Goal: Task Accomplishment & Management: Use online tool/utility

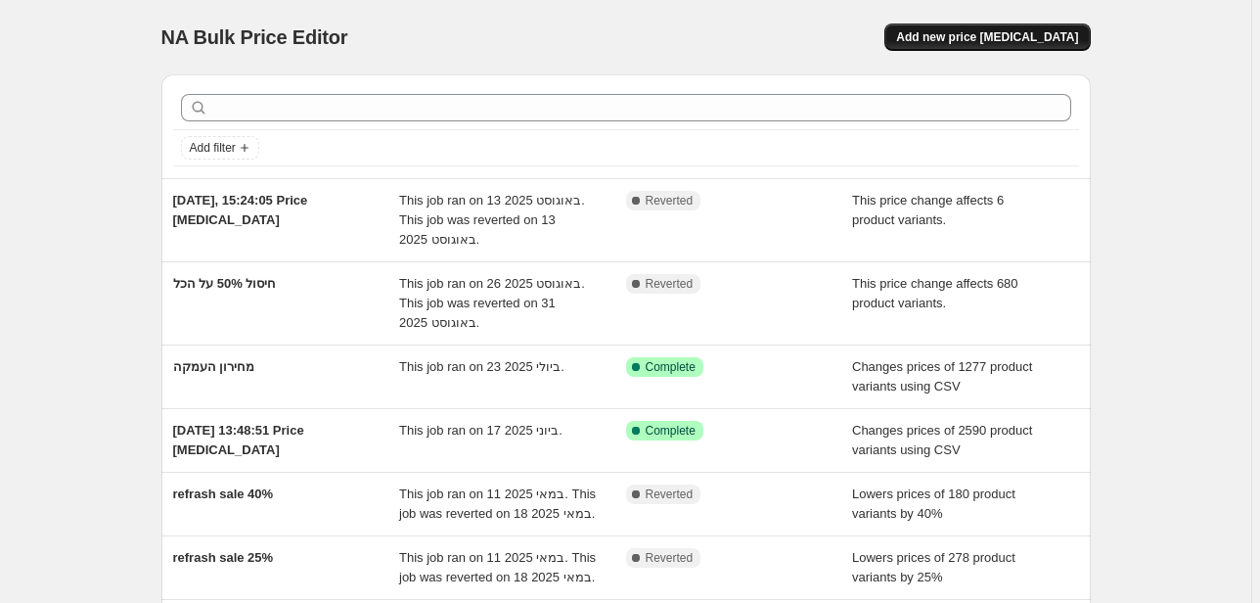
click at [999, 25] on button "Add new price [MEDICAL_DATA]" at bounding box center [986, 36] width 205 height 27
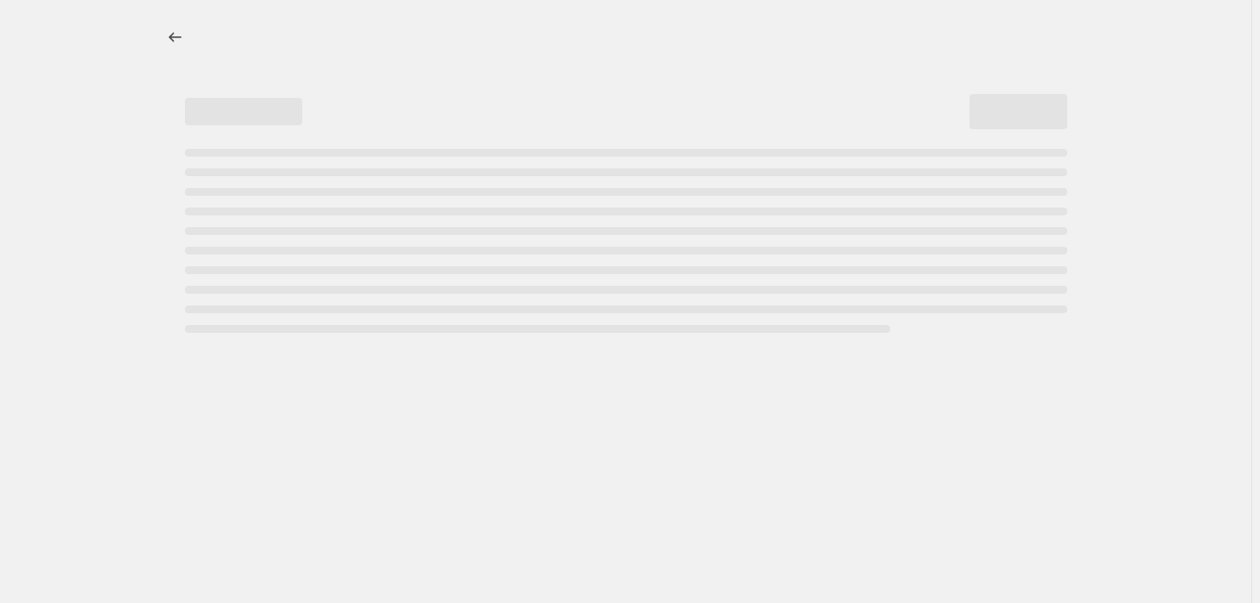
select select "percentage"
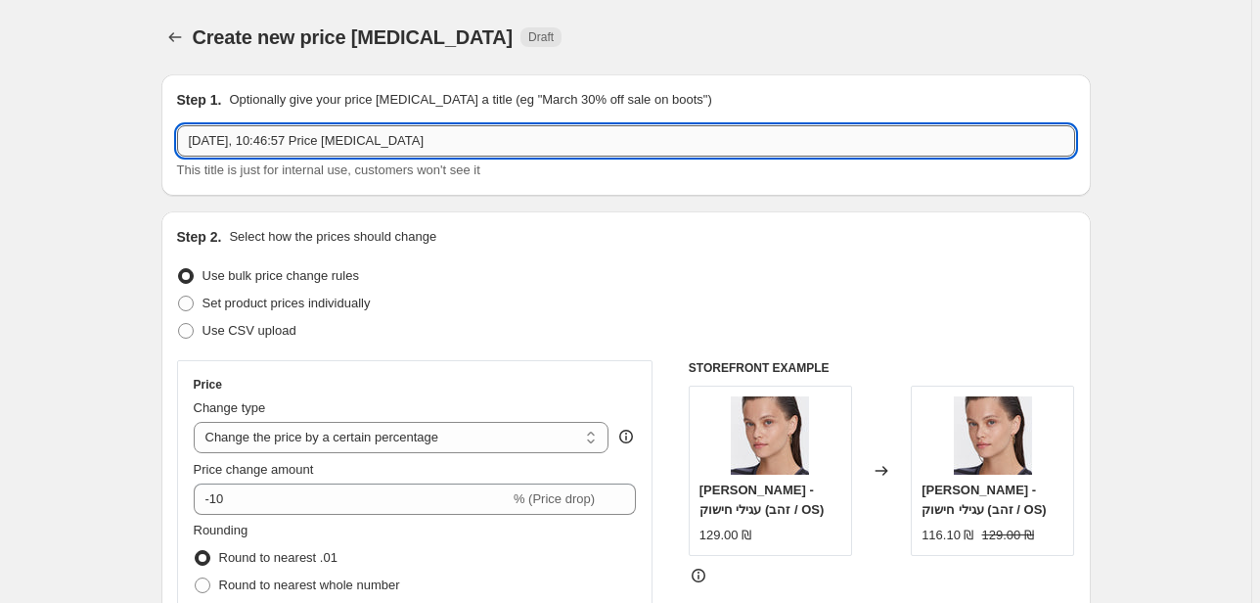
click at [306, 139] on input "[DATE], 10:46:57 Price [MEDICAL_DATA]" at bounding box center [626, 140] width 898 height 31
click at [307, 139] on input "[DATE], 10:46:57 Price [MEDICAL_DATA]" at bounding box center [626, 140] width 898 height 31
type input "כ"
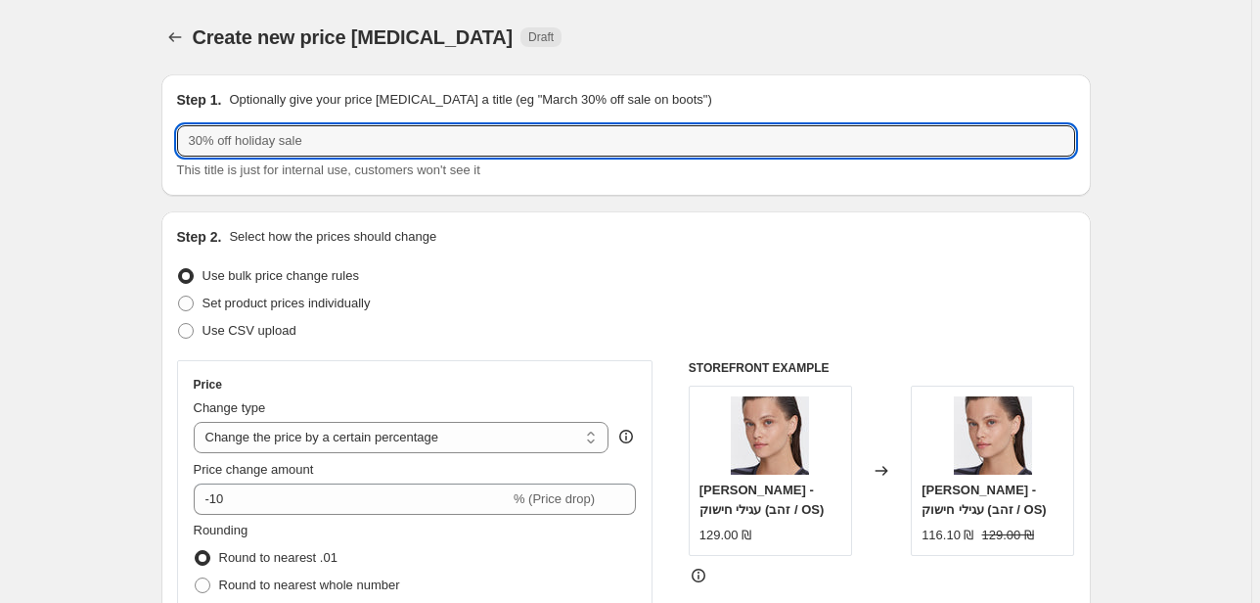
type input "ע"
type input "כ"
type input "ע"
type input "כ"
type input "מבצע mid season 19.10"
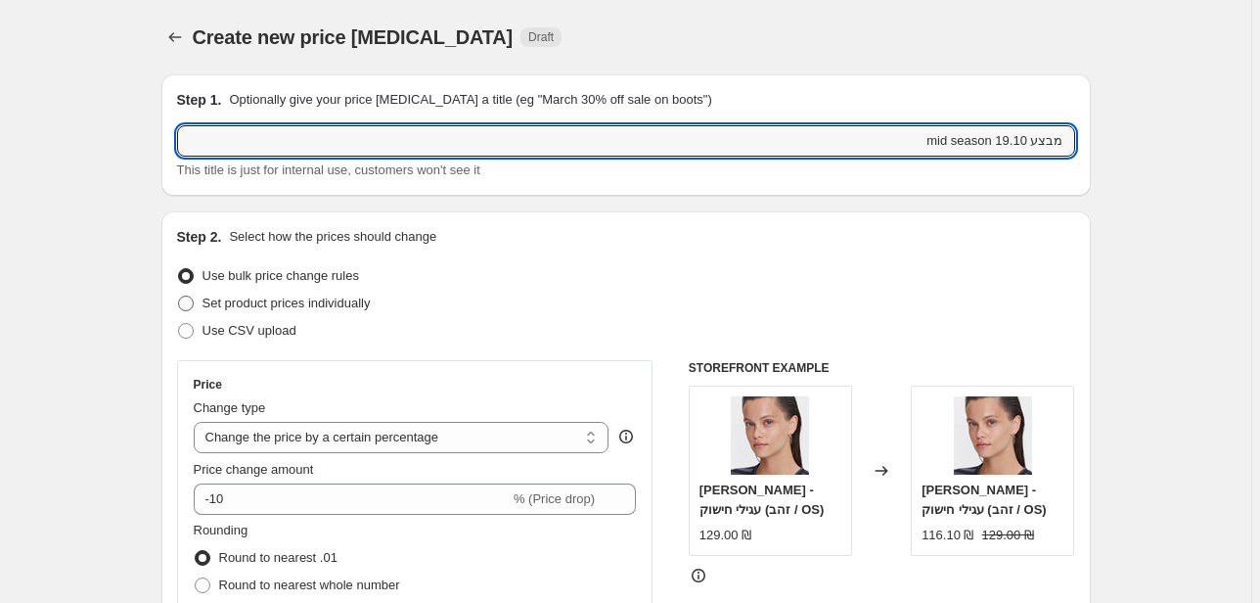
click at [212, 306] on span "Set product prices individually" at bounding box center [286, 302] width 168 height 15
click at [179, 296] on input "Set product prices individually" at bounding box center [178, 295] width 1 height 1
radio input "true"
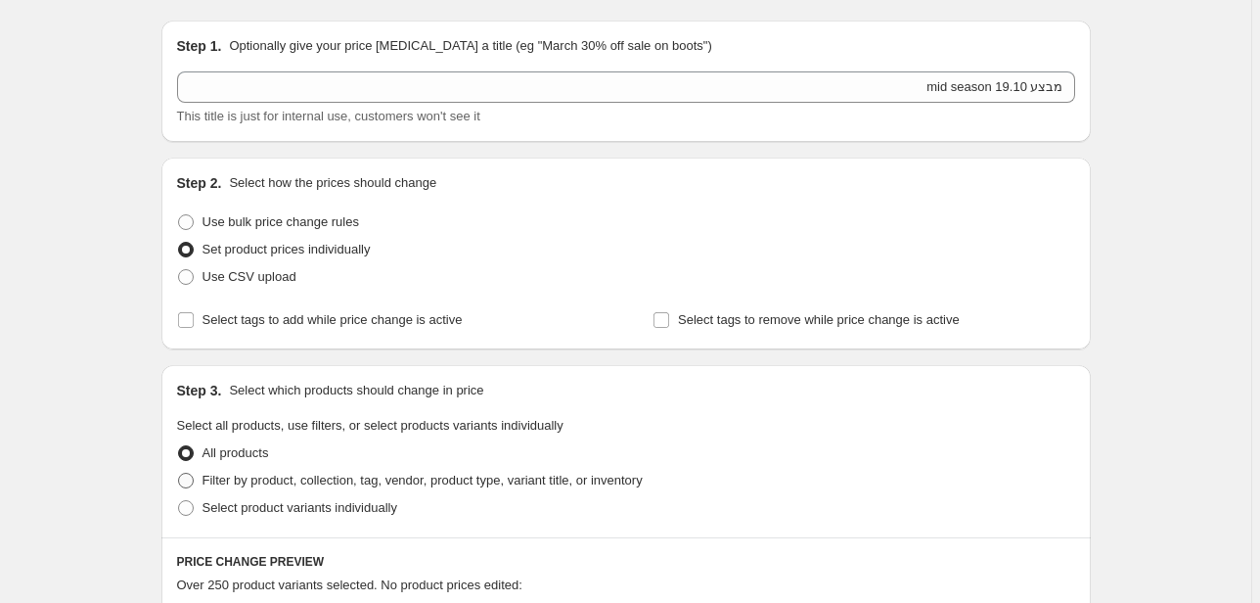
scroll to position [157, 0]
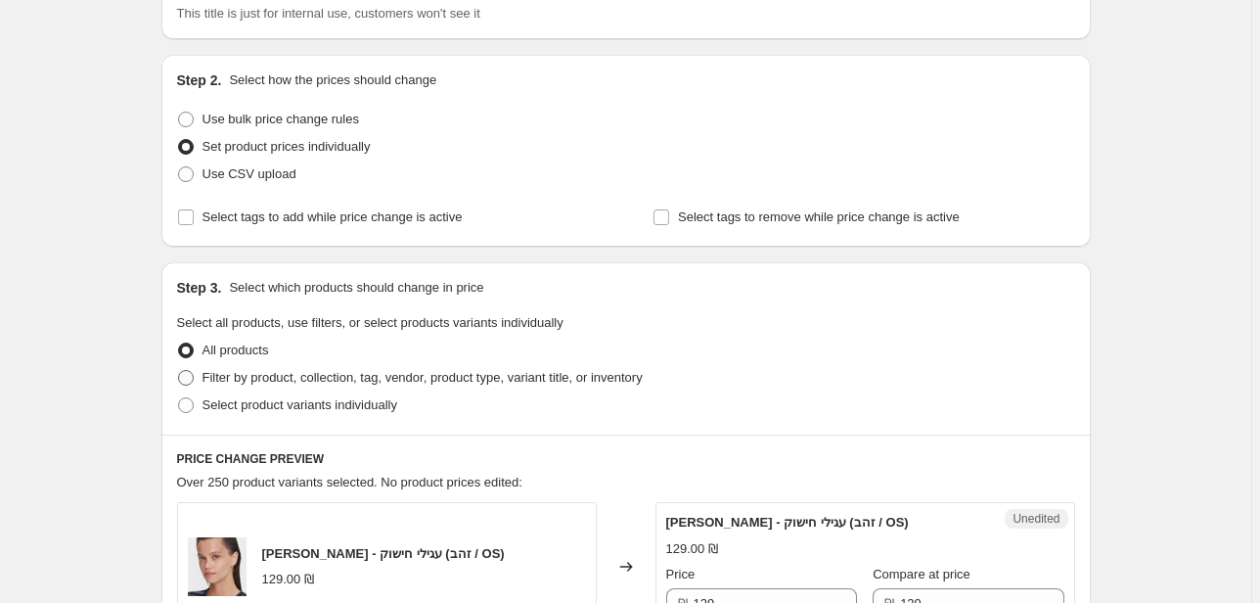
click at [195, 383] on span at bounding box center [186, 378] width 18 height 18
click at [179, 371] on input "Filter by product, collection, tag, vendor, product type, variant title, or inv…" at bounding box center [178, 370] width 1 height 1
radio input "true"
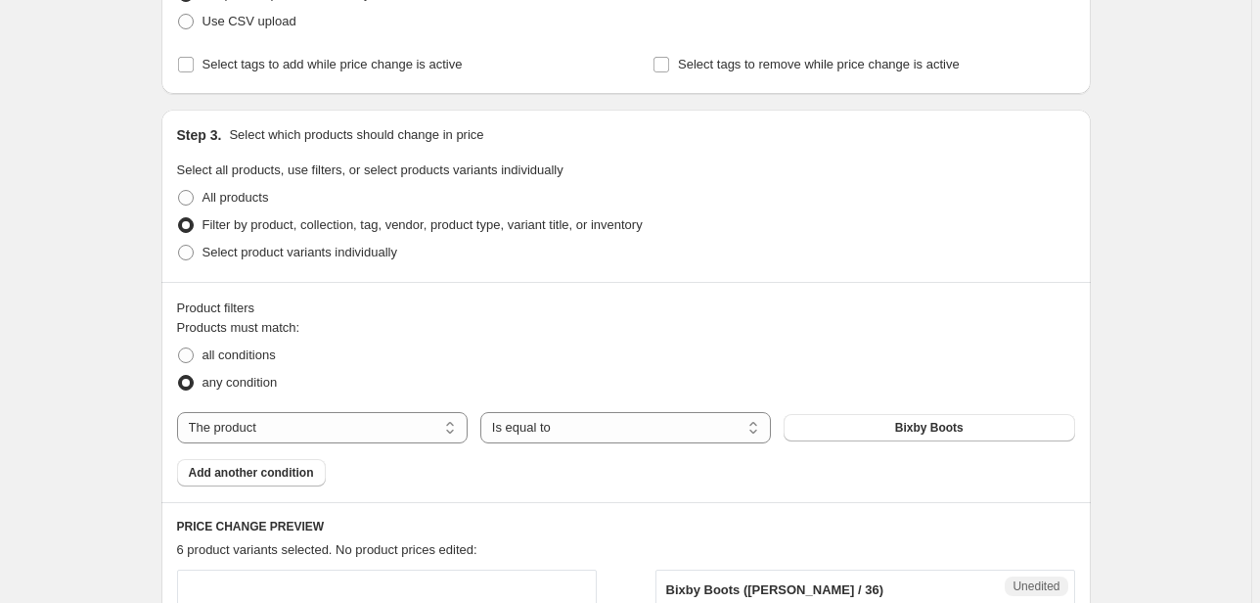
scroll to position [313, 0]
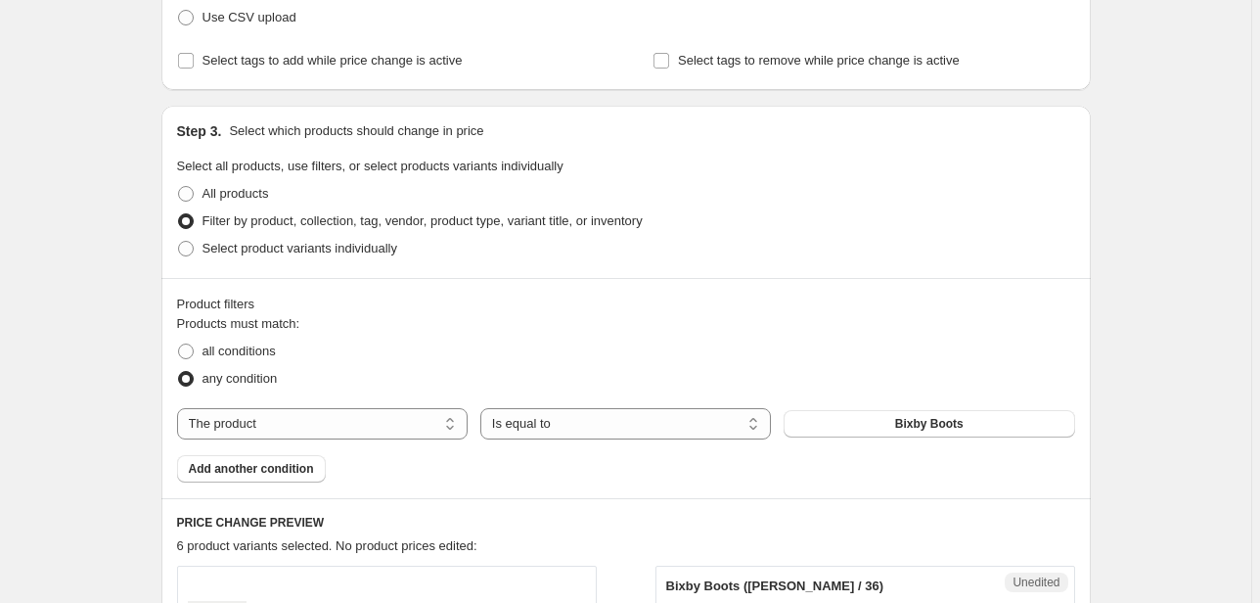
click at [383, 443] on div "Products must match: all conditions any condition The product The product's col…" at bounding box center [626, 398] width 898 height 168
click at [372, 441] on div "Products must match: all conditions any condition The product The product's col…" at bounding box center [626, 398] width 898 height 168
drag, startPoint x: 359, startPoint y: 435, endPoint x: 390, endPoint y: 430, distance: 31.7
click at [364, 434] on select "The product The product's collection The product's tag The product's vendor The…" at bounding box center [322, 423] width 291 height 31
select select "collection"
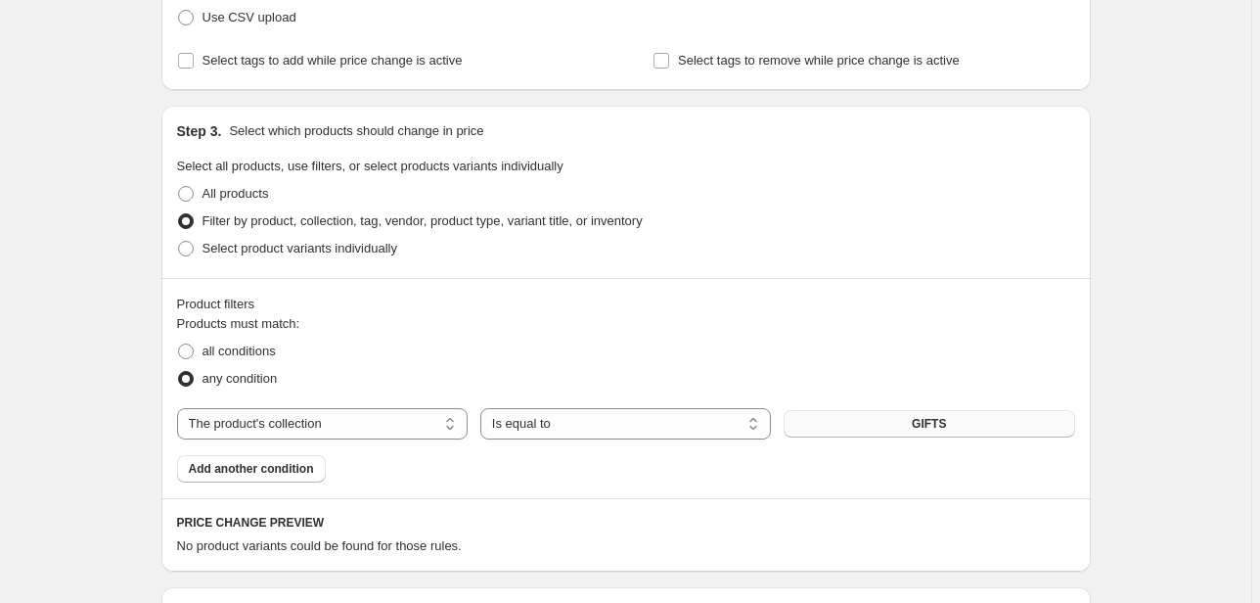
click at [875, 424] on button "GIFTS" at bounding box center [929, 423] width 291 height 27
click at [642, 424] on select "Is equal to Is not equal to" at bounding box center [625, 423] width 291 height 31
click at [641, 424] on select "Is equal to Is not equal to" at bounding box center [625, 423] width 291 height 31
click at [833, 418] on button "GIFTS" at bounding box center [929, 423] width 291 height 27
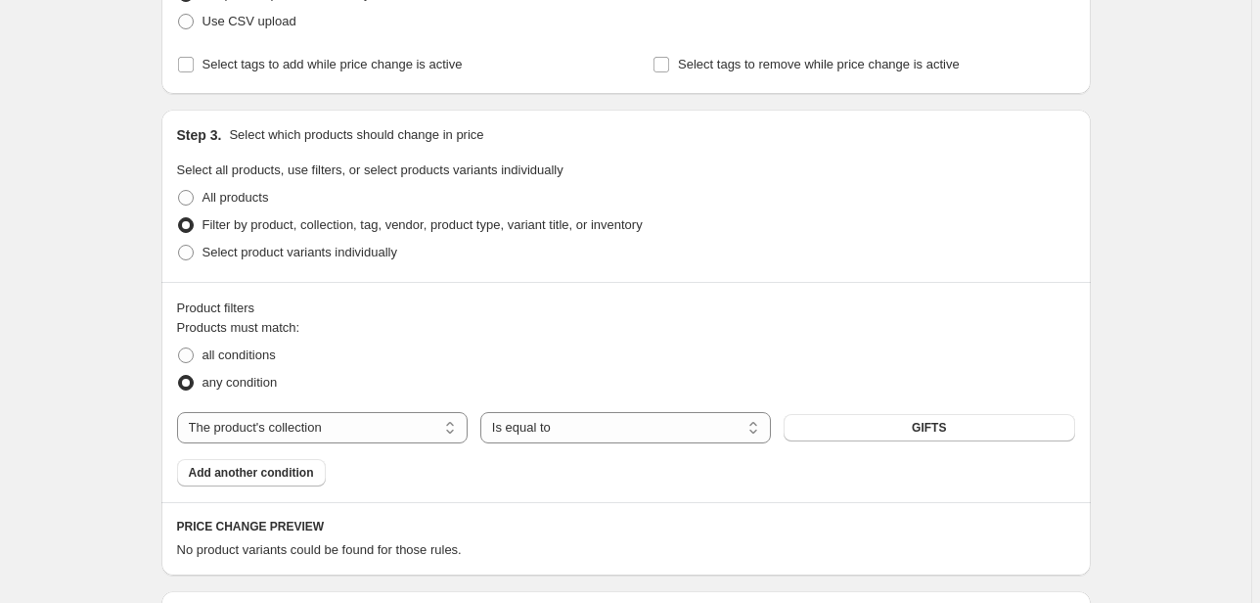
scroll to position [193, 0]
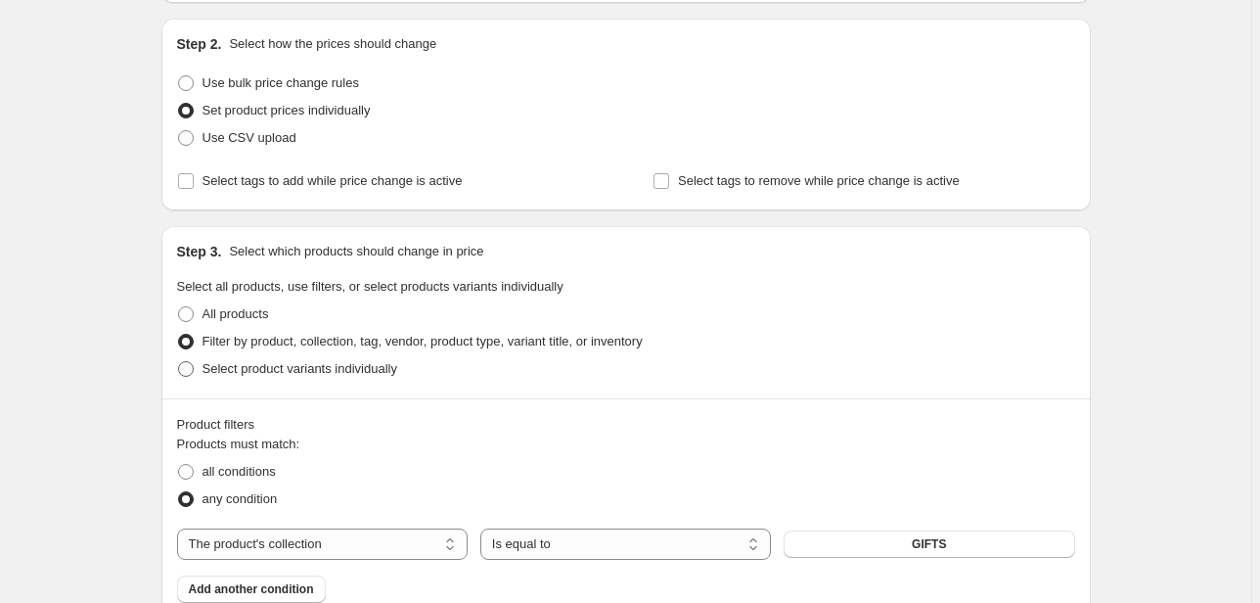
click at [231, 372] on span "Select product variants individually" at bounding box center [299, 368] width 195 height 15
click at [179, 362] on input "Select product variants individually" at bounding box center [178, 361] width 1 height 1
radio input "true"
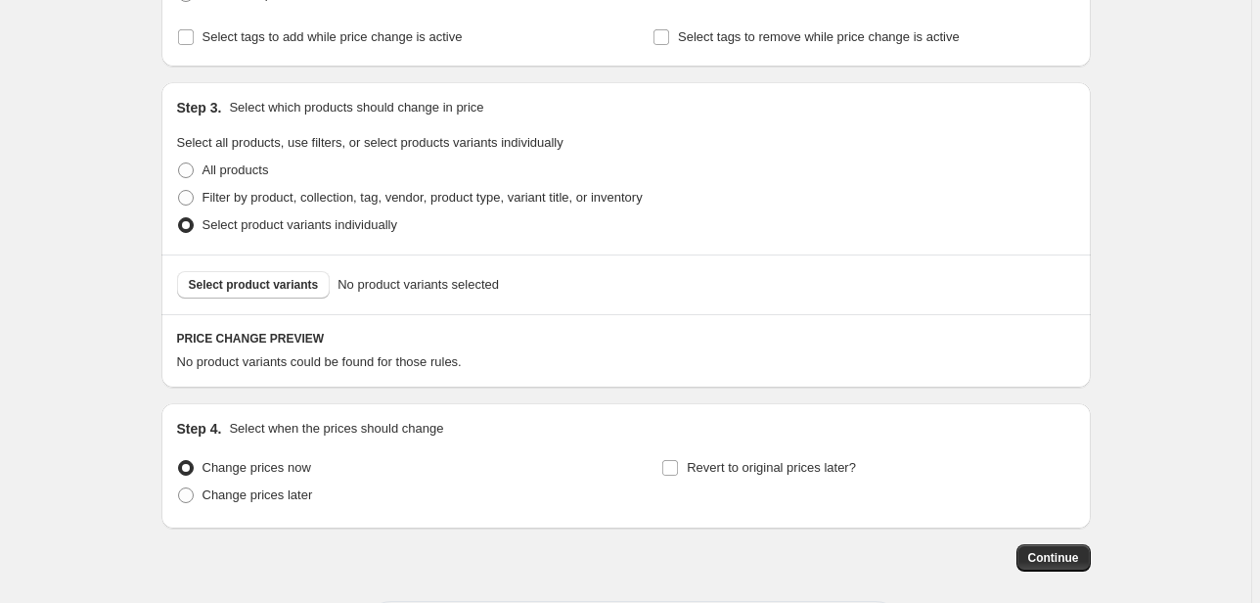
scroll to position [349, 0]
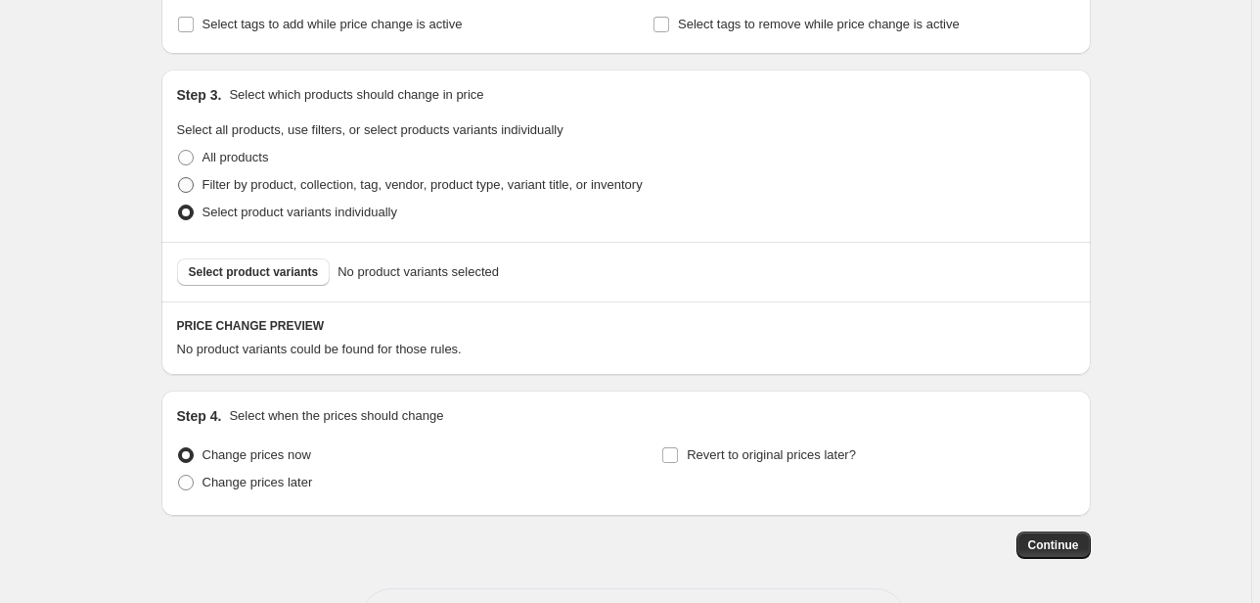
click at [182, 180] on span at bounding box center [186, 185] width 16 height 16
click at [179, 178] on input "Filter by product, collection, tag, vendor, product type, variant title, or inv…" at bounding box center [178, 177] width 1 height 1
radio input "true"
select select "collection"
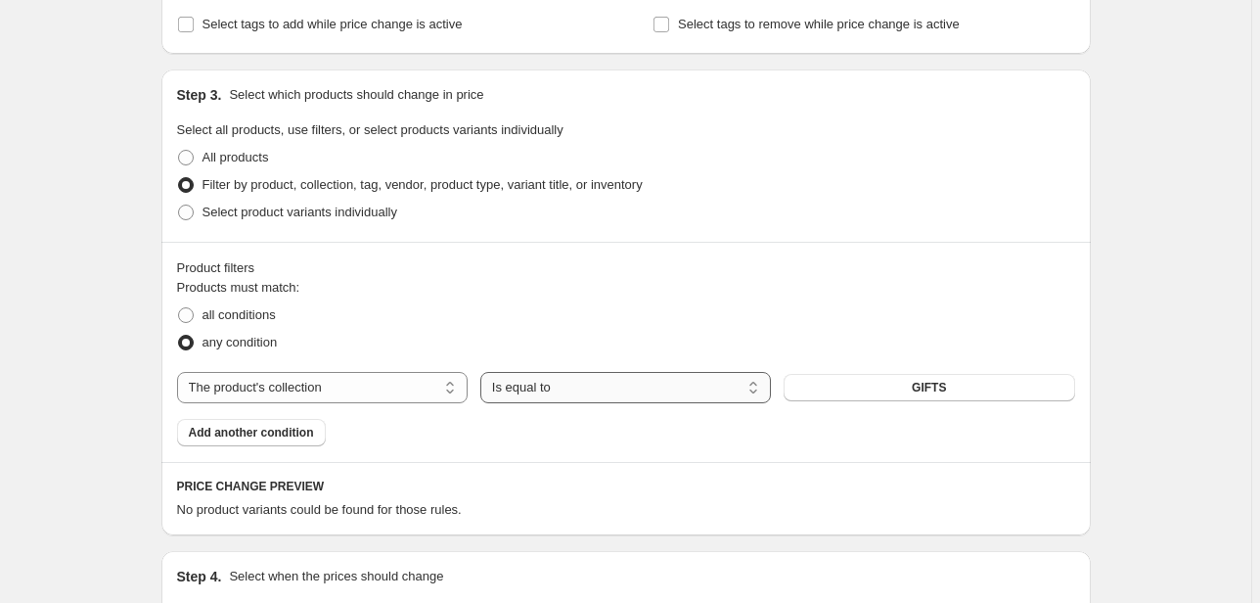
click at [567, 384] on select "Is equal to Is not equal to" at bounding box center [625, 387] width 291 height 31
click at [483, 372] on select "Is equal to Is not equal to" at bounding box center [625, 387] width 291 height 31
click at [893, 378] on button "GIFTS" at bounding box center [929, 387] width 291 height 27
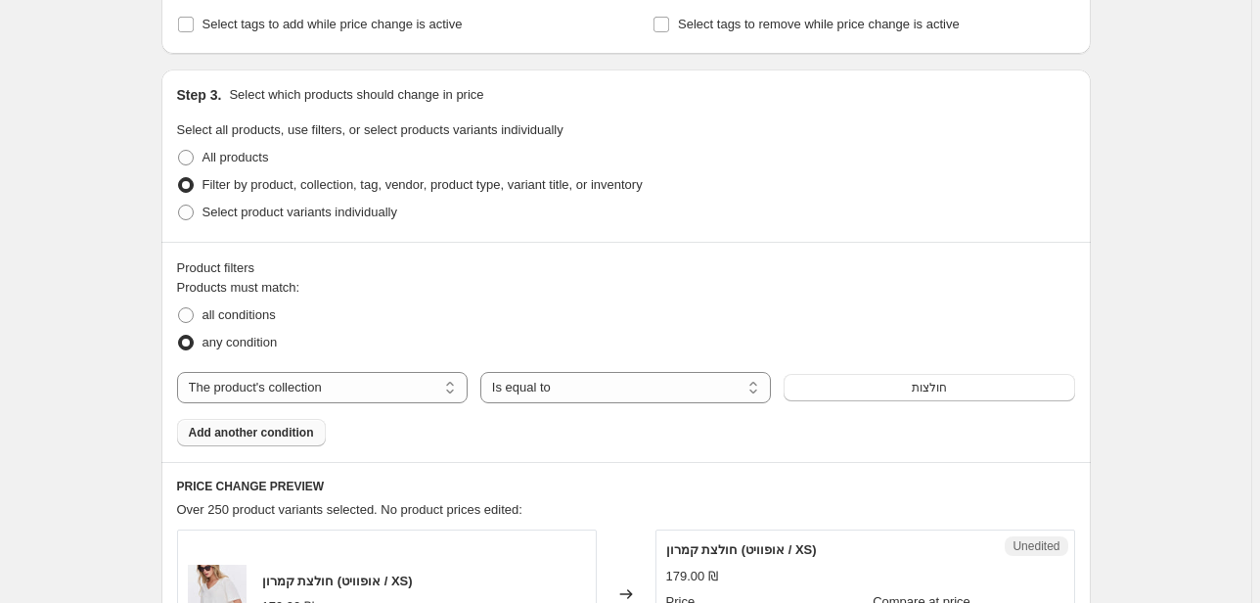
click at [263, 437] on span "Add another condition" at bounding box center [251, 433] width 125 height 16
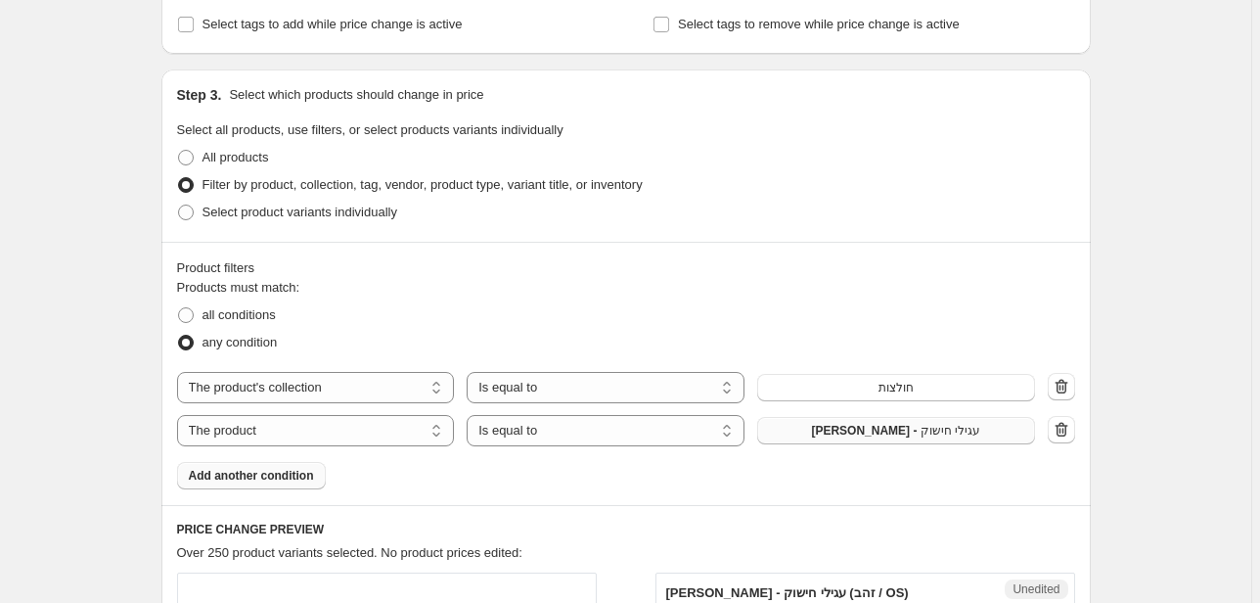
click at [846, 427] on button "[PERSON_NAME] - עגילי חישוק" at bounding box center [896, 430] width 278 height 27
click at [402, 436] on select "The product The product's collection The product's tag The product's vendor The…" at bounding box center [316, 430] width 278 height 31
select select "collection"
click at [889, 430] on span "חולצות" at bounding box center [895, 431] width 35 height 16
click at [865, 438] on button "חולצות" at bounding box center [896, 430] width 278 height 27
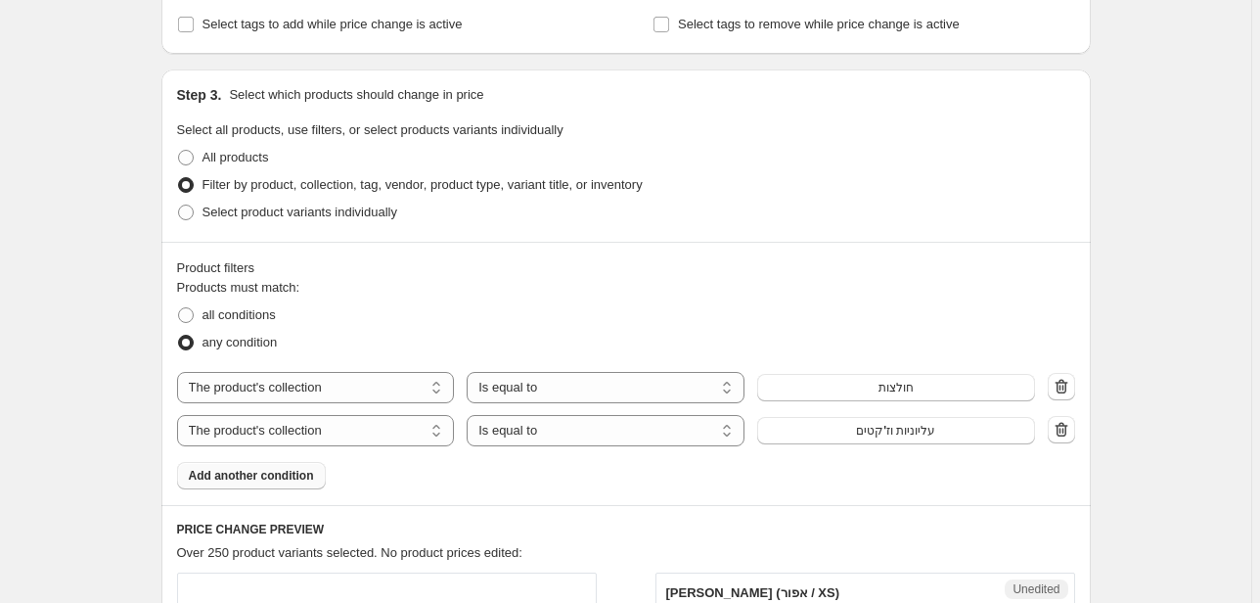
click at [282, 471] on span "Add another condition" at bounding box center [251, 476] width 125 height 16
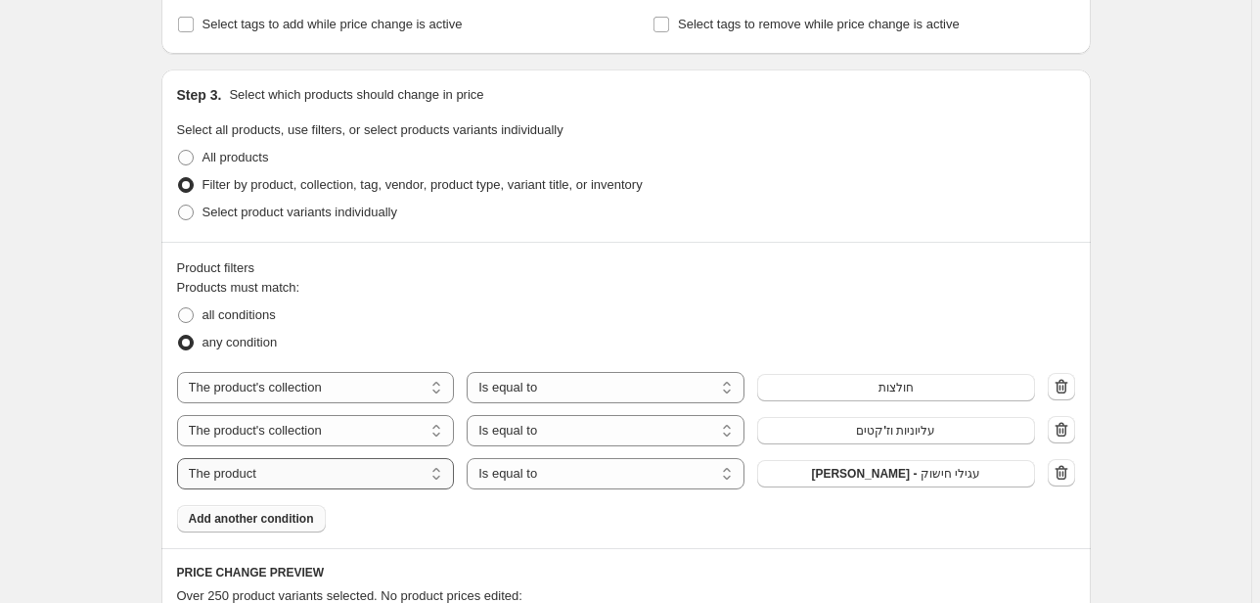
click at [411, 471] on select "The product The product's collection The product's tag The product's vendor The…" at bounding box center [316, 473] width 278 height 31
select select "collection"
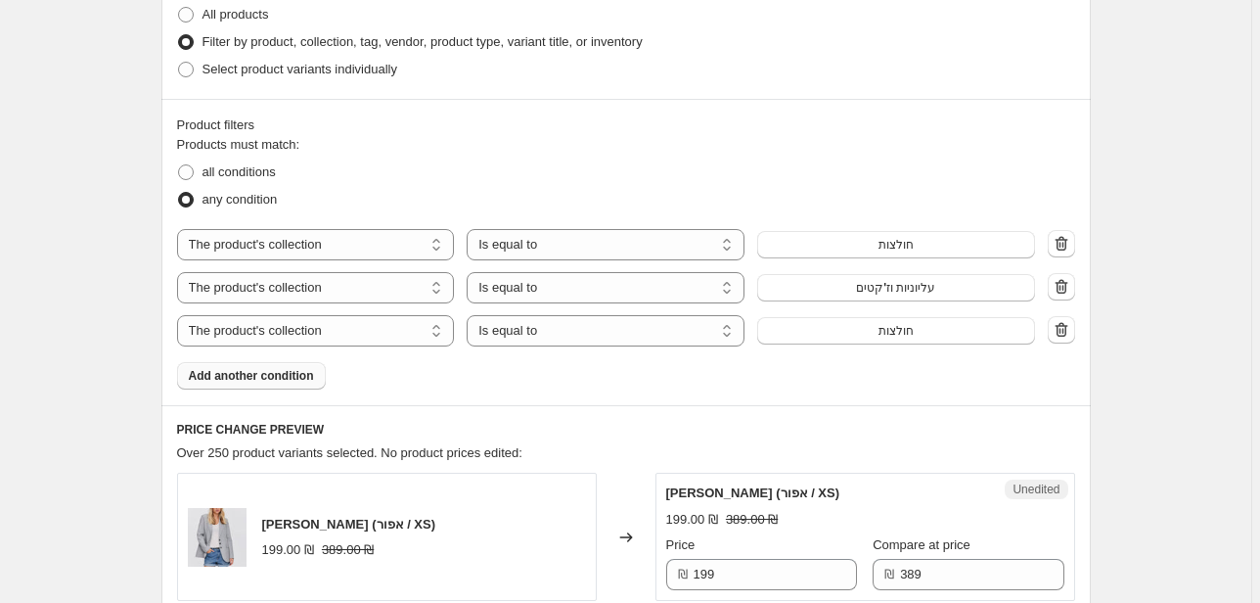
scroll to position [506, 0]
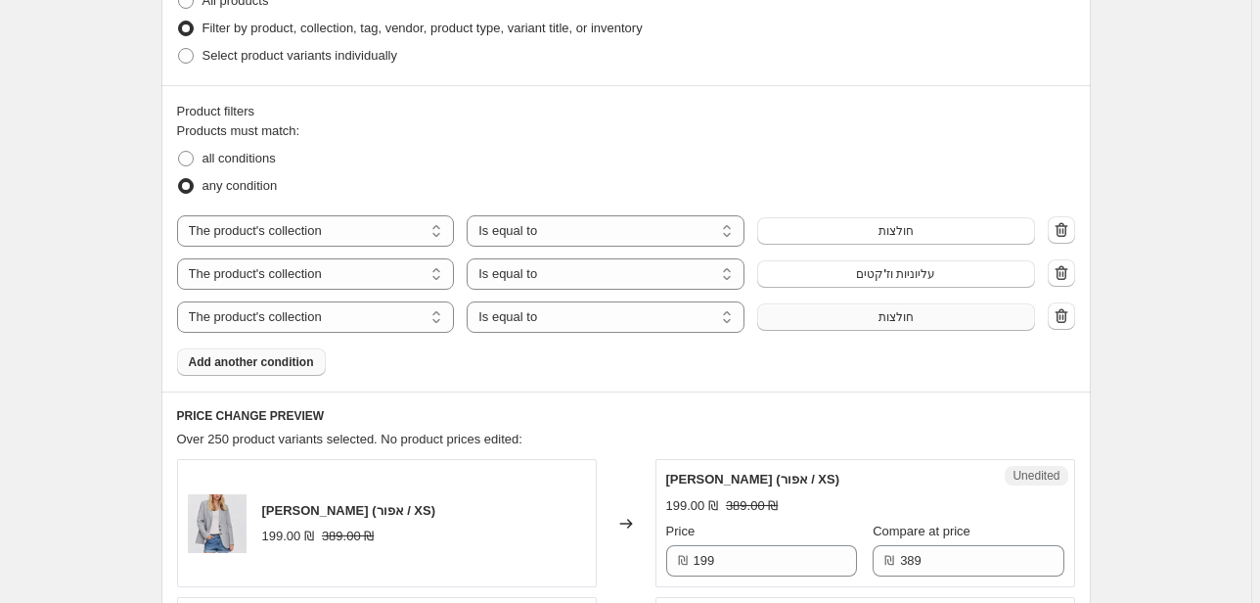
click at [873, 325] on button "חולצות" at bounding box center [896, 316] width 278 height 27
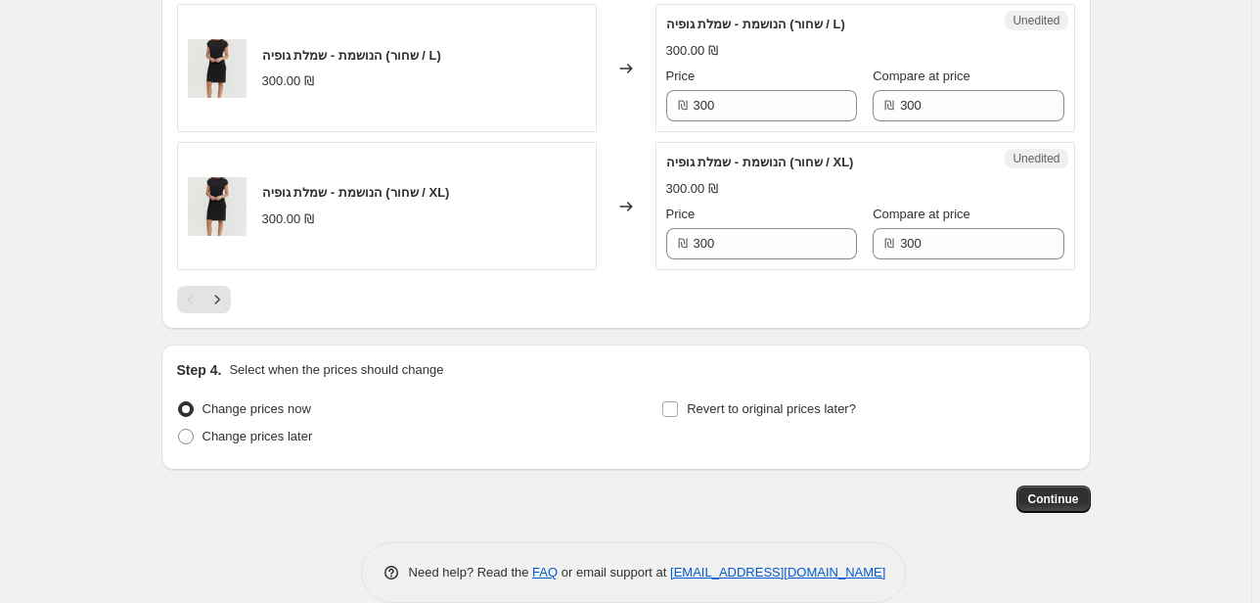
scroll to position [3460, 0]
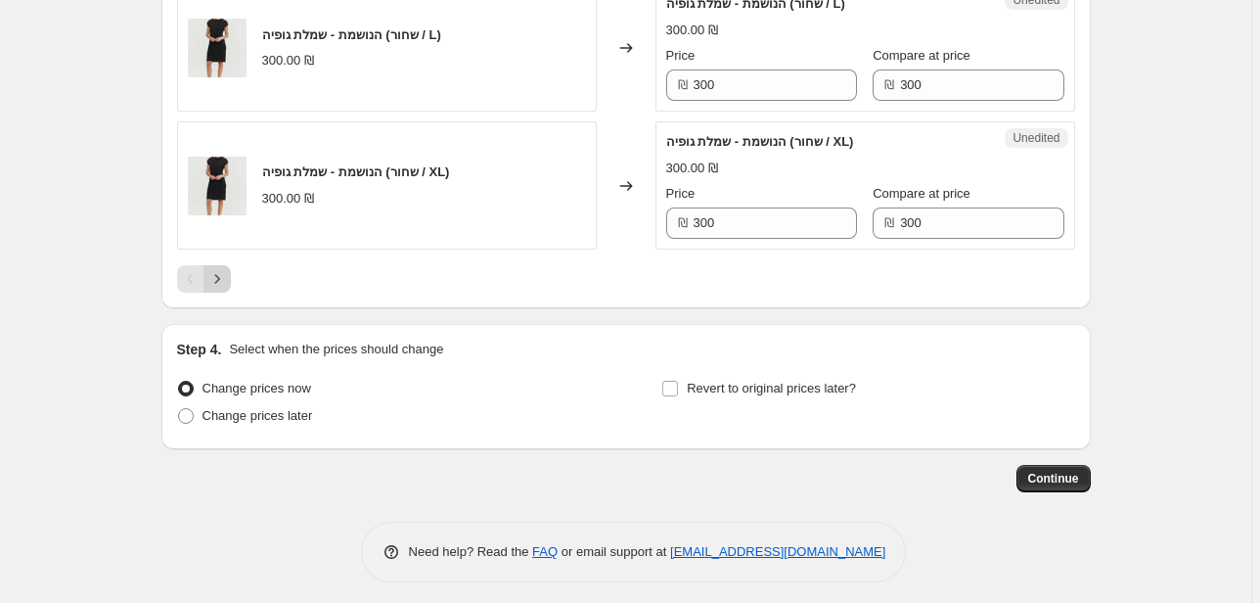
click at [220, 269] on icon "Next" at bounding box center [217, 279] width 20 height 20
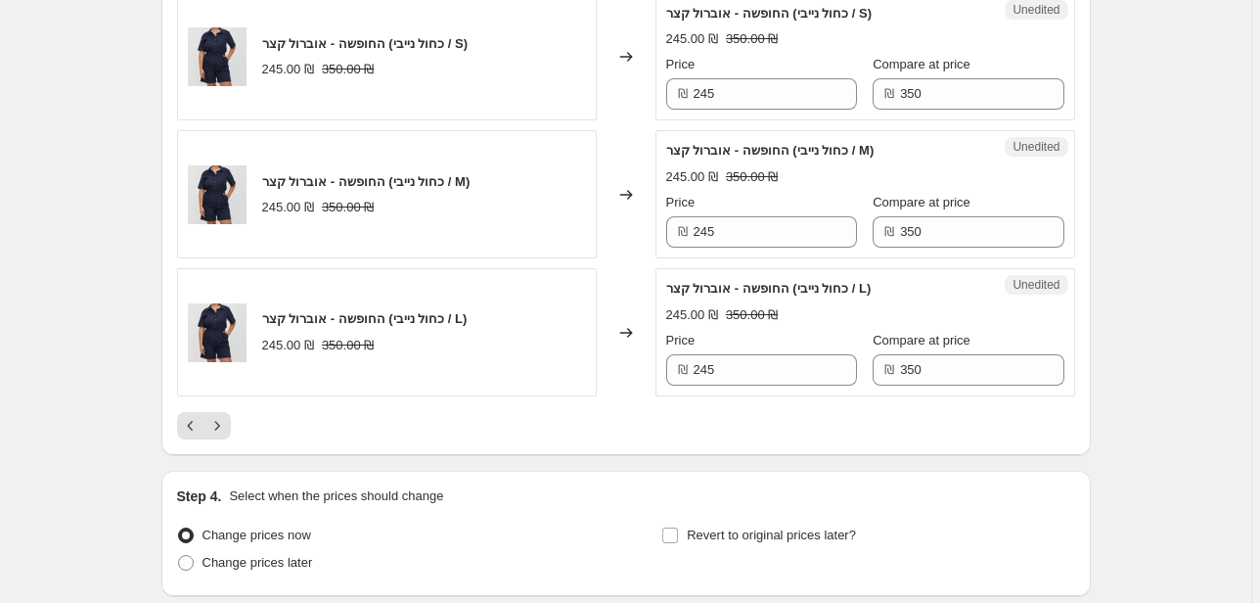
scroll to position [3303, 0]
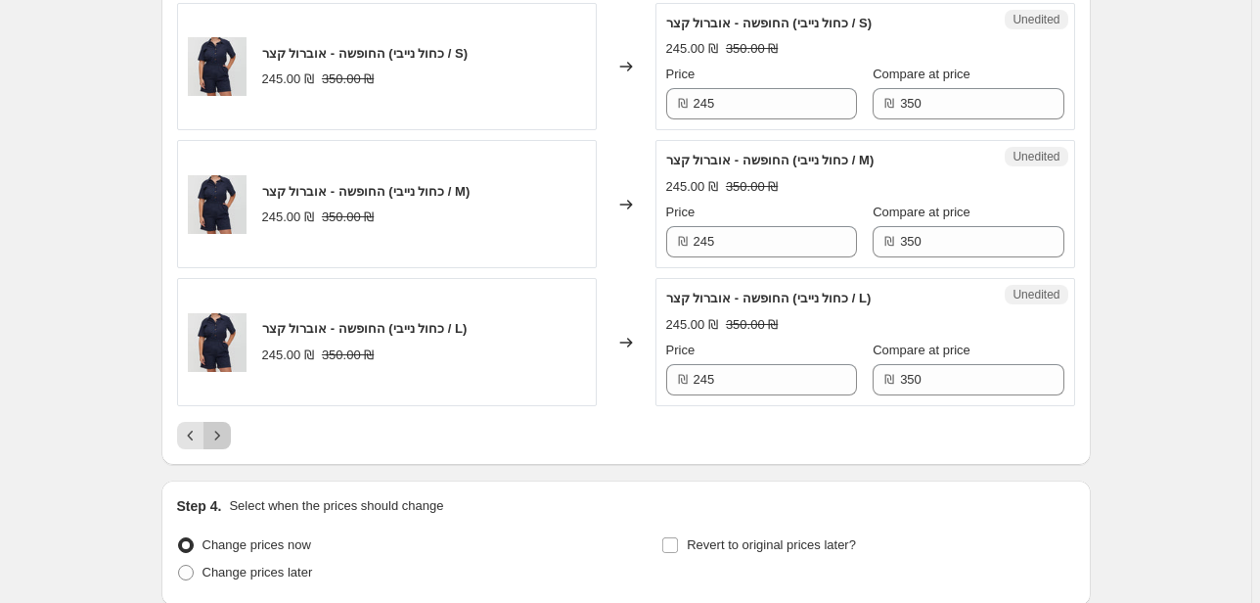
click at [214, 426] on icon "Next" at bounding box center [217, 436] width 20 height 20
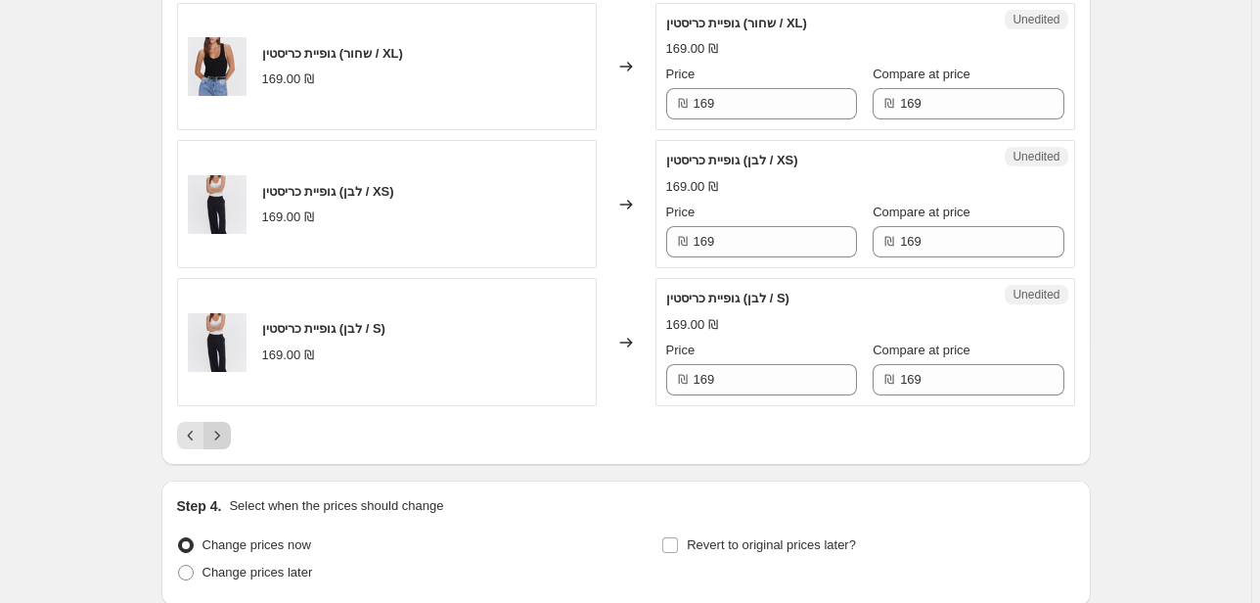
click at [215, 426] on icon "Next" at bounding box center [217, 436] width 20 height 20
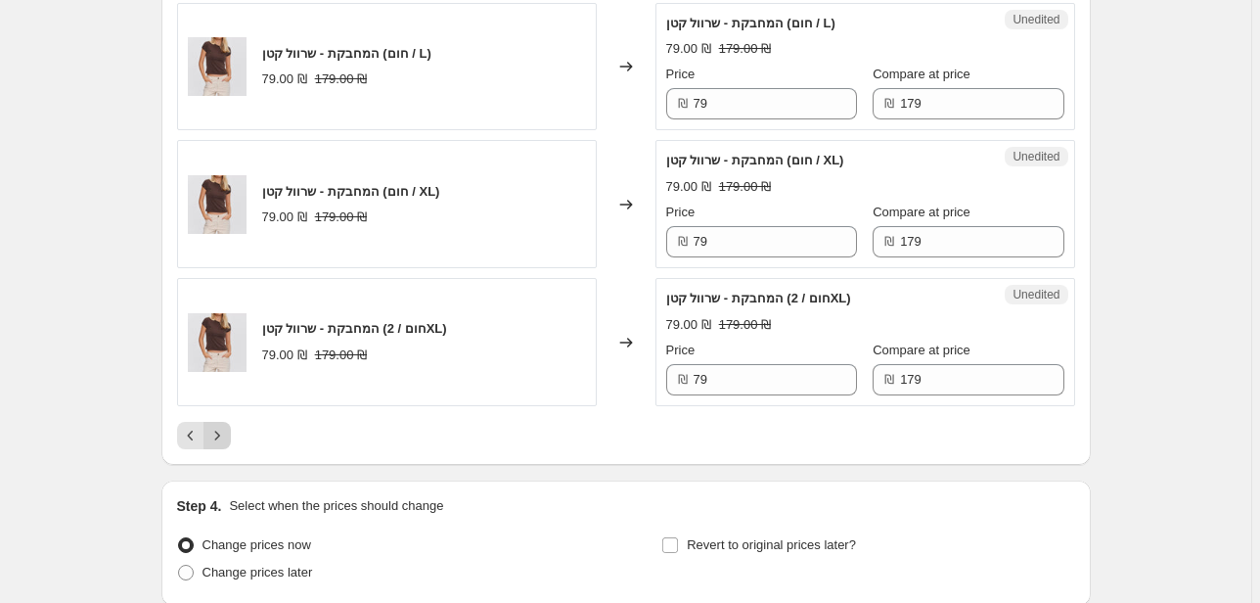
click at [215, 426] on icon "Next" at bounding box center [217, 436] width 20 height 20
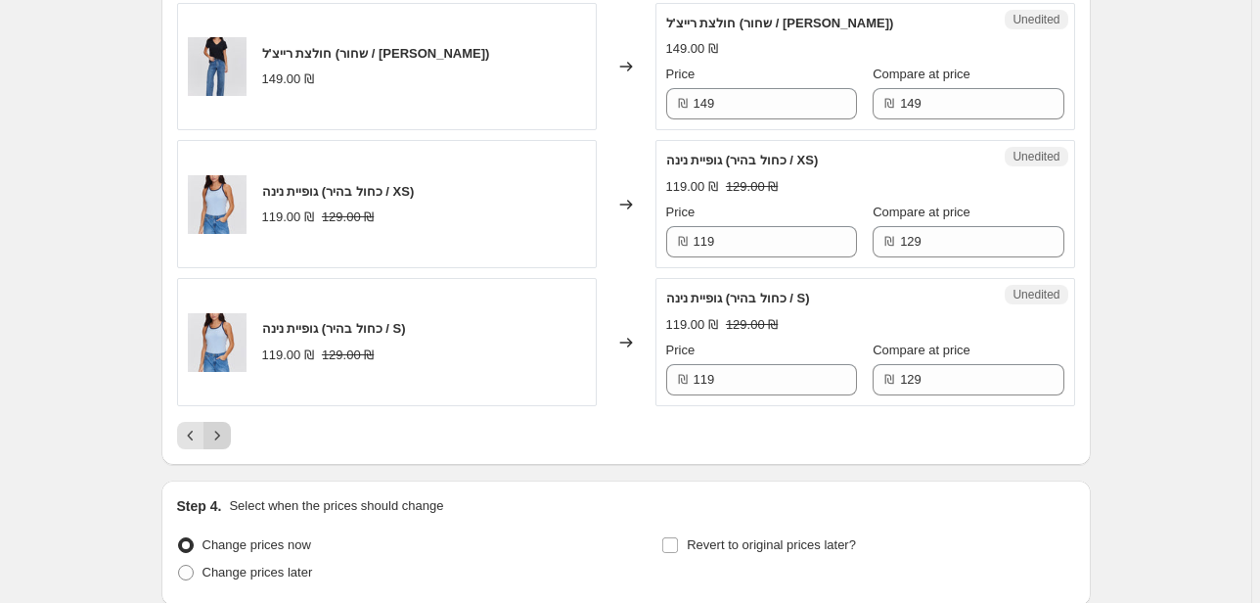
click at [218, 426] on icon "Next" at bounding box center [217, 436] width 20 height 20
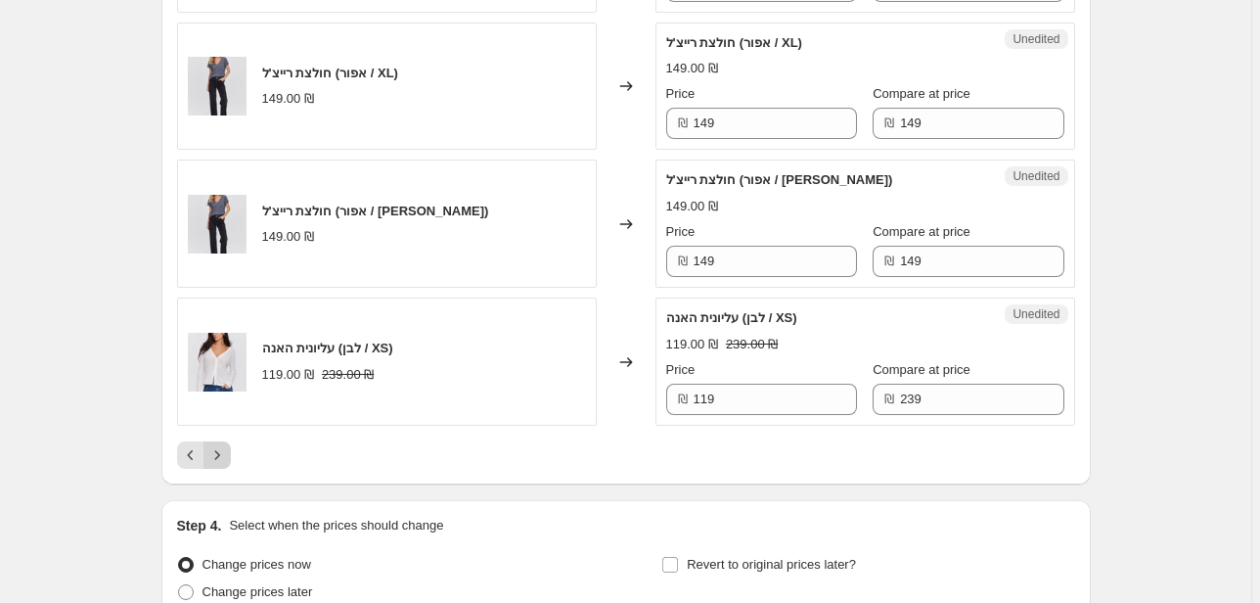
click at [218, 445] on icon "Next" at bounding box center [217, 455] width 20 height 20
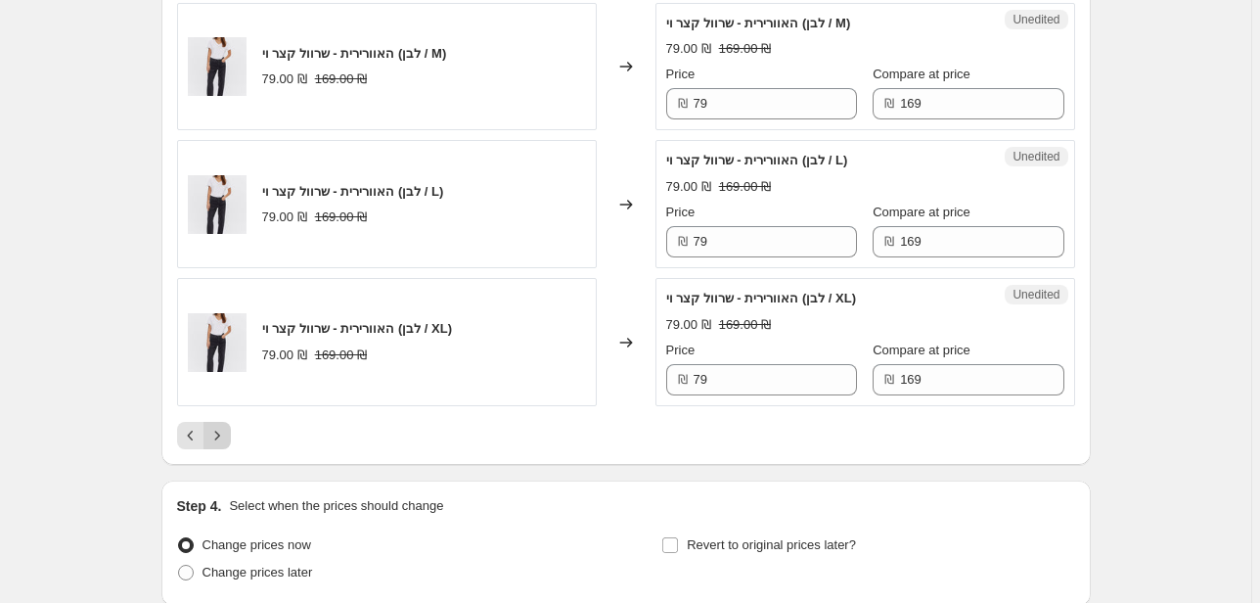
click at [218, 426] on icon "Next" at bounding box center [217, 436] width 20 height 20
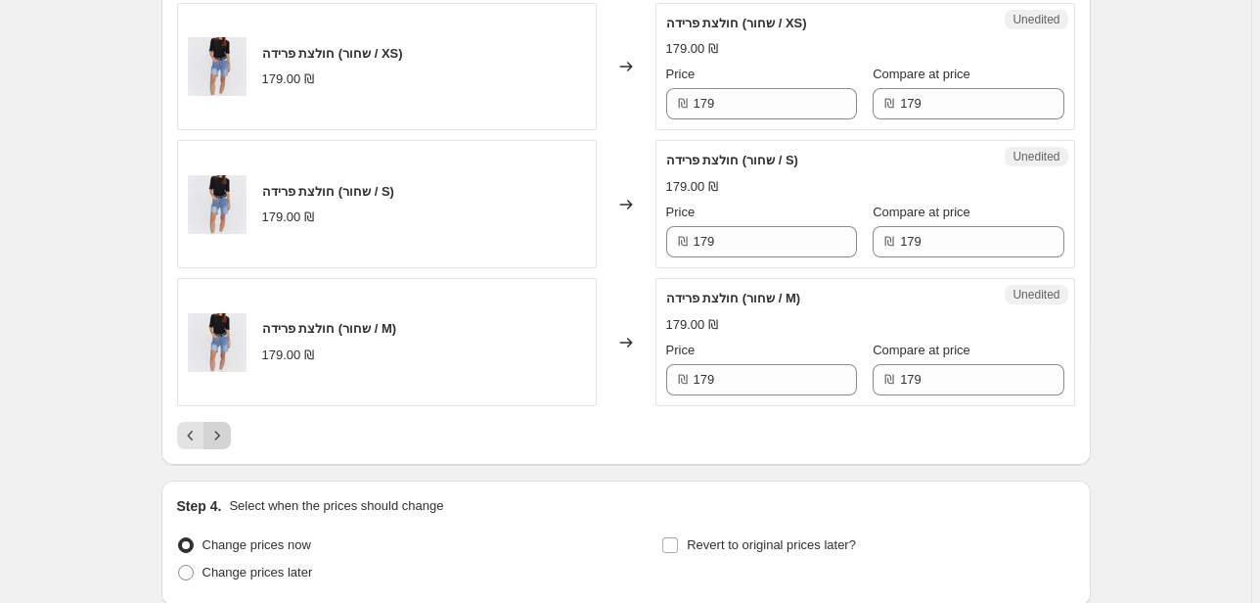
click at [218, 426] on icon "Next" at bounding box center [217, 436] width 20 height 20
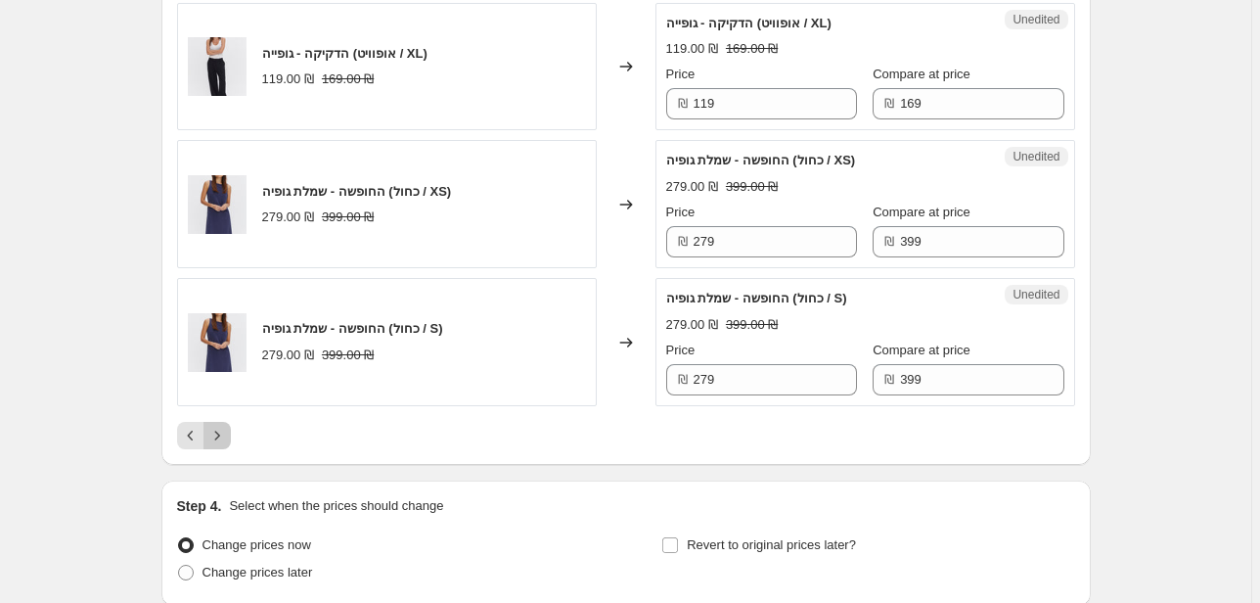
click at [219, 426] on icon "Next" at bounding box center [217, 436] width 20 height 20
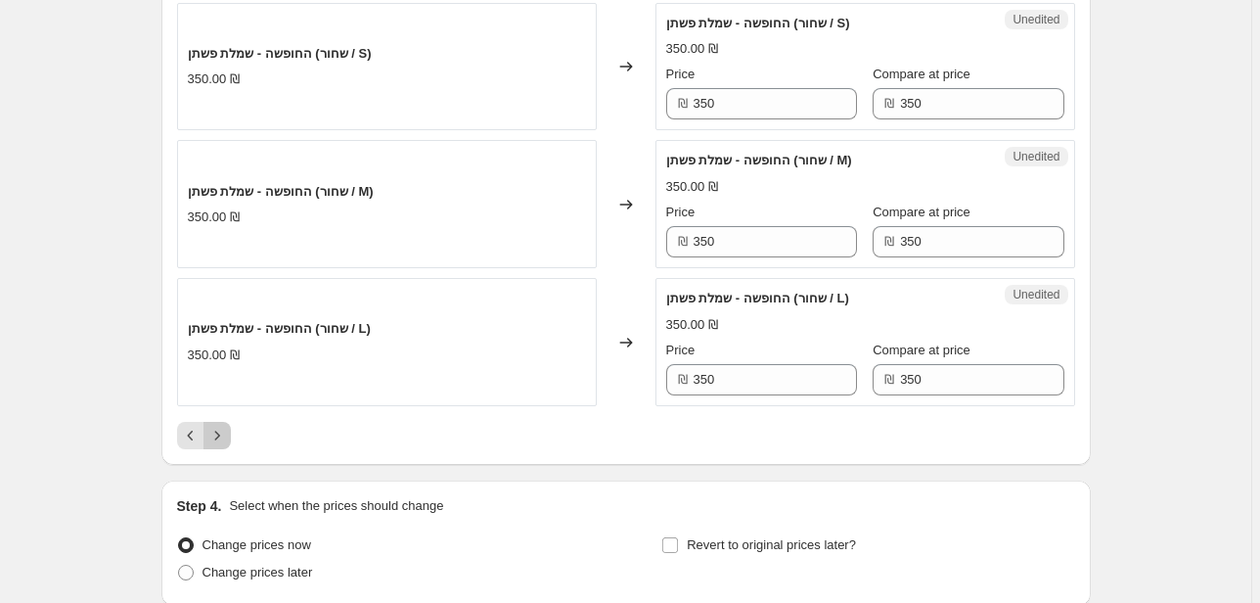
click at [219, 426] on icon "Next" at bounding box center [217, 436] width 20 height 20
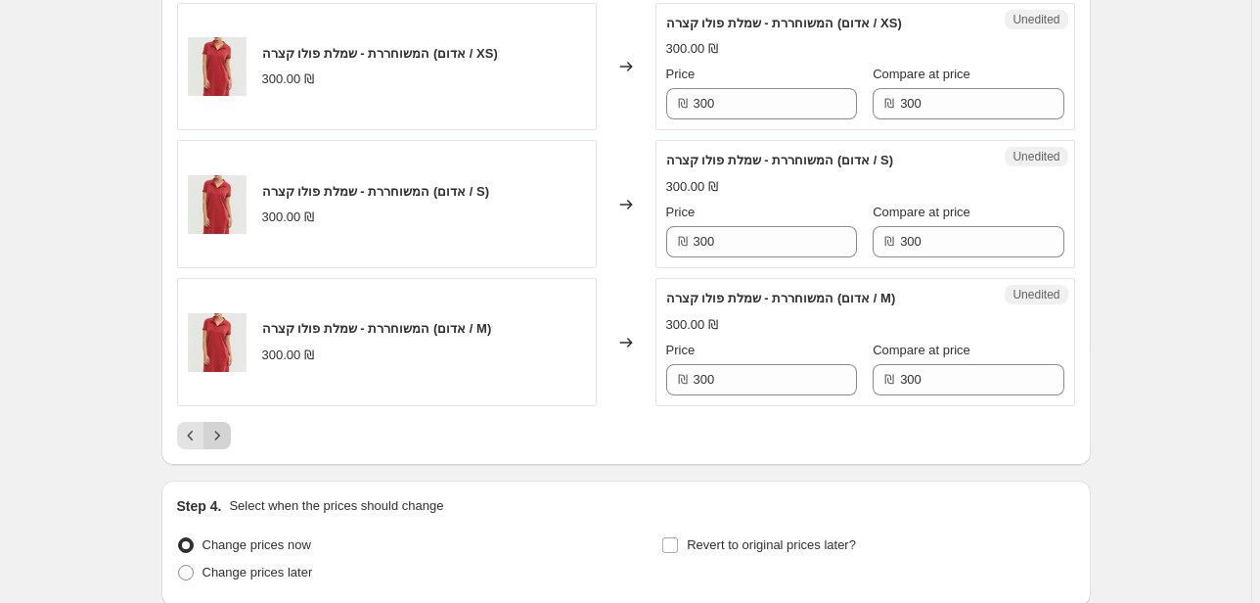
click at [225, 426] on icon "Next" at bounding box center [217, 436] width 20 height 20
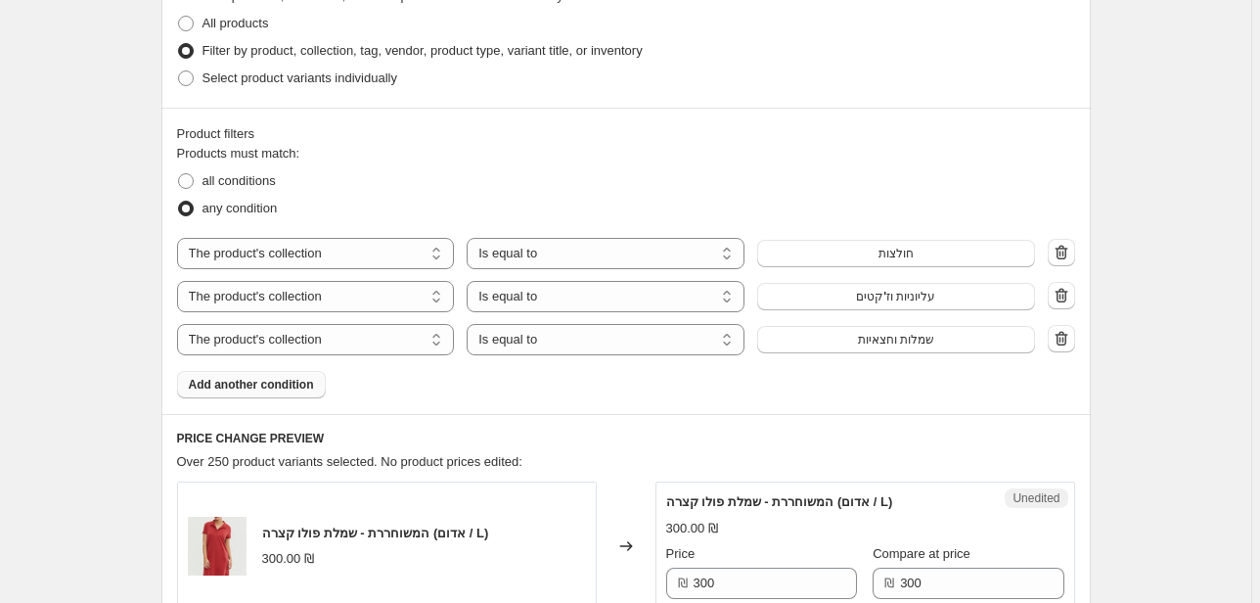
scroll to position [564, 0]
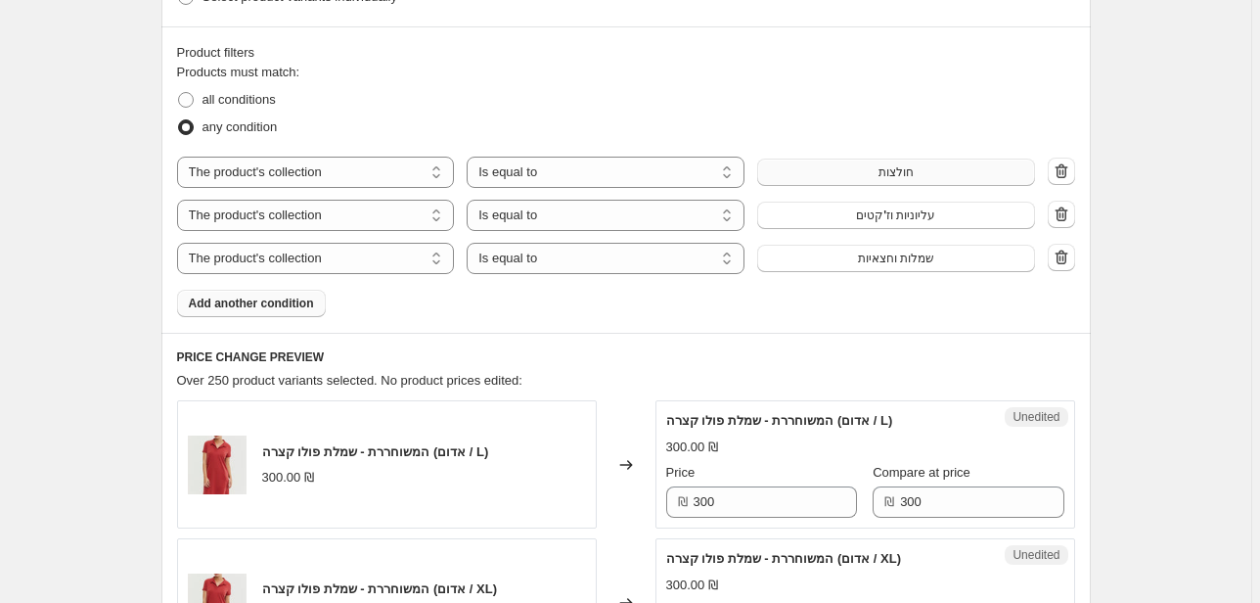
click at [901, 168] on span "חולצות" at bounding box center [895, 172] width 35 height 16
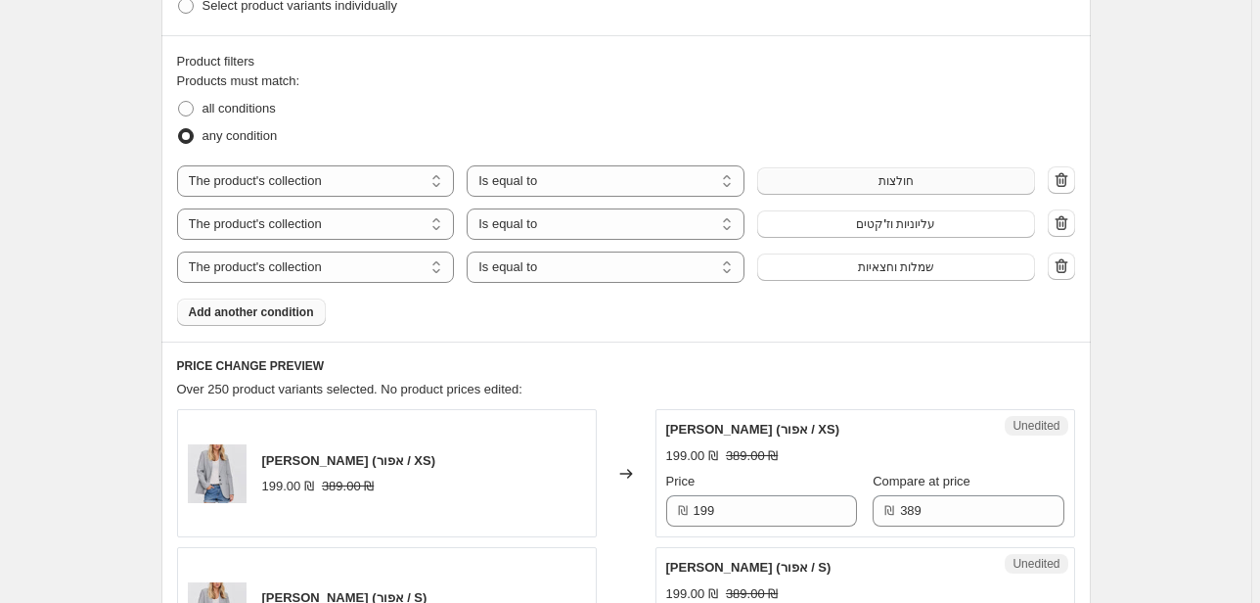
scroll to position [548, 0]
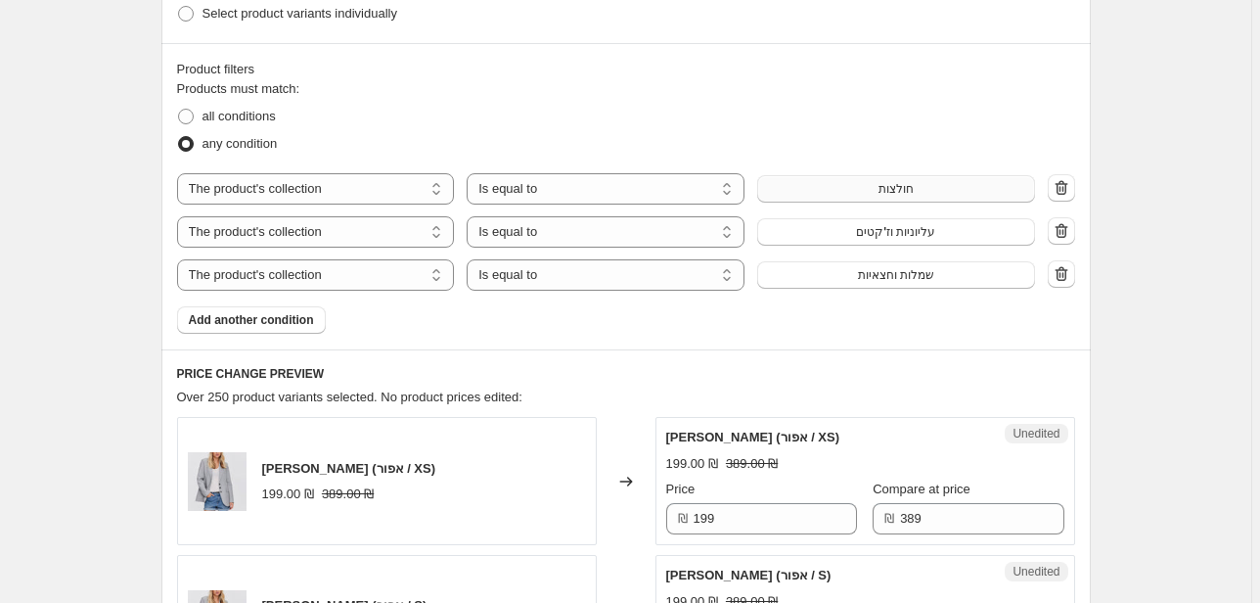
drag, startPoint x: 231, startPoint y: 311, endPoint x: 605, endPoint y: 395, distance: 383.0
click at [296, 330] on button "Add another condition" at bounding box center [251, 319] width 149 height 27
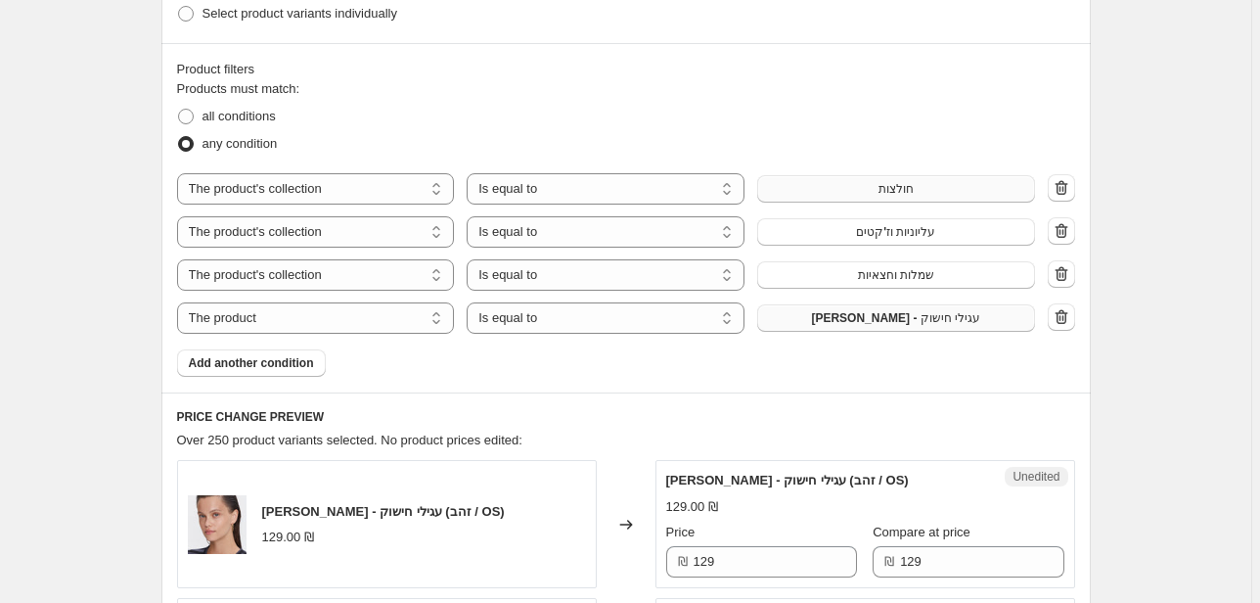
click at [845, 316] on button "[PERSON_NAME] - עגילי חישוק" at bounding box center [896, 317] width 278 height 27
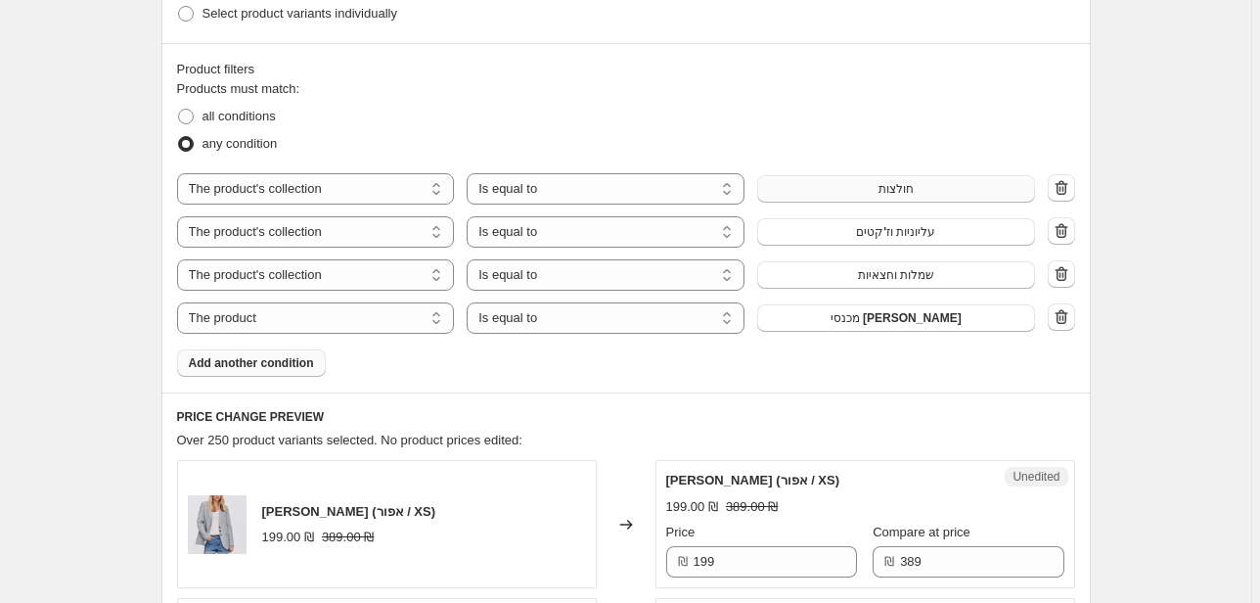
click at [238, 354] on button "Add another condition" at bounding box center [251, 362] width 149 height 27
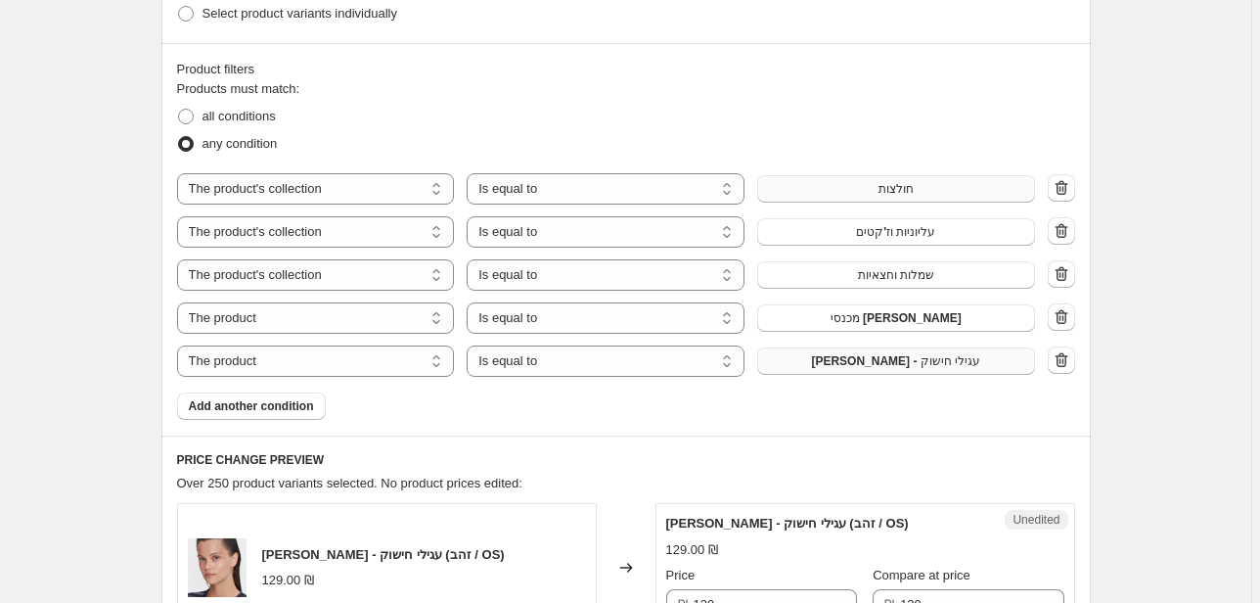
click at [896, 361] on span "[PERSON_NAME] - עגילי חישוק" at bounding box center [895, 361] width 169 height 16
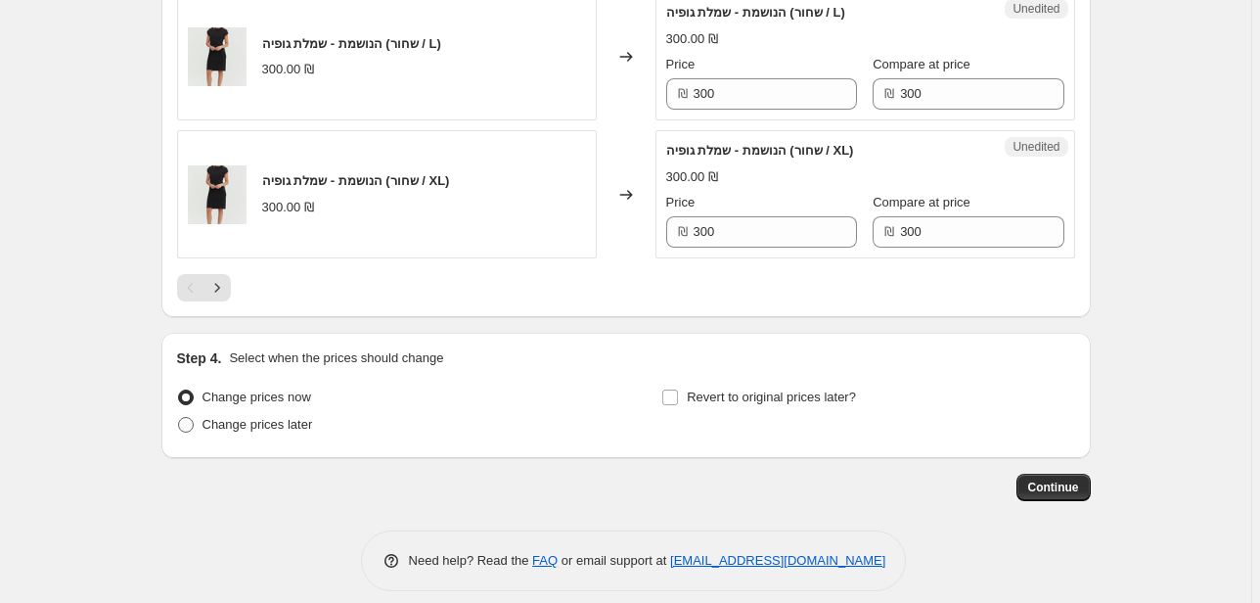
scroll to position [3546, 0]
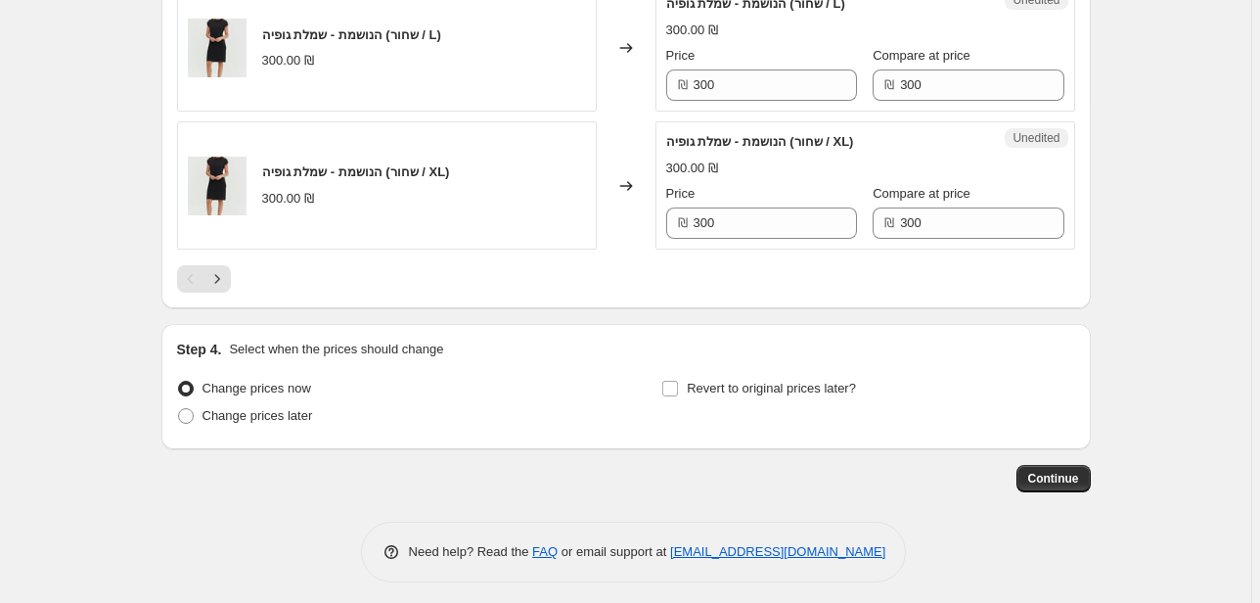
click at [704, 399] on div "Revert to original prices later?" at bounding box center [867, 404] width 413 height 59
click at [696, 385] on span "Revert to original prices later?" at bounding box center [771, 388] width 169 height 15
click at [678, 385] on input "Revert to original prices later?" at bounding box center [670, 389] width 16 height 16
checkbox input "true"
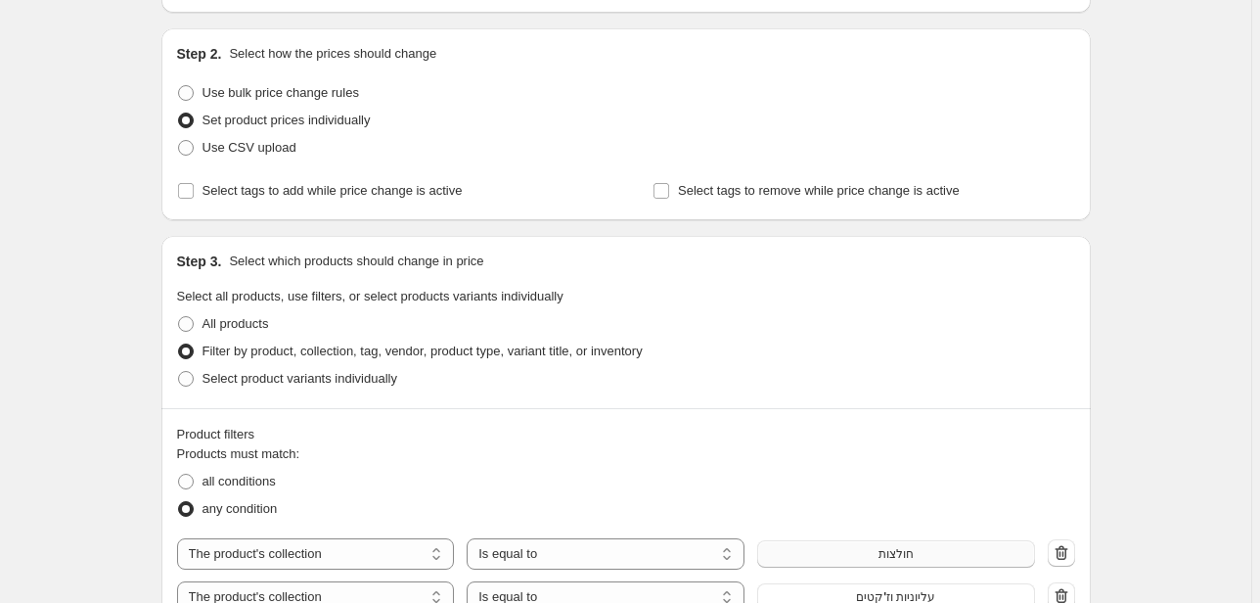
scroll to position [157, 0]
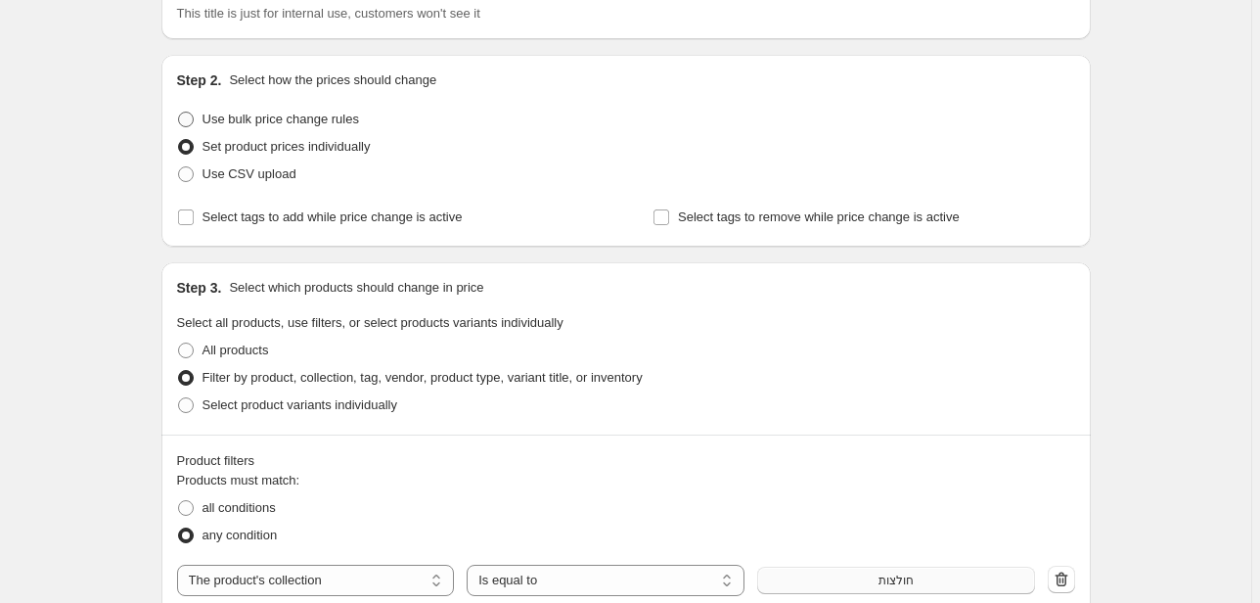
click at [184, 120] on span at bounding box center [186, 120] width 16 height 16
click at [179, 112] on input "Use bulk price change rules" at bounding box center [178, 112] width 1 height 1
radio input "true"
select select "percentage"
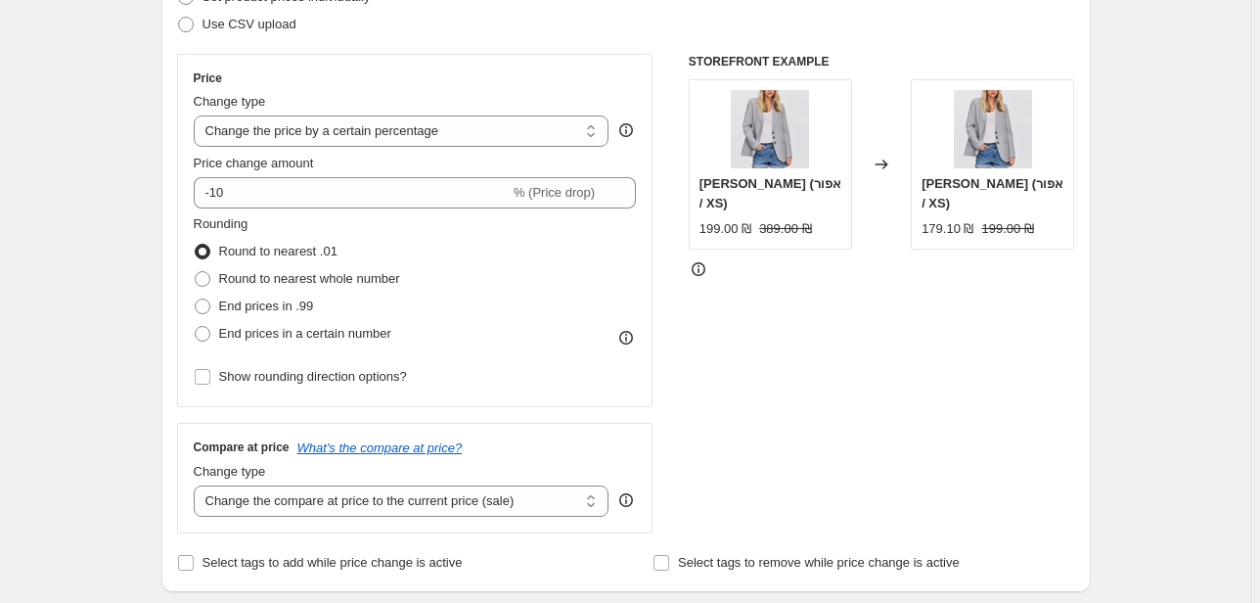
scroll to position [78, 0]
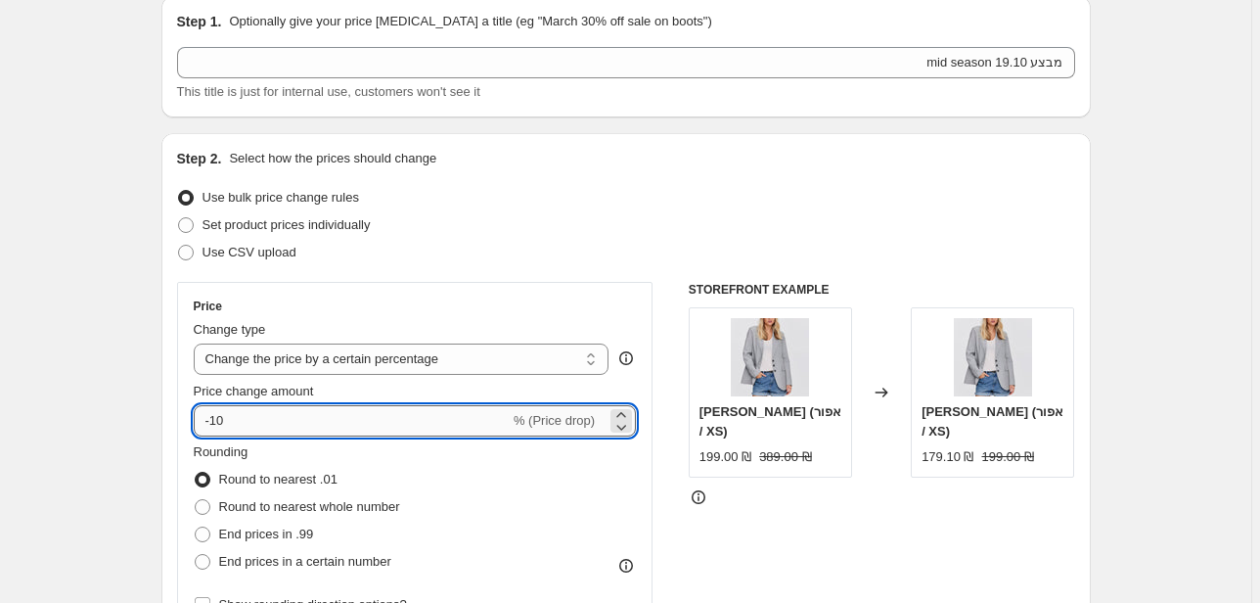
click at [223, 421] on input "-10" at bounding box center [352, 420] width 316 height 31
type input "-20"
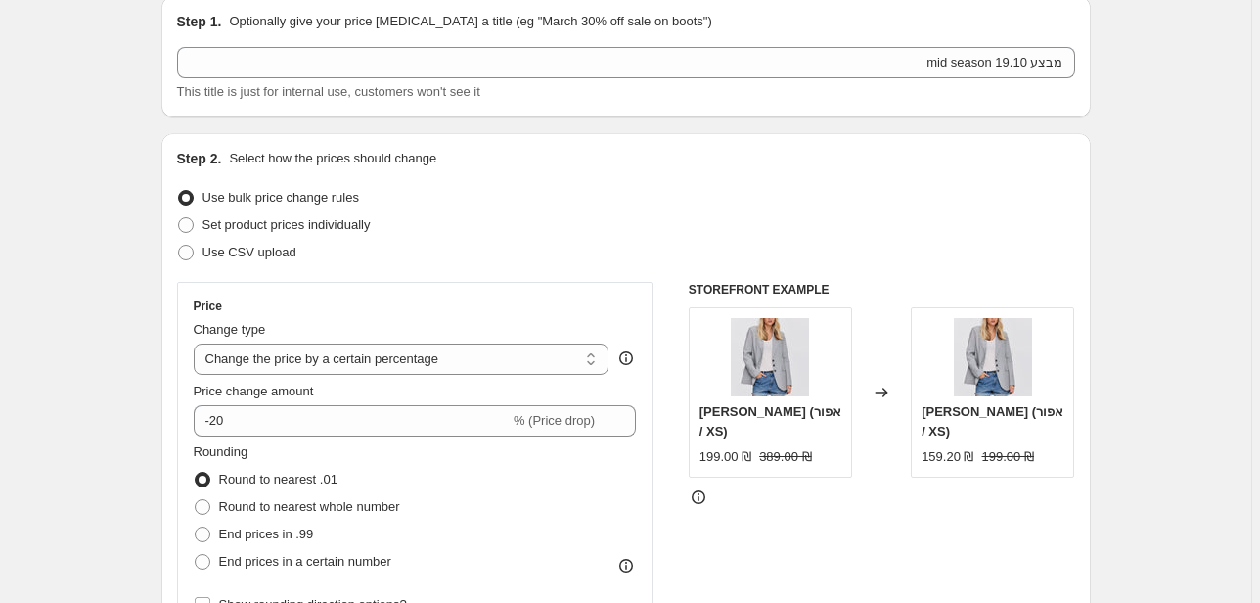
click at [411, 487] on div "Rounding Round to nearest .01 Round to nearest whole number End prices in .99 E…" at bounding box center [415, 508] width 443 height 133
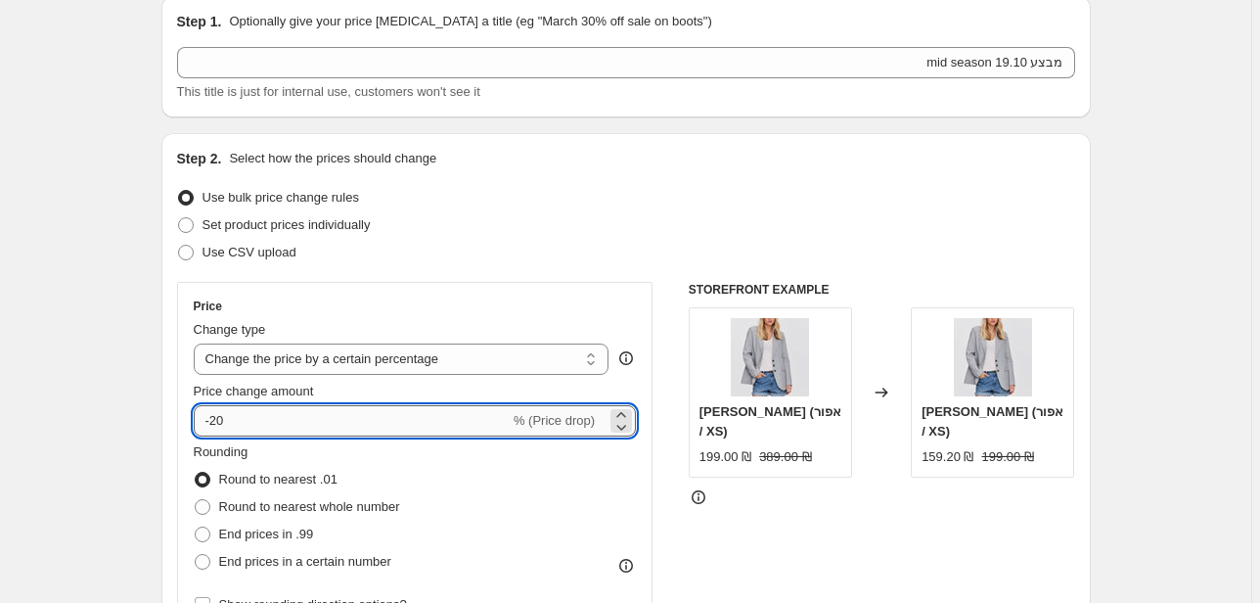
click at [409, 426] on input "-20" at bounding box center [352, 420] width 316 height 31
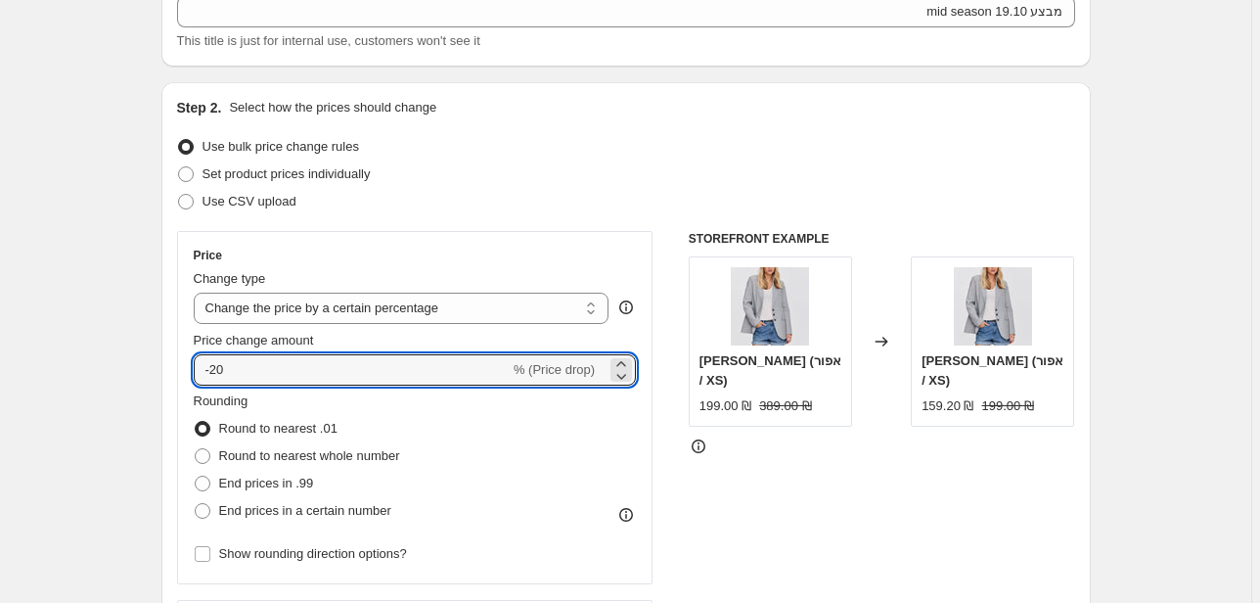
scroll to position [157, 0]
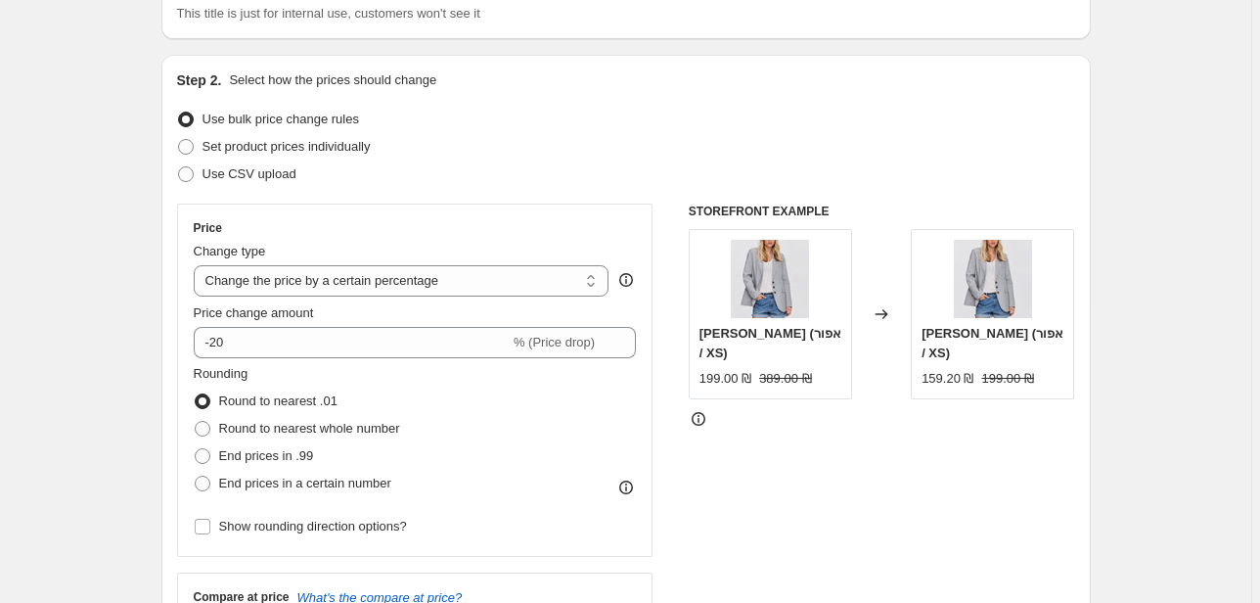
click at [580, 446] on div "Rounding Round to nearest .01 Round to nearest whole number End prices in .99 E…" at bounding box center [415, 430] width 443 height 133
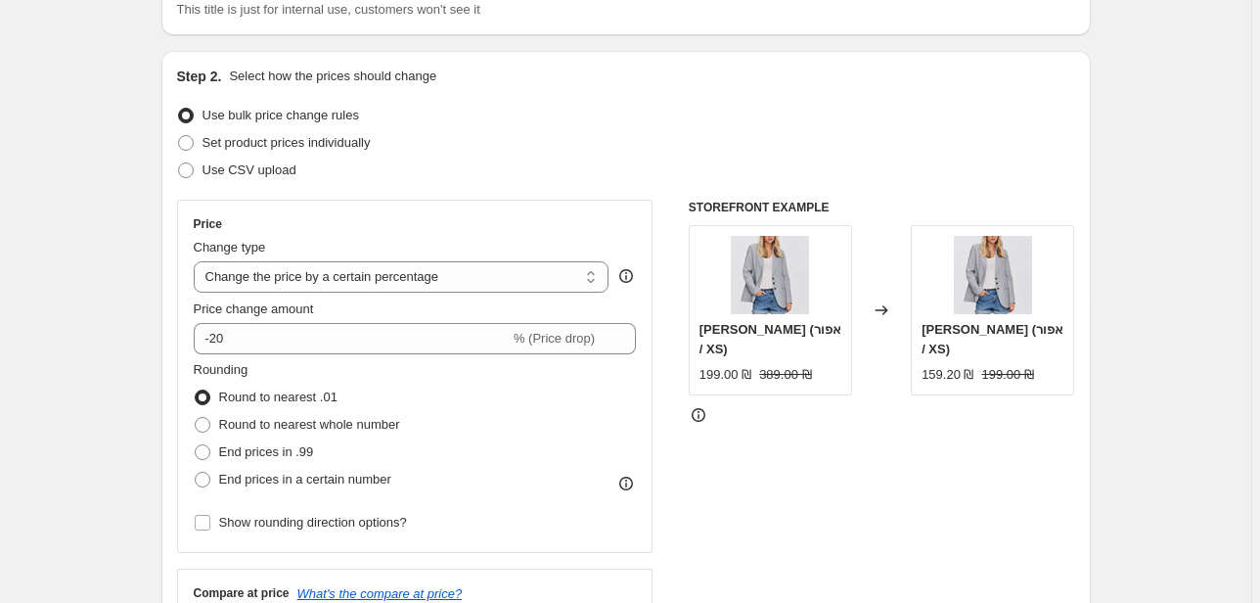
scroll to position [313, 0]
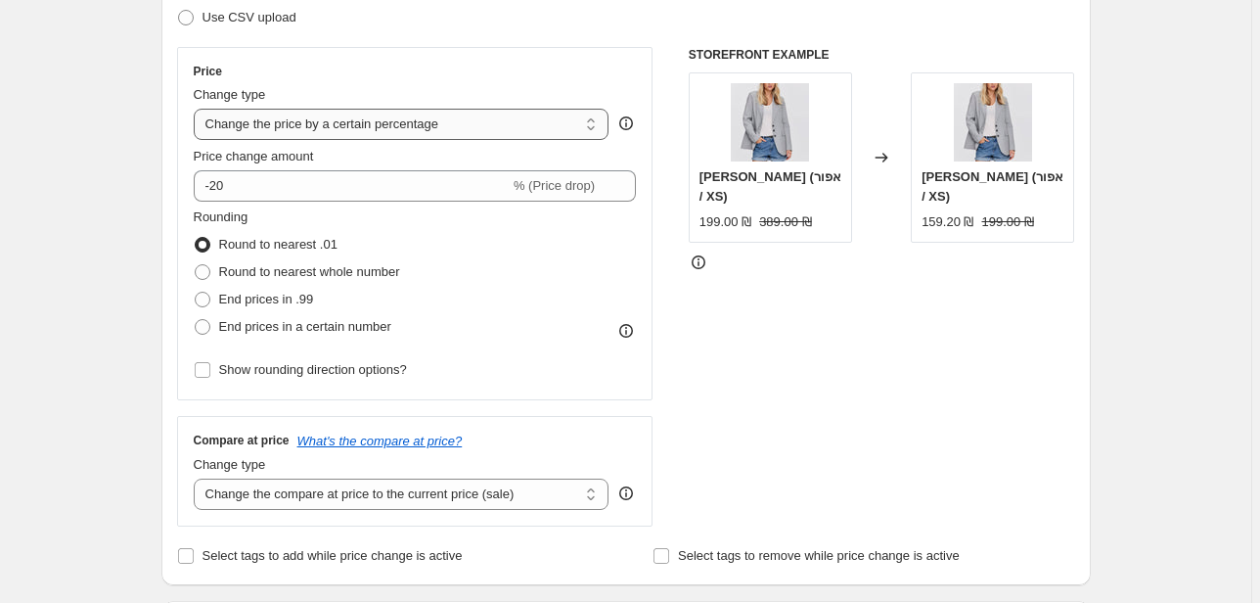
click at [369, 118] on select "Change the price to a certain amount Change the price by a certain amount Chang…" at bounding box center [402, 124] width 416 height 31
click at [374, 129] on select "Change the price to a certain amount Change the price by a certain amount Chang…" at bounding box center [402, 124] width 416 height 31
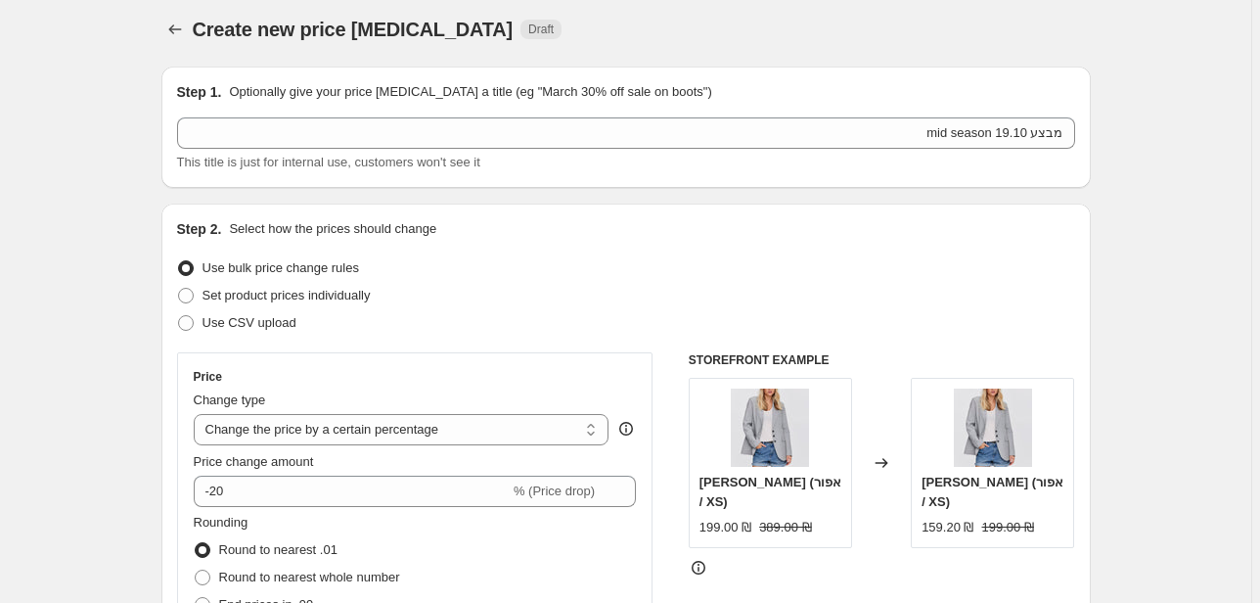
scroll to position [0, 0]
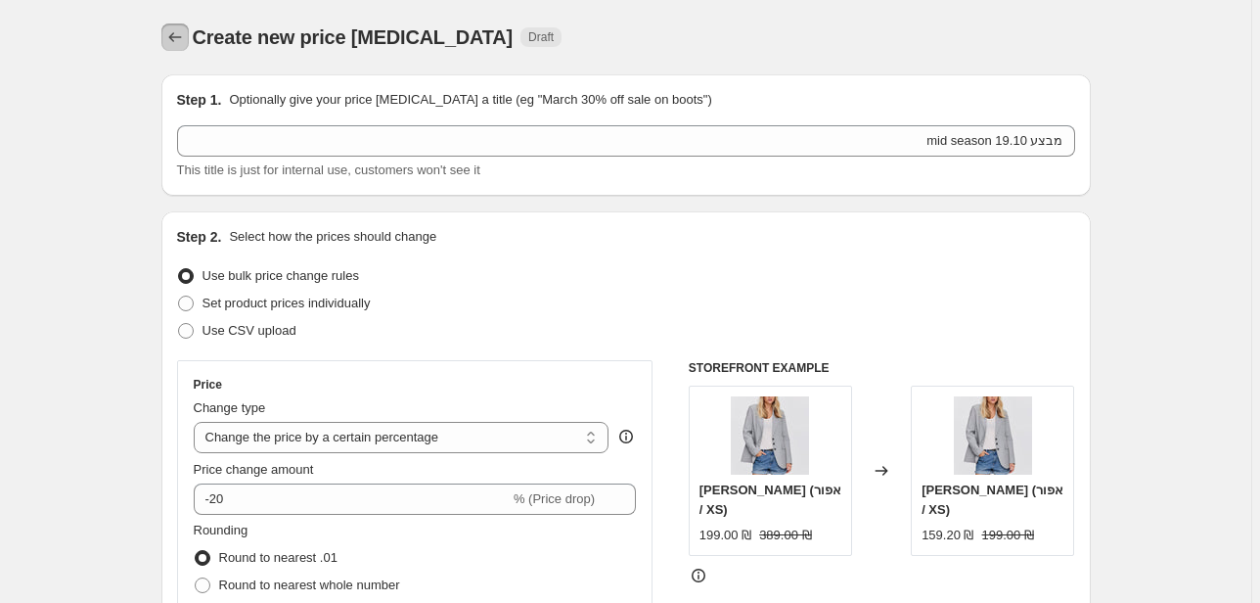
click at [179, 42] on icon "Price change jobs" at bounding box center [175, 37] width 20 height 20
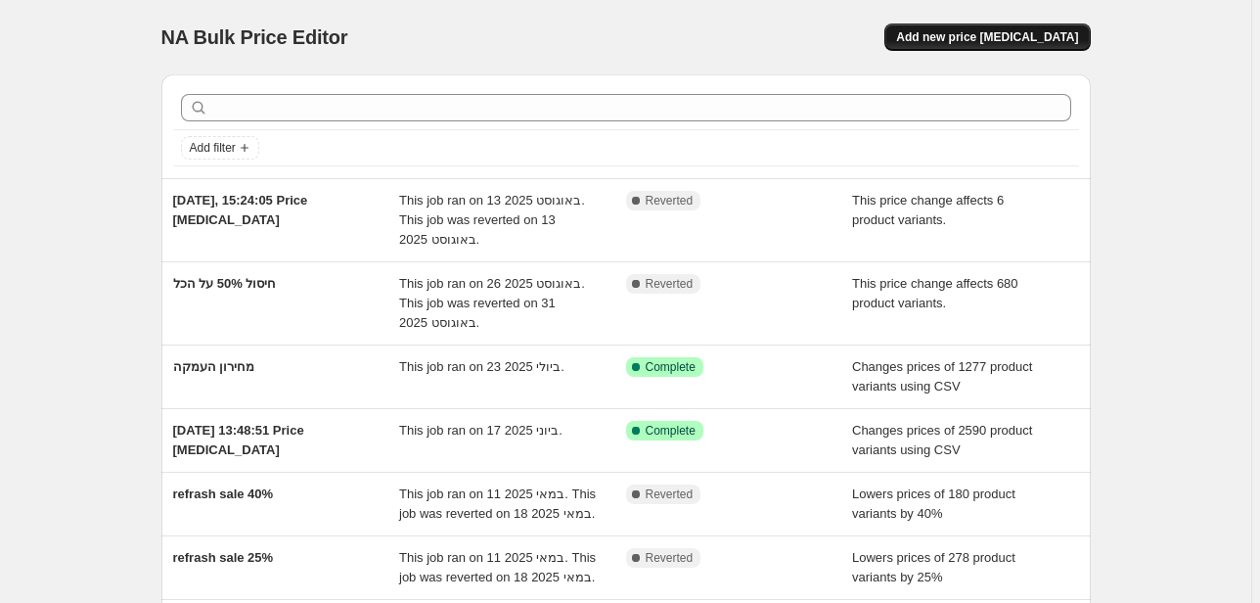
click at [1029, 36] on span "Add new price [MEDICAL_DATA]" at bounding box center [987, 37] width 182 height 16
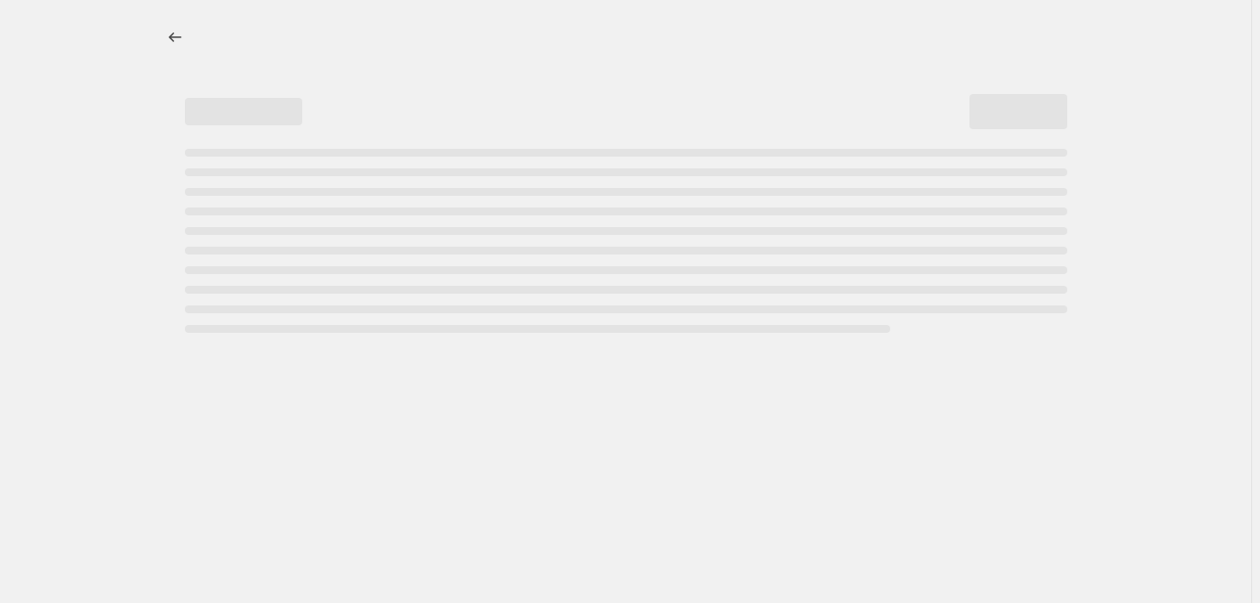
select select "percentage"
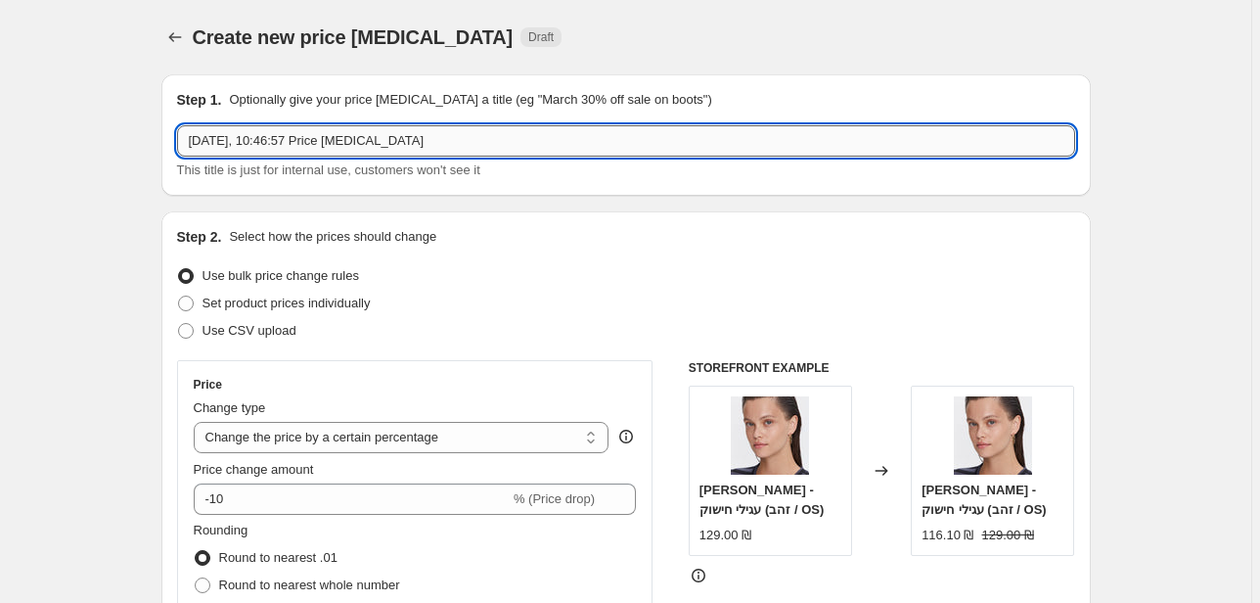
click at [452, 141] on input "[DATE], 10:46:57 Price [MEDICAL_DATA]" at bounding box center [626, 140] width 898 height 31
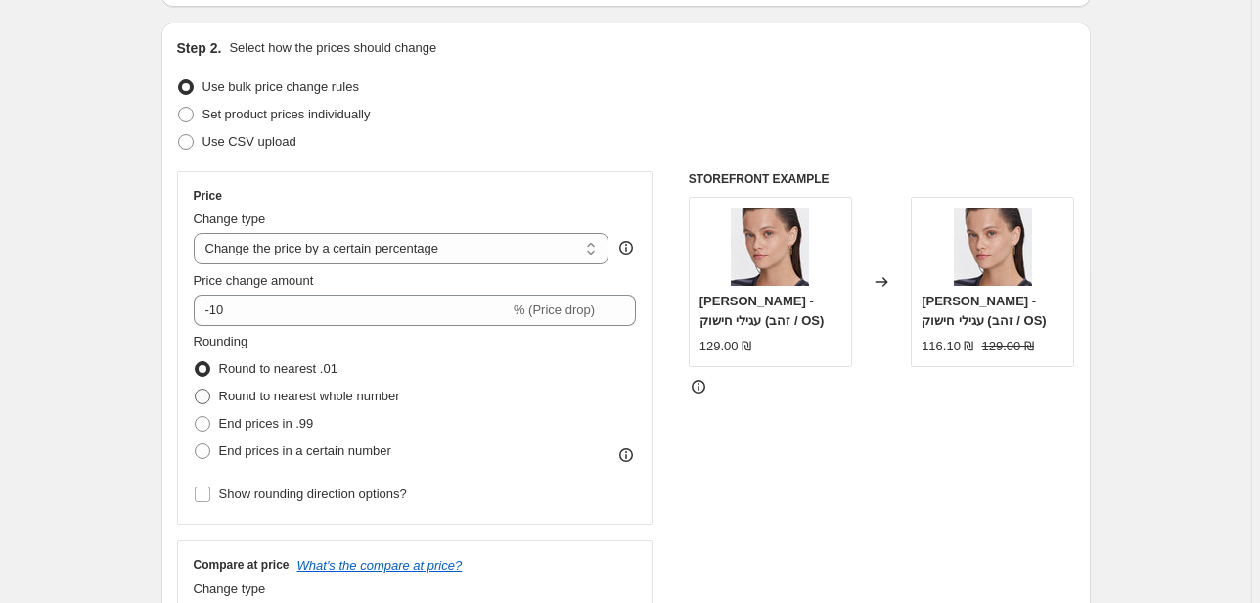
scroll to position [235, 0]
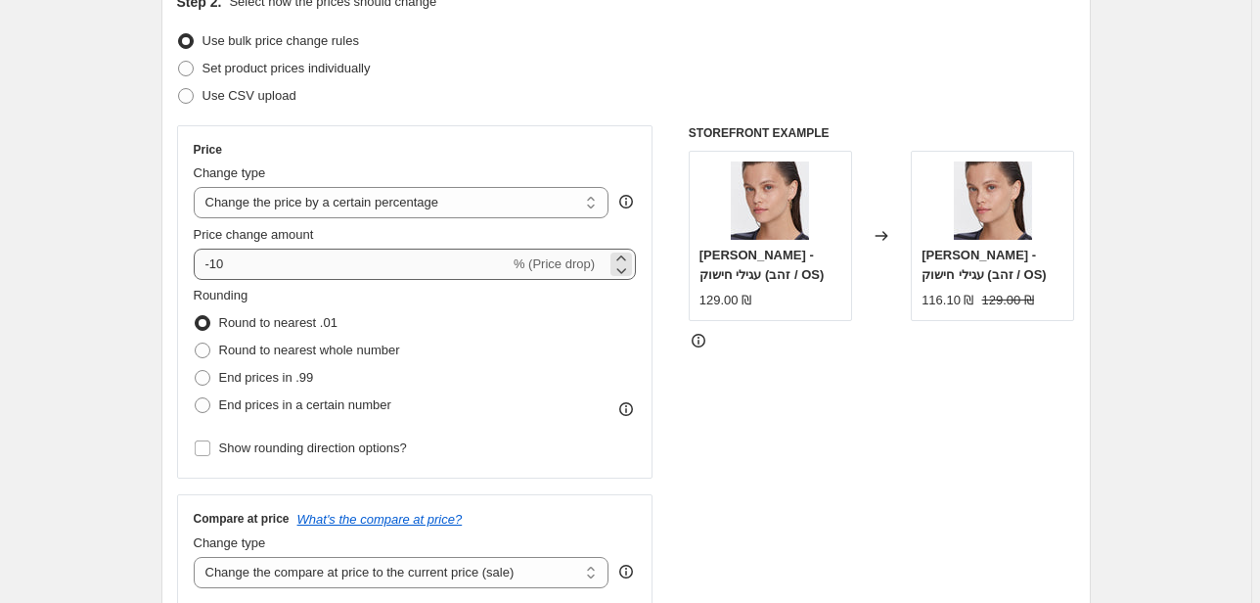
type input "מיד סיזן"
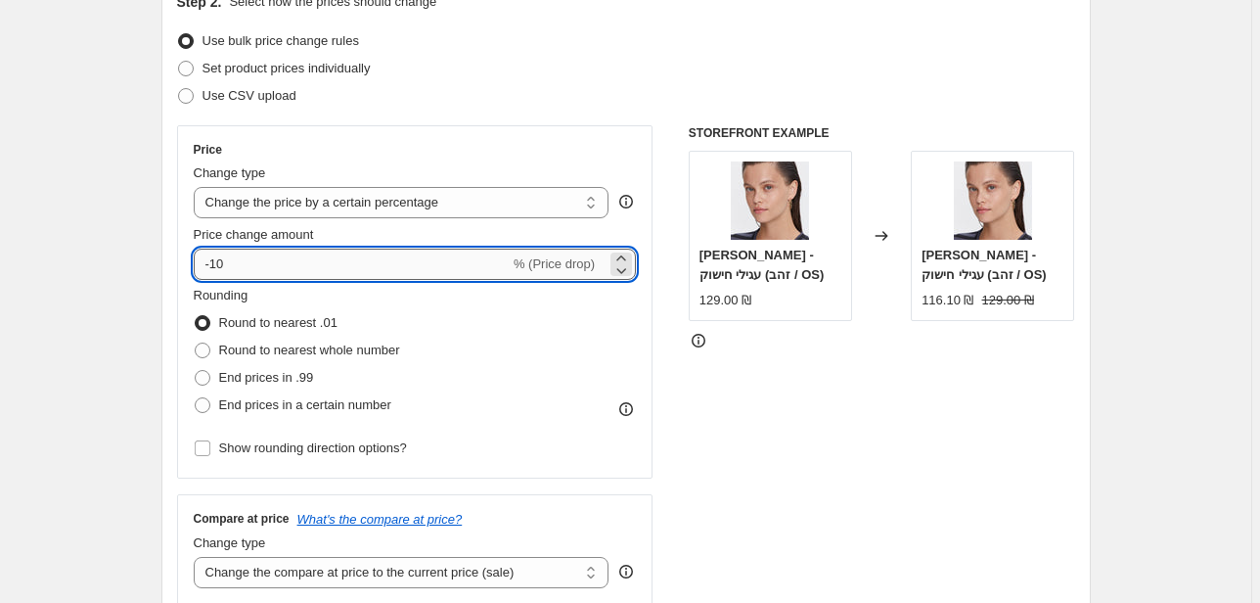
click at [280, 272] on input "-10" at bounding box center [352, 263] width 316 height 31
click at [213, 262] on input "-10" at bounding box center [352, 263] width 316 height 31
type input "-20"
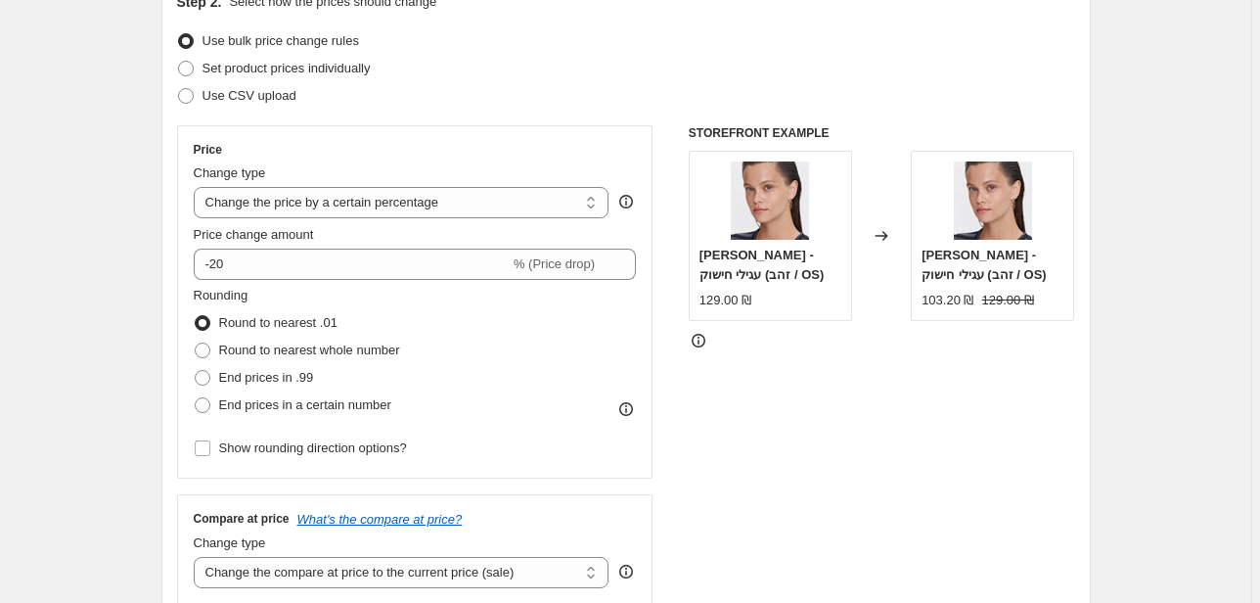
click at [462, 387] on div "Rounding Round to nearest .01 Round to nearest whole number End prices in .99 E…" at bounding box center [415, 352] width 443 height 133
drag, startPoint x: 1072, startPoint y: 422, endPoint x: 978, endPoint y: 353, distance: 116.2
click at [1070, 419] on div "STOREFRONT EXAMPLE [PERSON_NAME] - עגילי חישוק (זהב / OS) 129.00 ₪ Changed to […" at bounding box center [882, 364] width 386 height 479
click at [399, 201] on select "Change the price to a certain amount Change the price by a certain amount Chang…" at bounding box center [402, 202] width 416 height 31
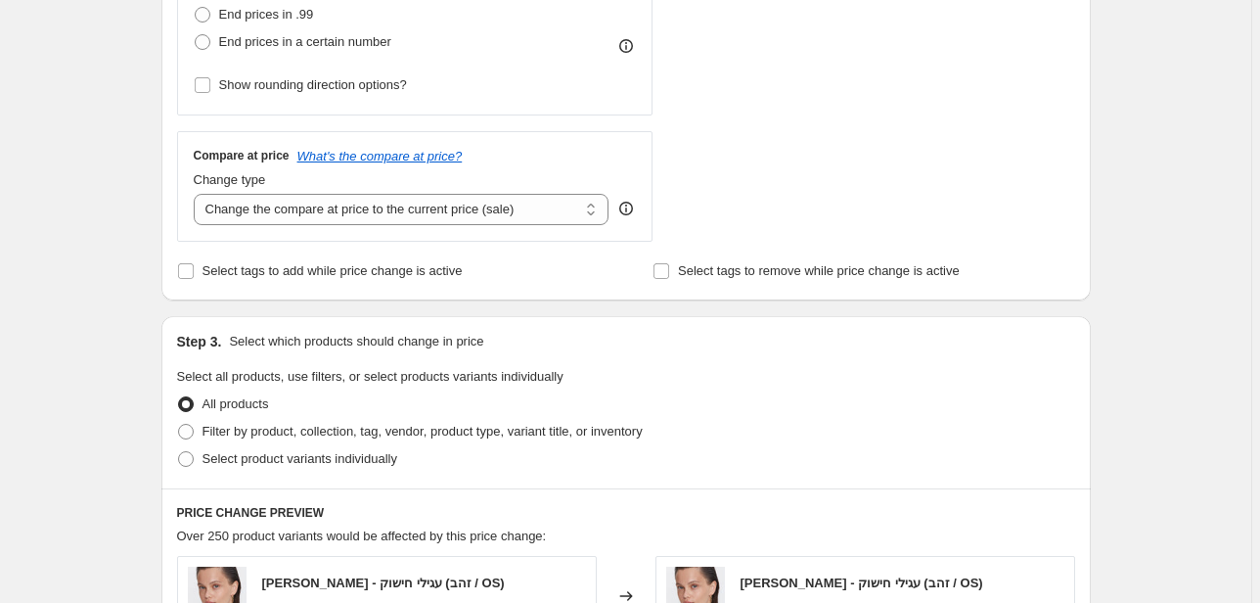
scroll to position [626, 0]
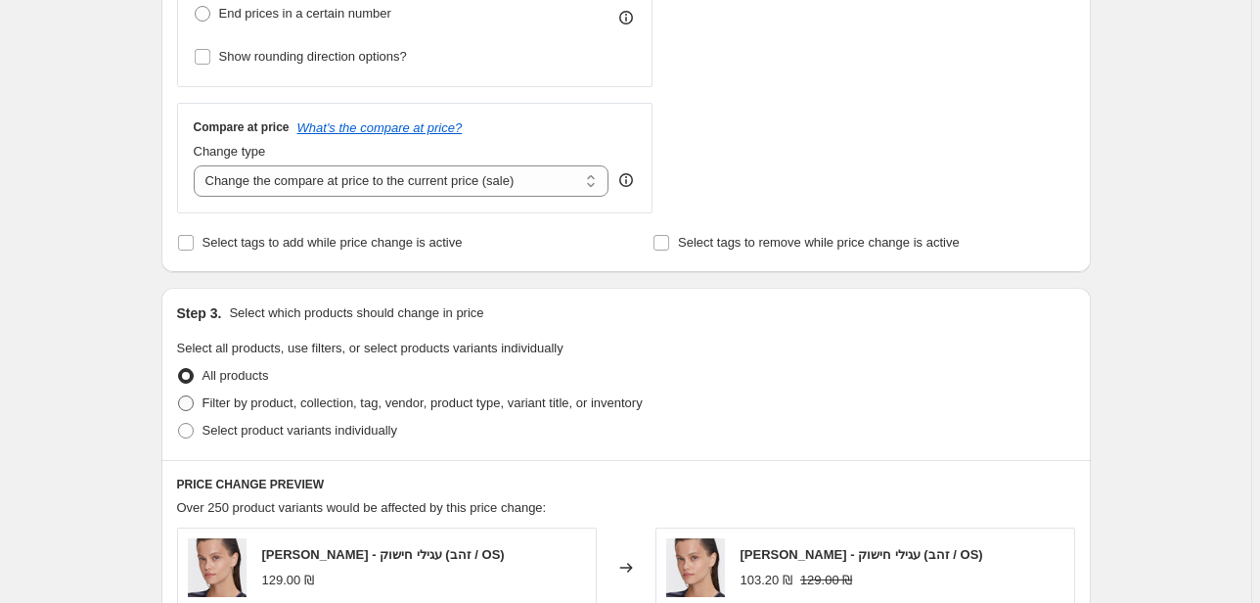
click at [215, 407] on span "Filter by product, collection, tag, vendor, product type, variant title, or inv…" at bounding box center [422, 402] width 440 height 15
click at [179, 396] on input "Filter by product, collection, tag, vendor, product type, variant title, or inv…" at bounding box center [178, 395] width 1 height 1
radio input "true"
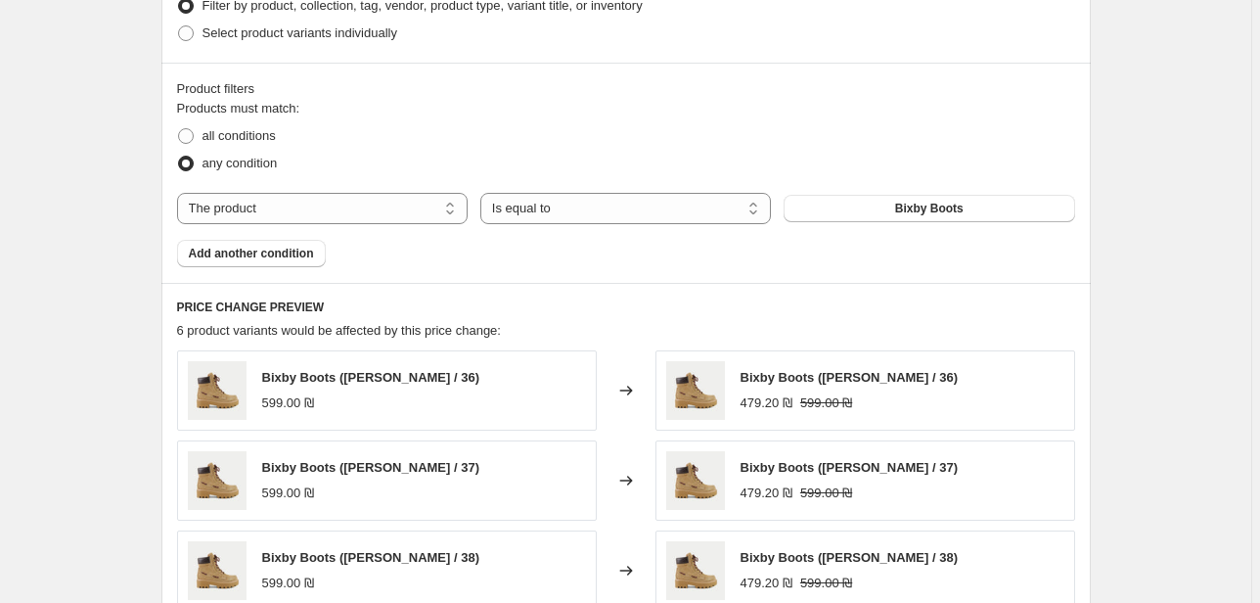
scroll to position [1017, 0]
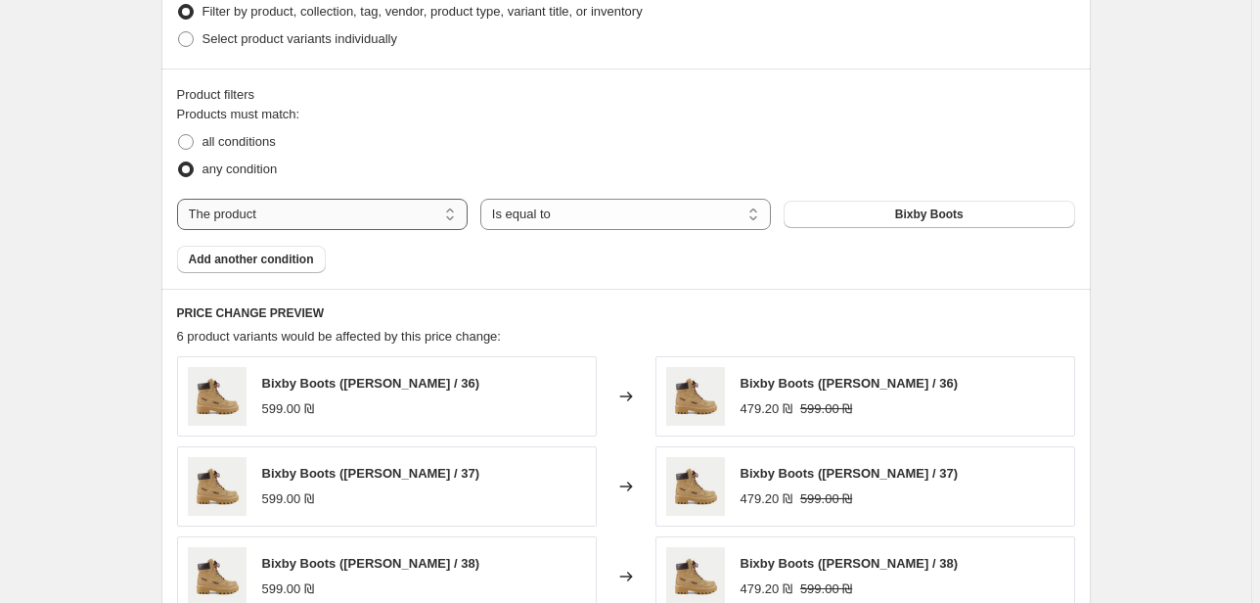
click at [405, 224] on select "The product The product's collection The product's tag The product's vendor The…" at bounding box center [322, 214] width 291 height 31
select select "collection"
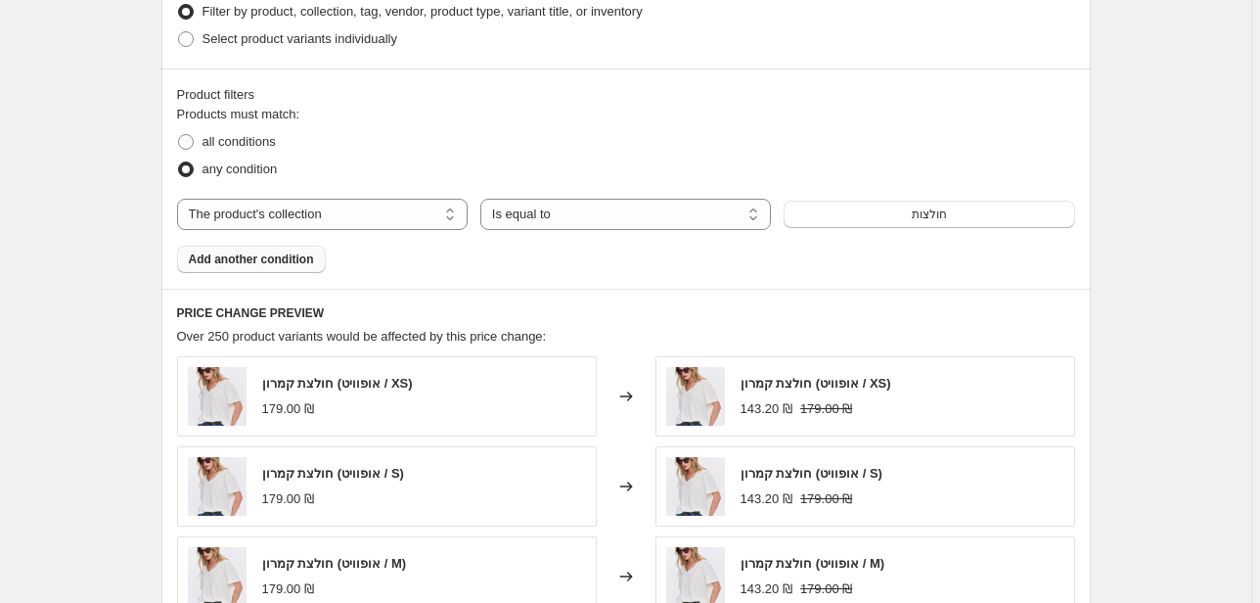
click at [254, 270] on button "Add another condition" at bounding box center [251, 259] width 149 height 27
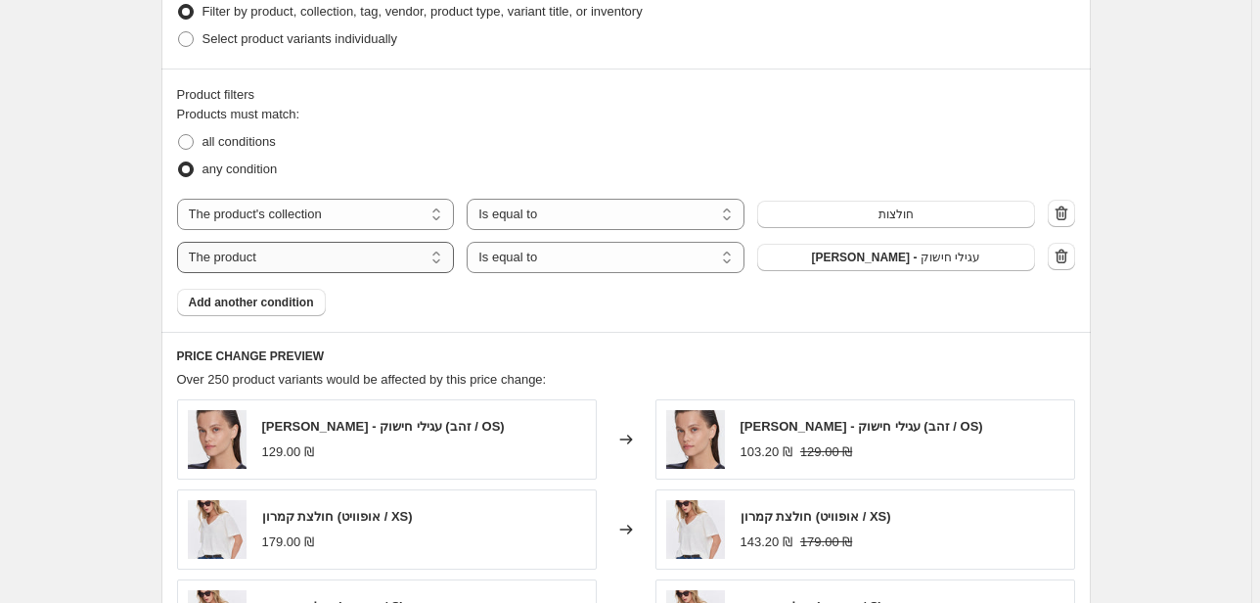
click at [332, 243] on select "The product The product's collection The product's tag The product's vendor The…" at bounding box center [316, 257] width 278 height 31
select select "collection"
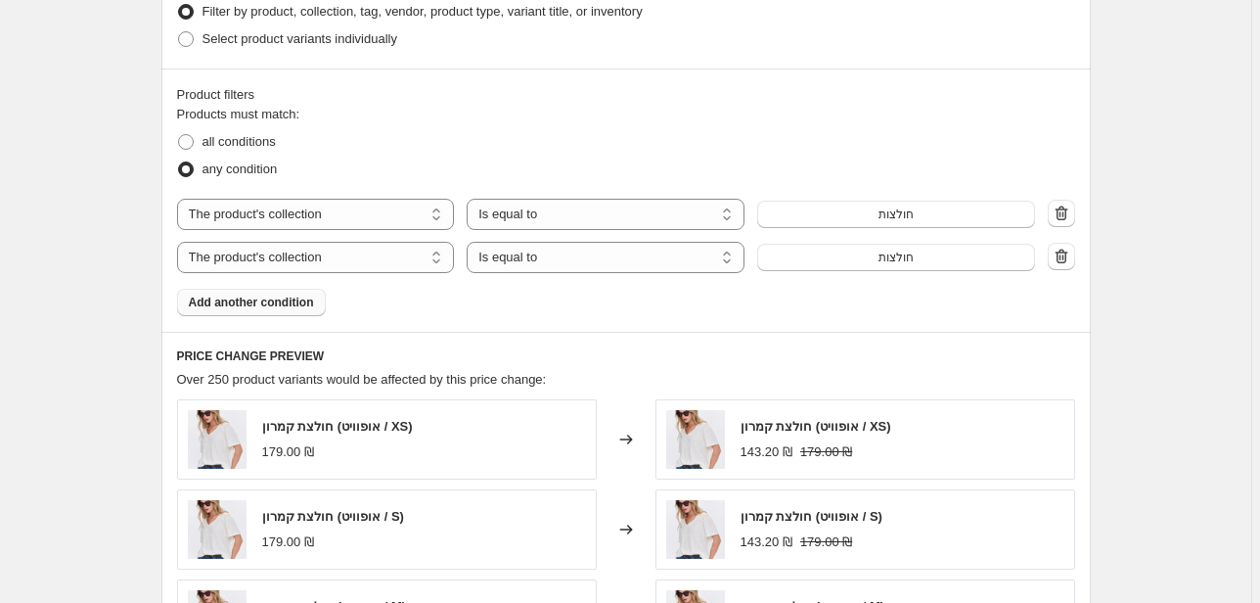
click at [266, 308] on span "Add another condition" at bounding box center [251, 302] width 125 height 16
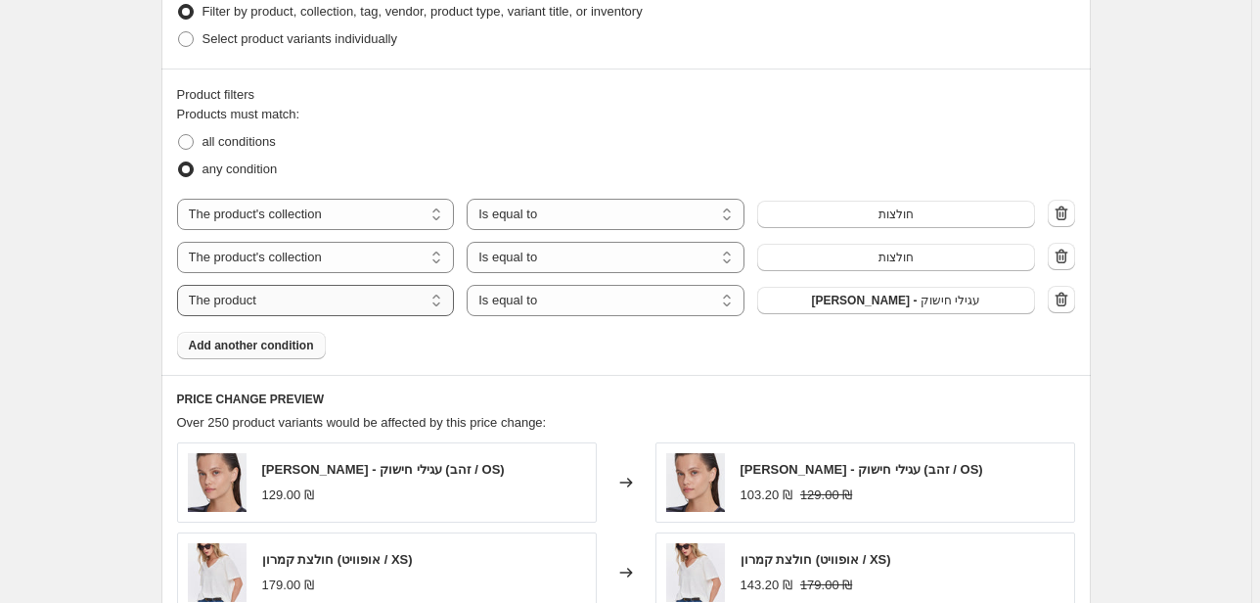
click at [318, 303] on select "The product The product's collection The product's tag The product's vendor The…" at bounding box center [316, 300] width 278 height 31
select select "collection"
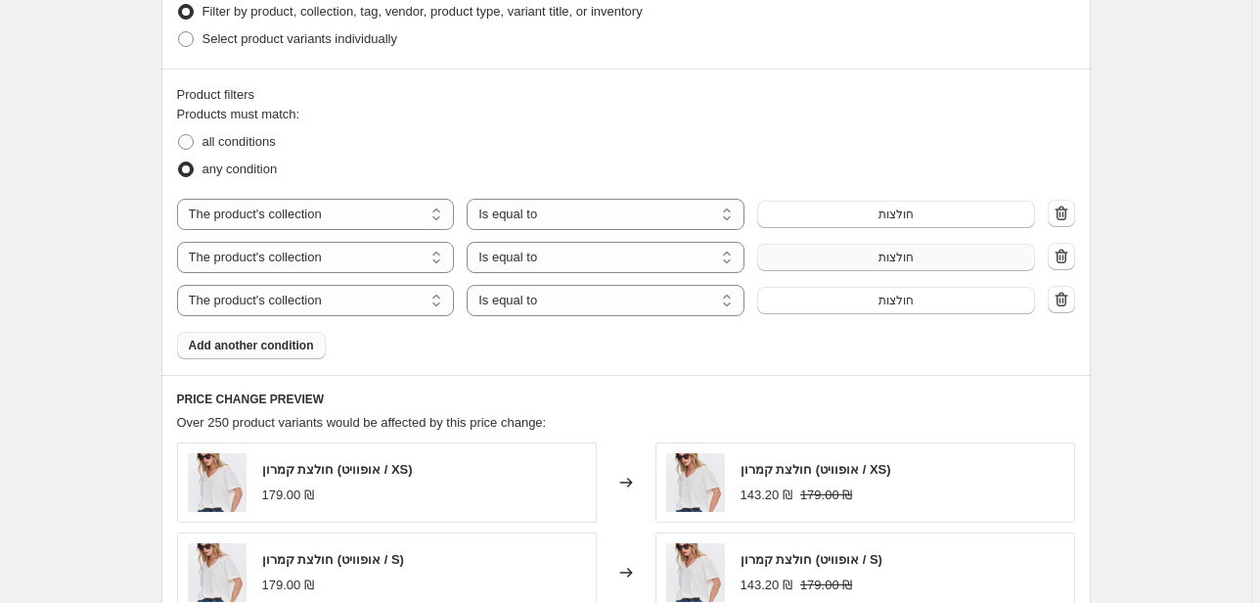
click at [865, 262] on button "חולצות" at bounding box center [896, 257] width 278 height 27
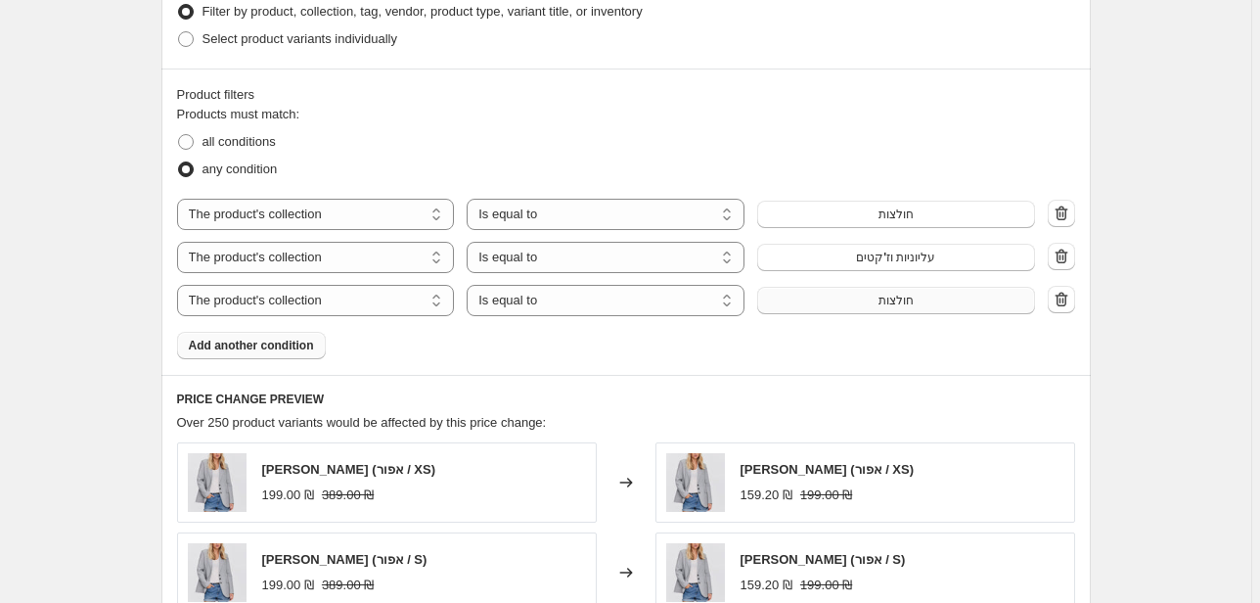
click at [856, 288] on button "חולצות" at bounding box center [896, 300] width 278 height 27
click at [283, 364] on div "Product filters Products must match: all conditions any condition The product T…" at bounding box center [625, 221] width 929 height 306
click at [280, 354] on button "Add another condition" at bounding box center [251, 345] width 149 height 27
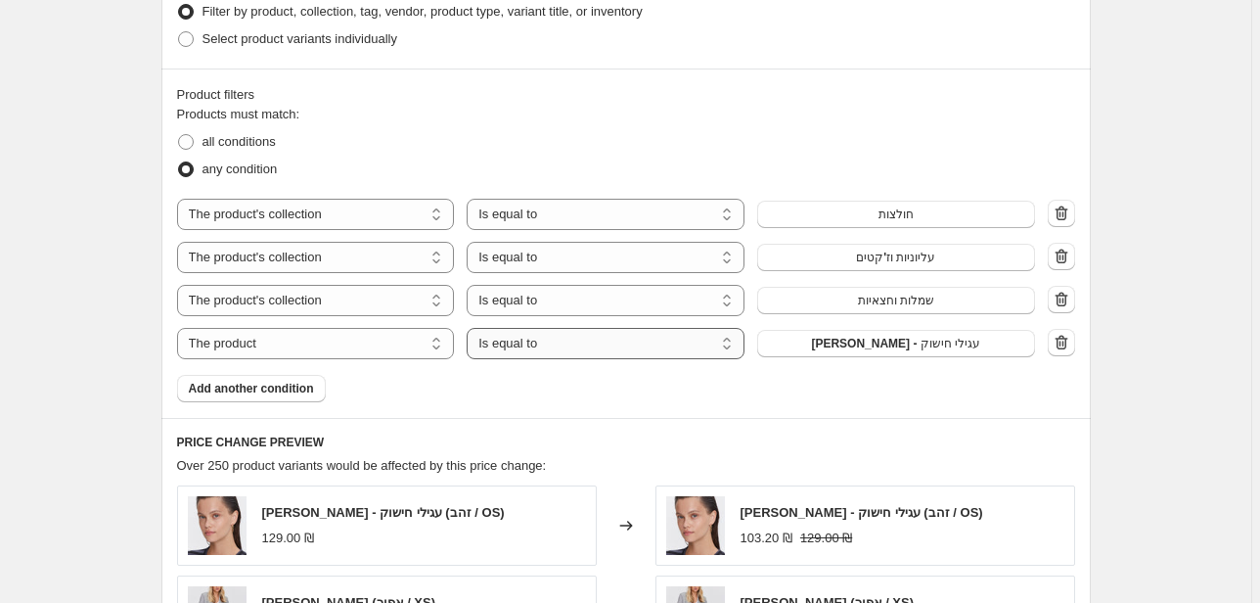
click at [560, 347] on select "Is equal to Is not equal to" at bounding box center [606, 343] width 278 height 31
click at [820, 328] on div "The product The product's collection The product's tag The product's vendor The…" at bounding box center [606, 343] width 858 height 31
click at [843, 338] on button "[PERSON_NAME] - עגילי חישוק" at bounding box center [896, 343] width 278 height 27
click at [290, 361] on div "Products must match: all conditions any condition The product The product's col…" at bounding box center [626, 253] width 898 height 297
click at [289, 357] on select "The product The product's collection The product's tag The product's vendor The…" at bounding box center [316, 343] width 278 height 31
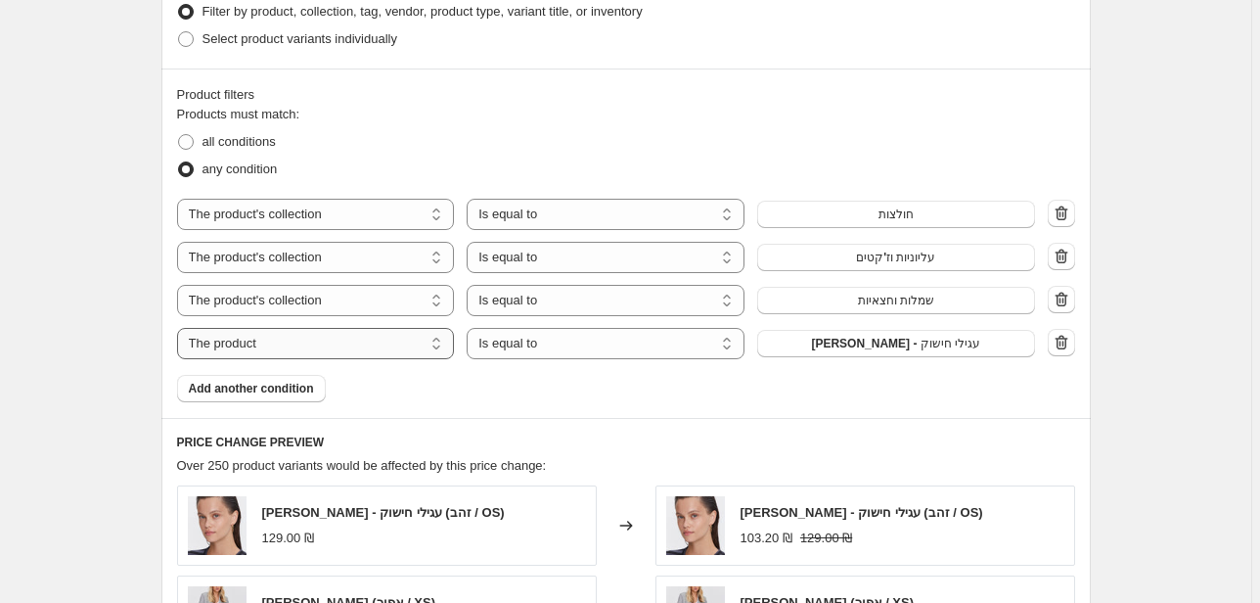
select select "collection"
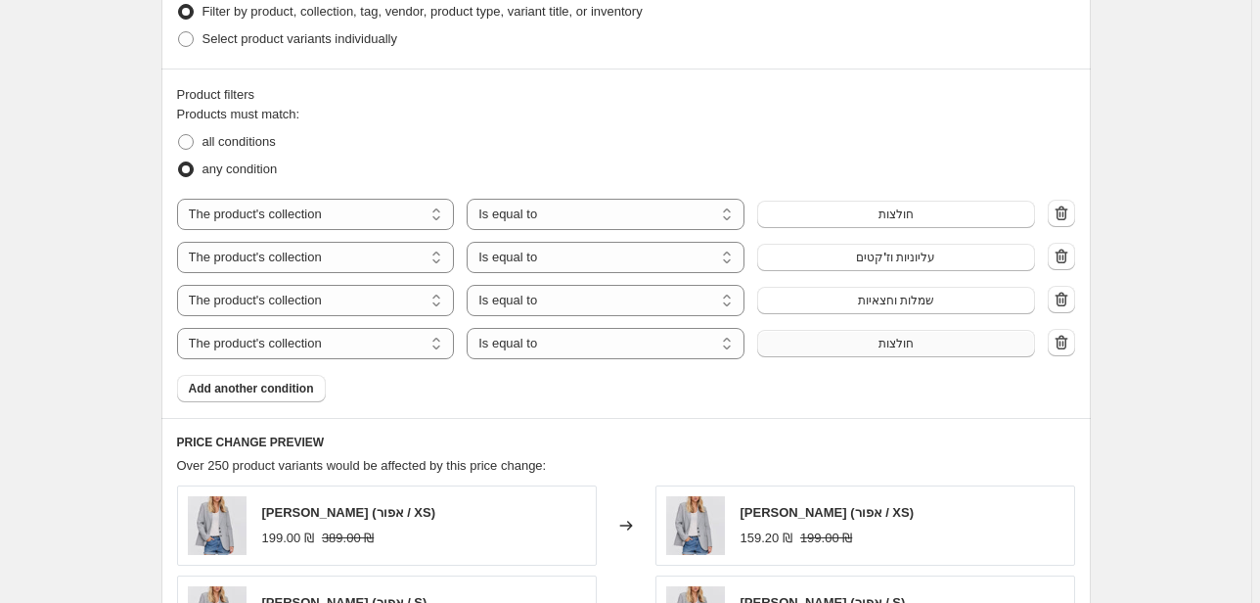
click at [945, 335] on button "חולצות" at bounding box center [896, 343] width 278 height 27
click at [309, 383] on span "Add another condition" at bounding box center [251, 389] width 125 height 16
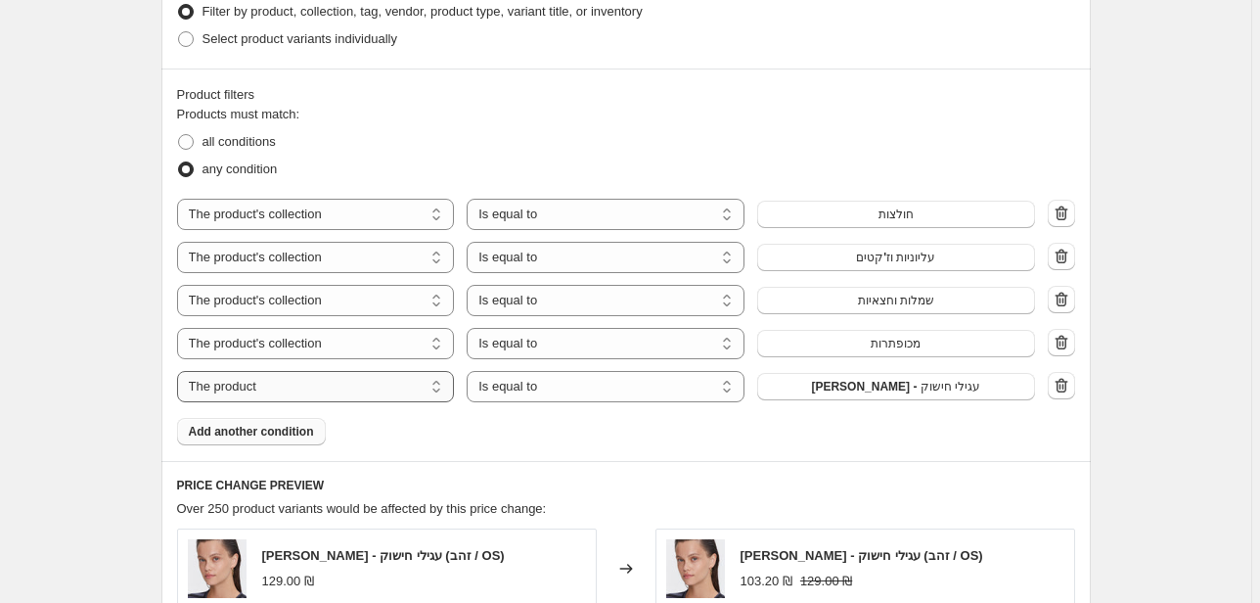
click at [337, 386] on select "The product The product's collection The product's tag The product's vendor The…" at bounding box center [316, 386] width 278 height 31
click at [654, 411] on div "Products must match: all conditions any condition The product The product's col…" at bounding box center [626, 275] width 898 height 340
click at [895, 398] on button "[PERSON_NAME] - עגילי חישוק" at bounding box center [896, 386] width 278 height 27
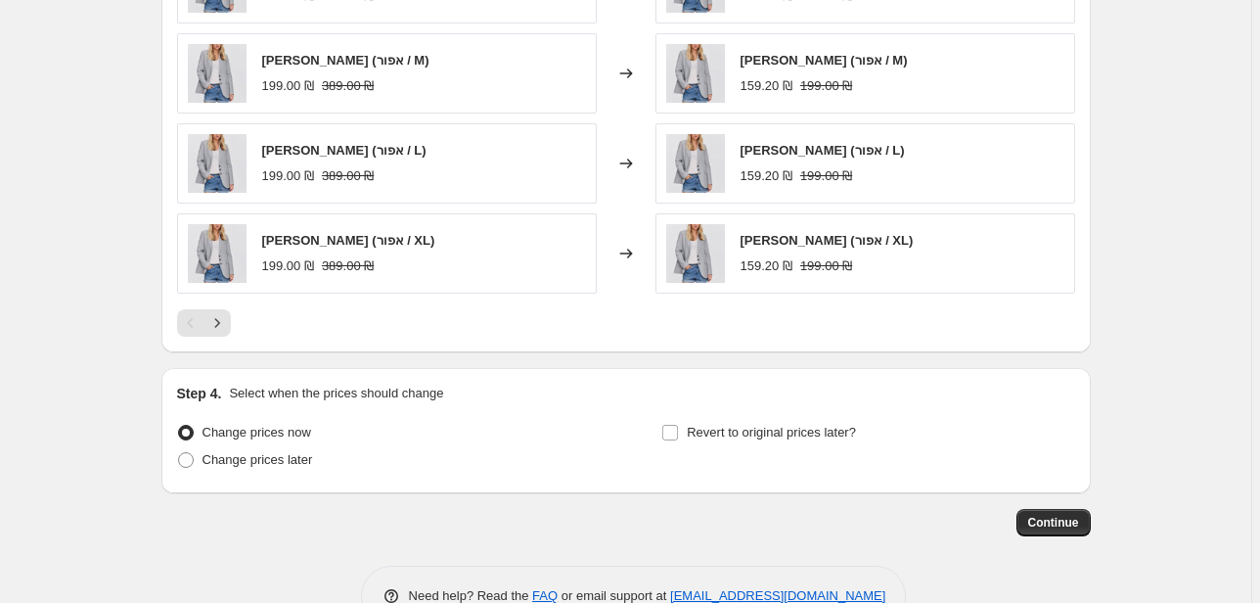
scroll to position [1665, 0]
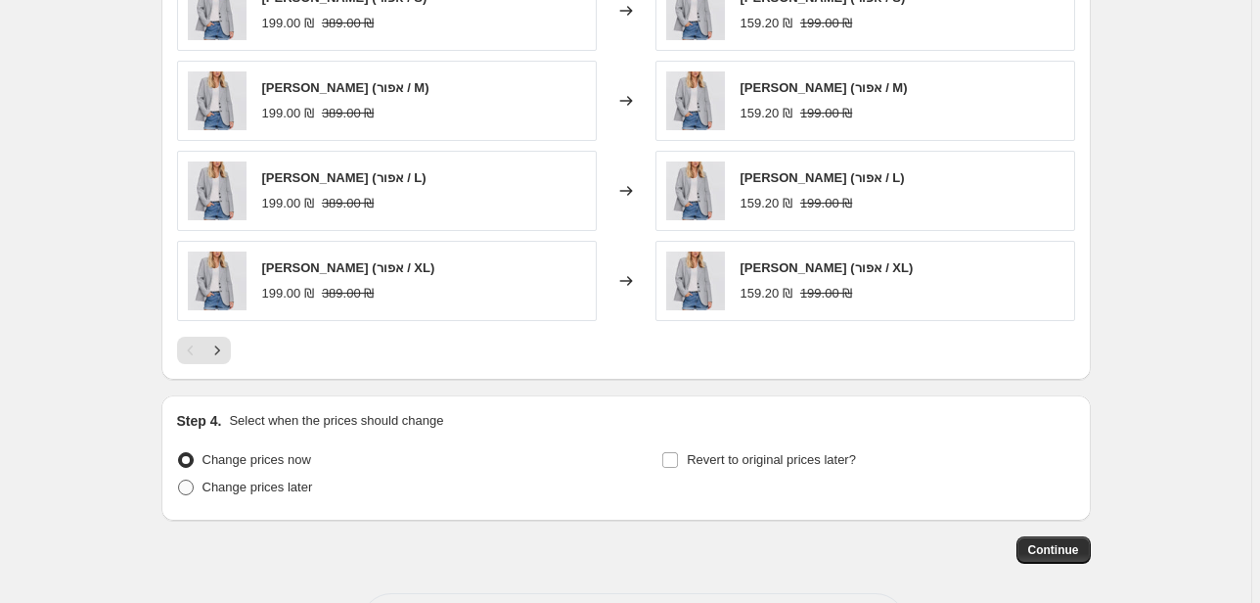
click at [266, 485] on span "Change prices later" at bounding box center [257, 486] width 111 height 15
click at [179, 480] on input "Change prices later" at bounding box center [178, 479] width 1 height 1
radio input "true"
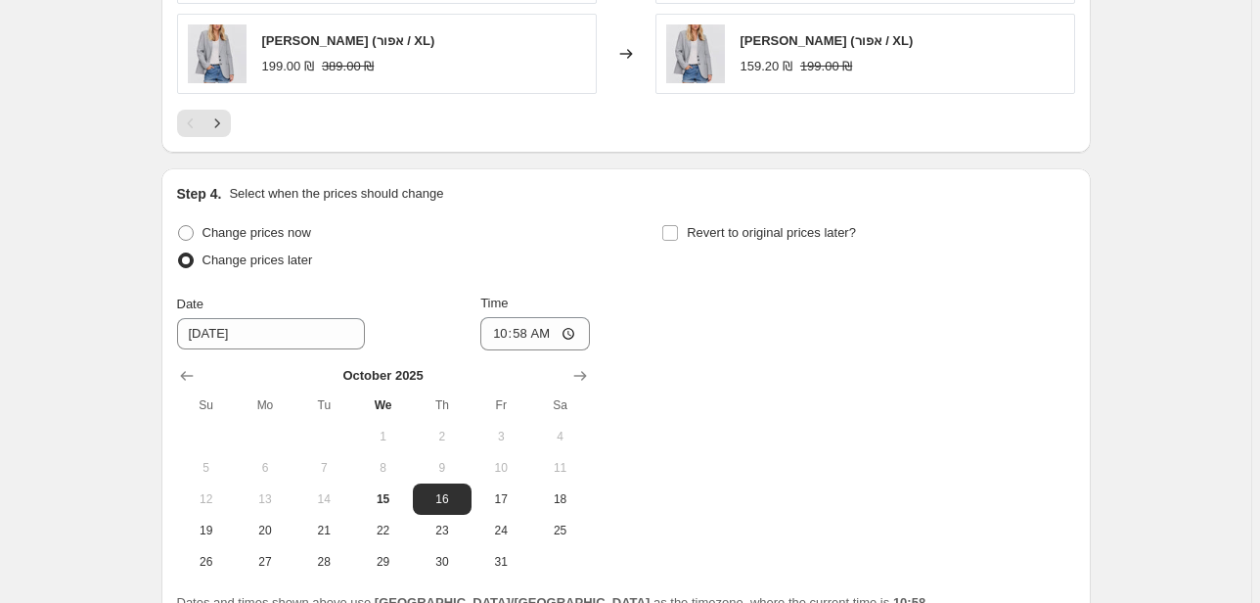
scroll to position [1900, 0]
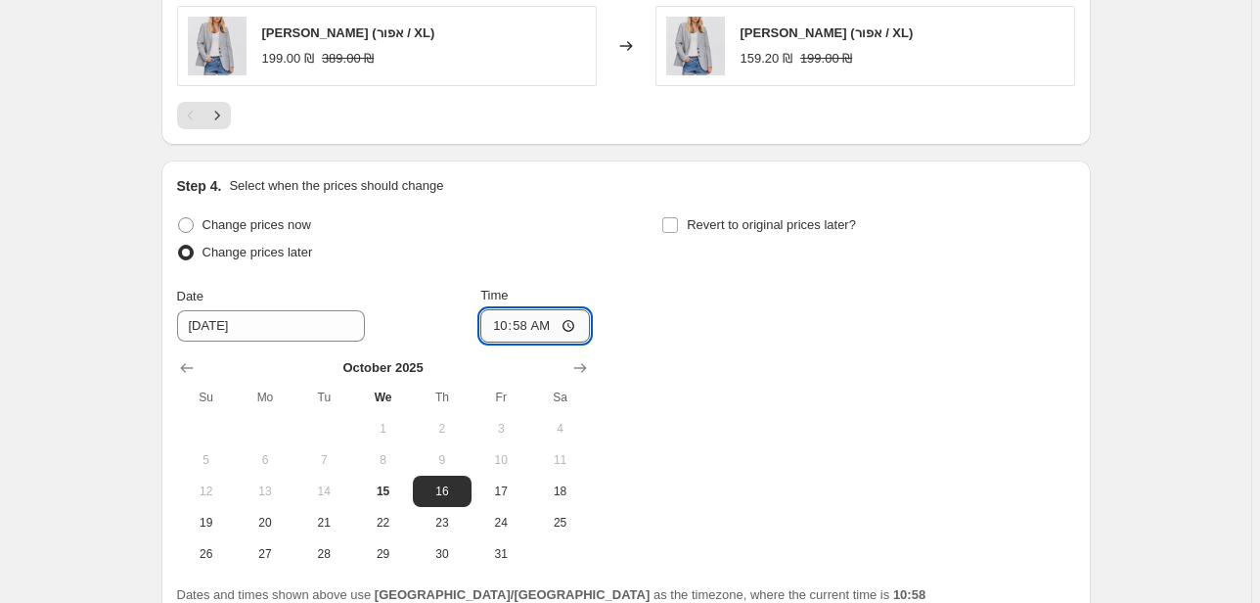
click at [554, 326] on input "10:58" at bounding box center [535, 325] width 110 height 33
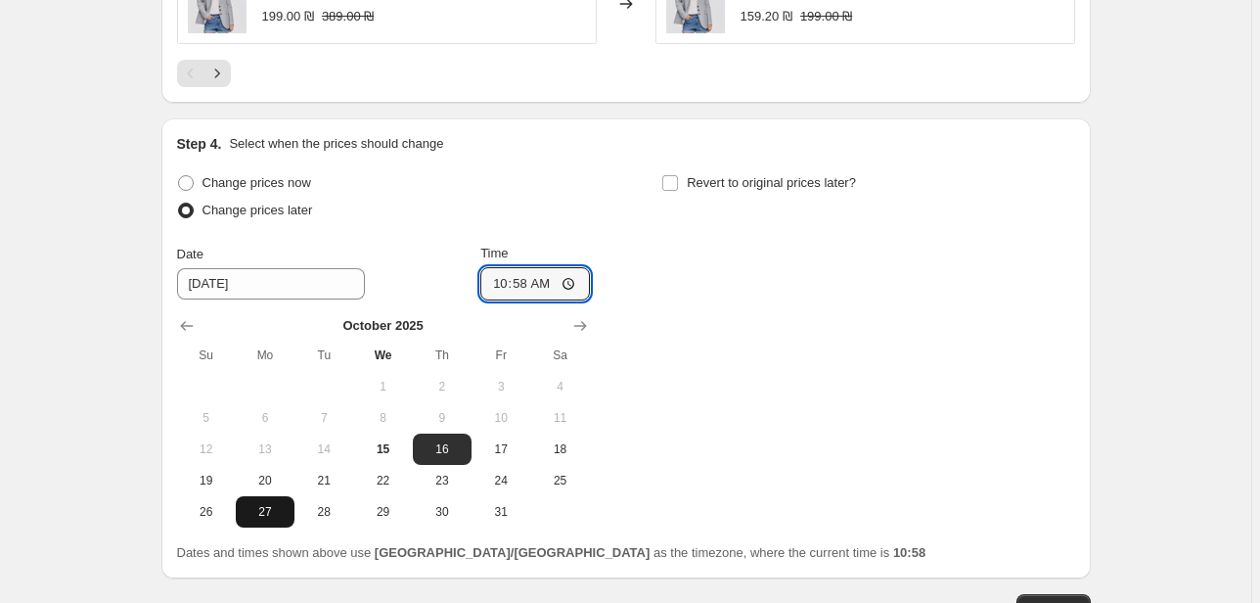
scroll to position [1978, 0]
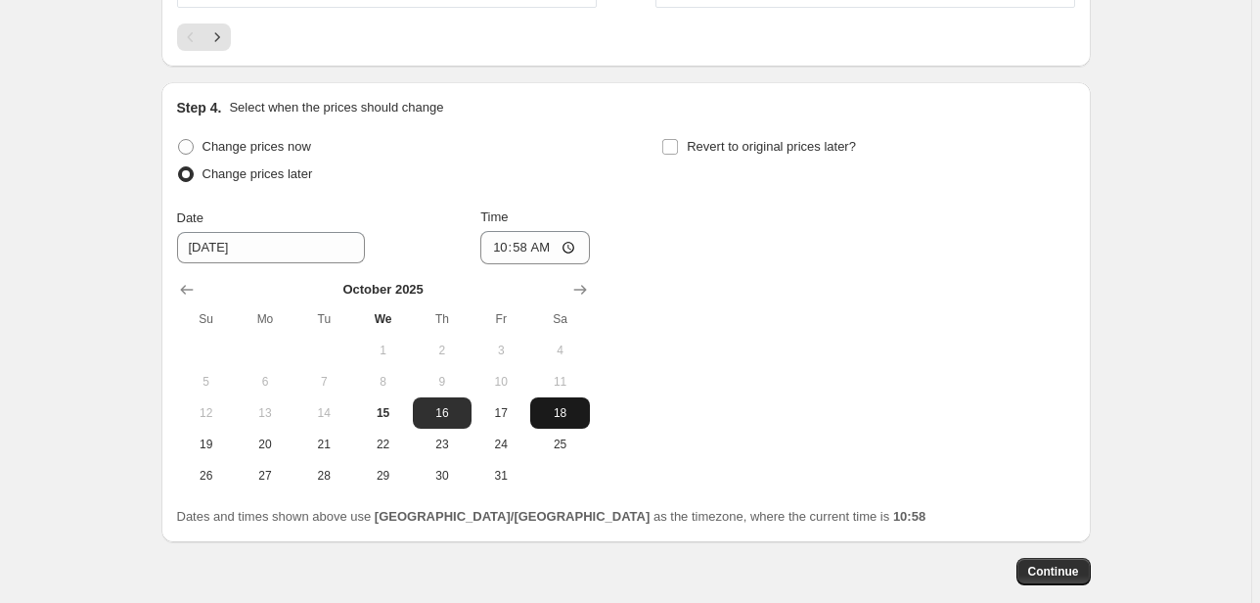
click at [565, 409] on span "18" at bounding box center [559, 413] width 43 height 16
click at [206, 445] on span "19" at bounding box center [206, 444] width 43 height 16
type input "[DATE]"
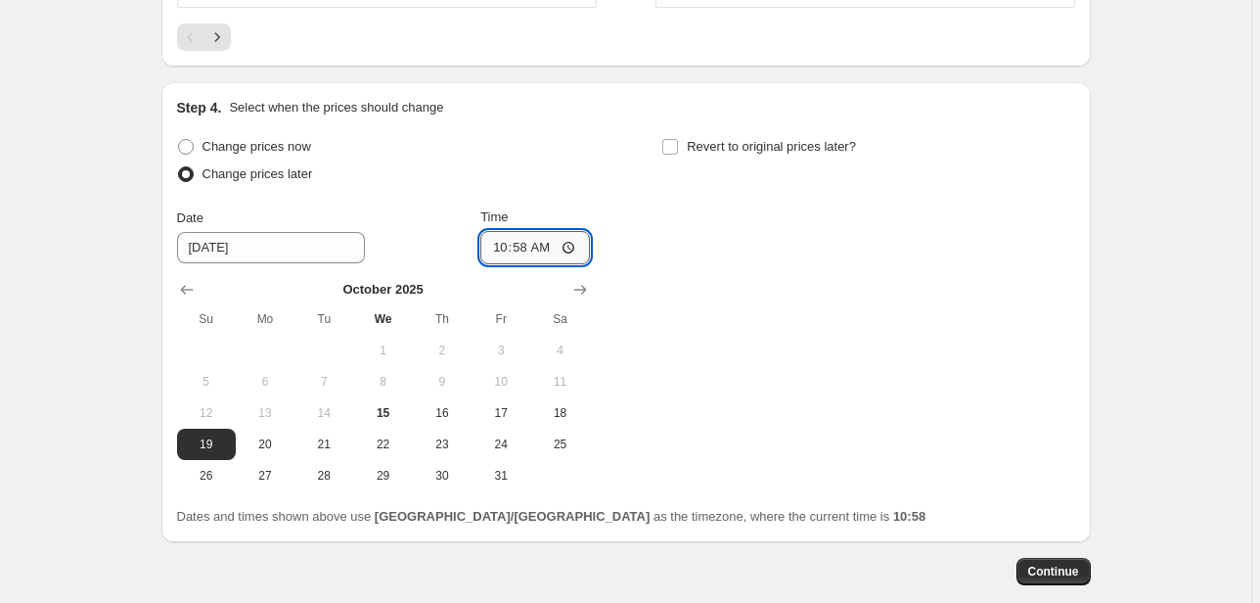
drag, startPoint x: 559, startPoint y: 235, endPoint x: 548, endPoint y: 244, distance: 13.9
click at [559, 236] on input "10:58" at bounding box center [535, 247] width 110 height 33
drag, startPoint x: 547, startPoint y: 244, endPoint x: 536, endPoint y: 240, distance: 11.4
click at [544, 244] on input "10:58" at bounding box center [535, 247] width 110 height 33
click at [536, 240] on input "10:58" at bounding box center [535, 247] width 110 height 33
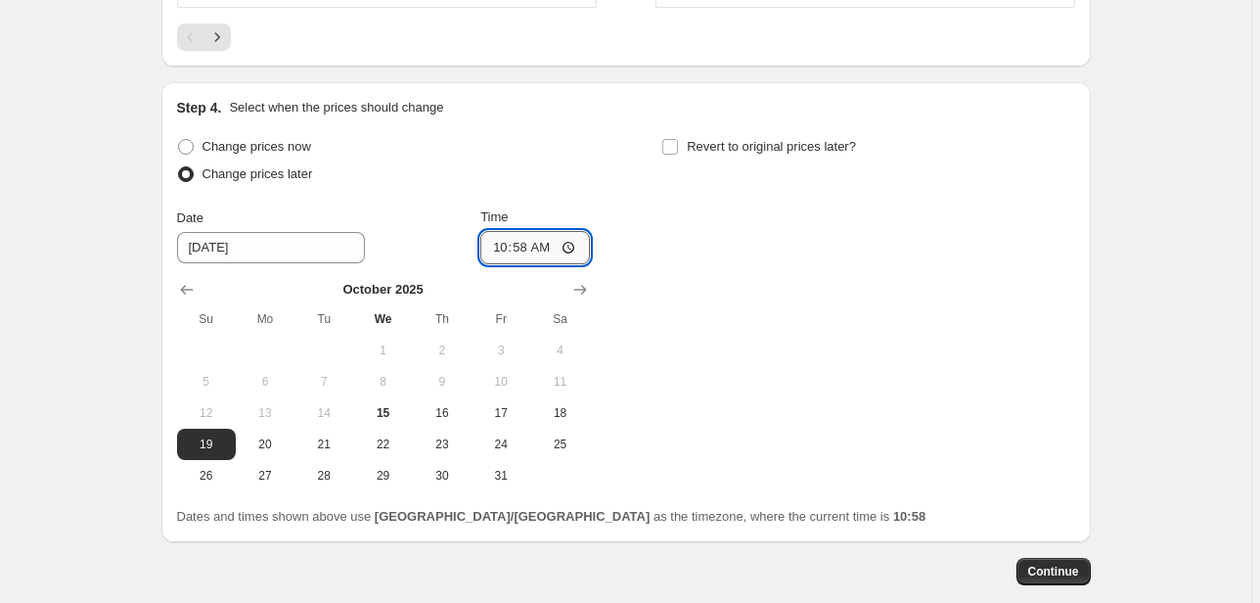
click at [531, 247] on input "10:58" at bounding box center [535, 247] width 110 height 33
click at [530, 247] on input "10:58" at bounding box center [535, 247] width 110 height 33
type input "06:30"
click at [1048, 569] on span "Continue" at bounding box center [1053, 571] width 51 height 16
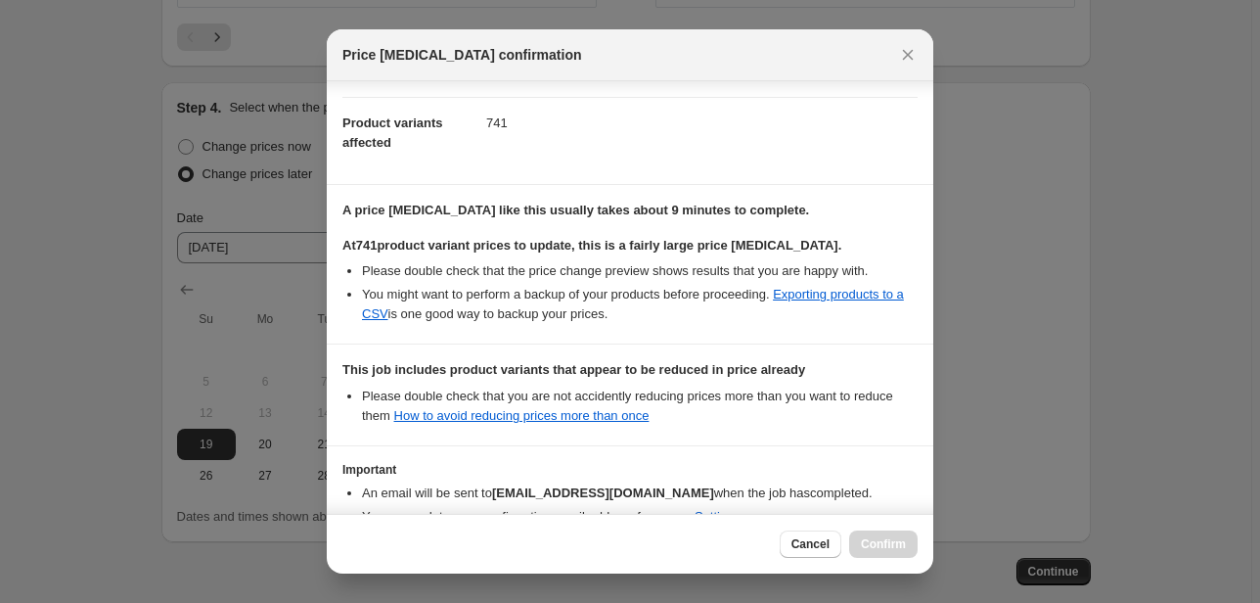
scroll to position [303, 0]
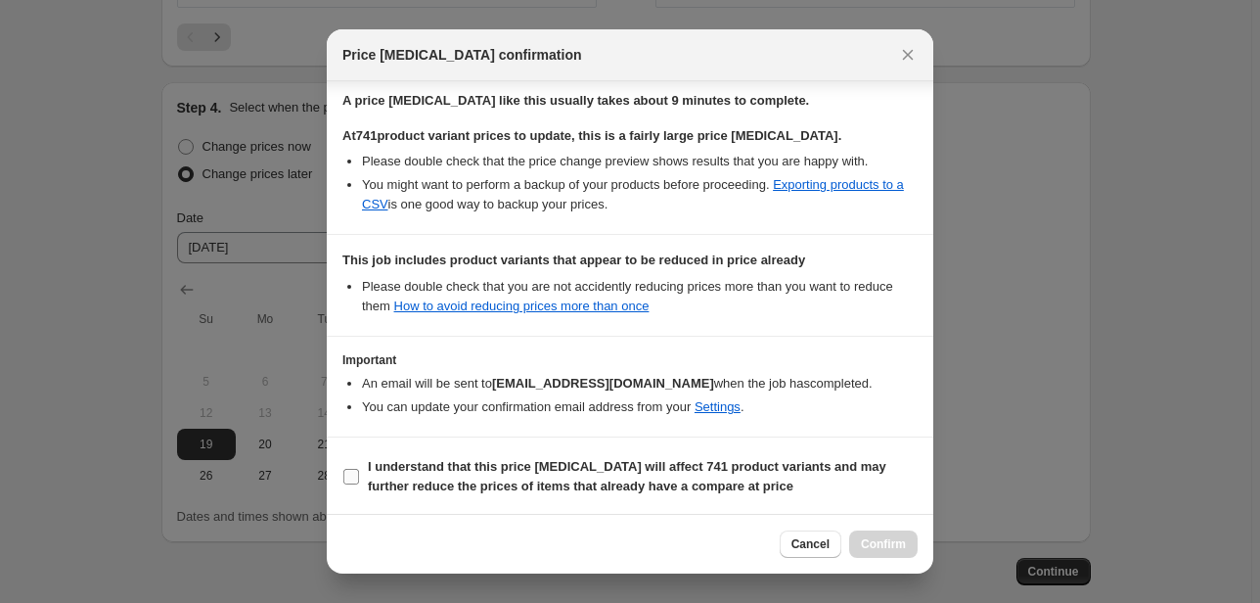
click at [358, 497] on label "I understand that this price [MEDICAL_DATA] will affect 741 product variants an…" at bounding box center [629, 476] width 575 height 47
click at [358, 484] on input "I understand that this price [MEDICAL_DATA] will affect 741 product variants an…" at bounding box center [351, 477] width 16 height 16
checkbox input "true"
click at [890, 543] on span "Confirm" at bounding box center [883, 544] width 45 height 16
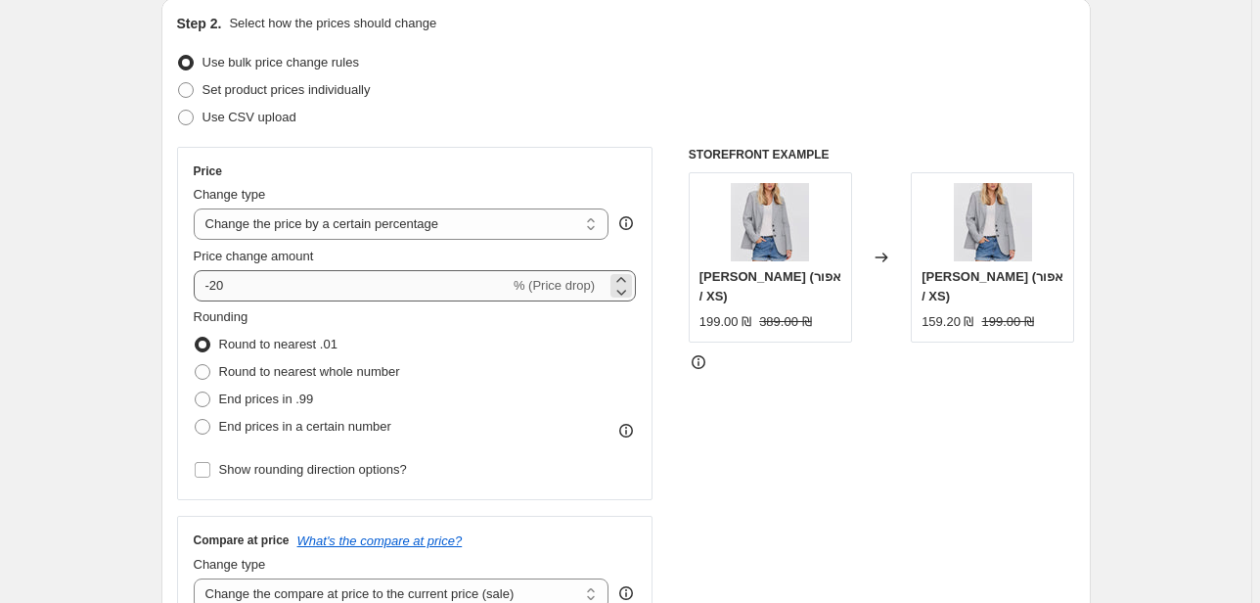
scroll to position [313, 0]
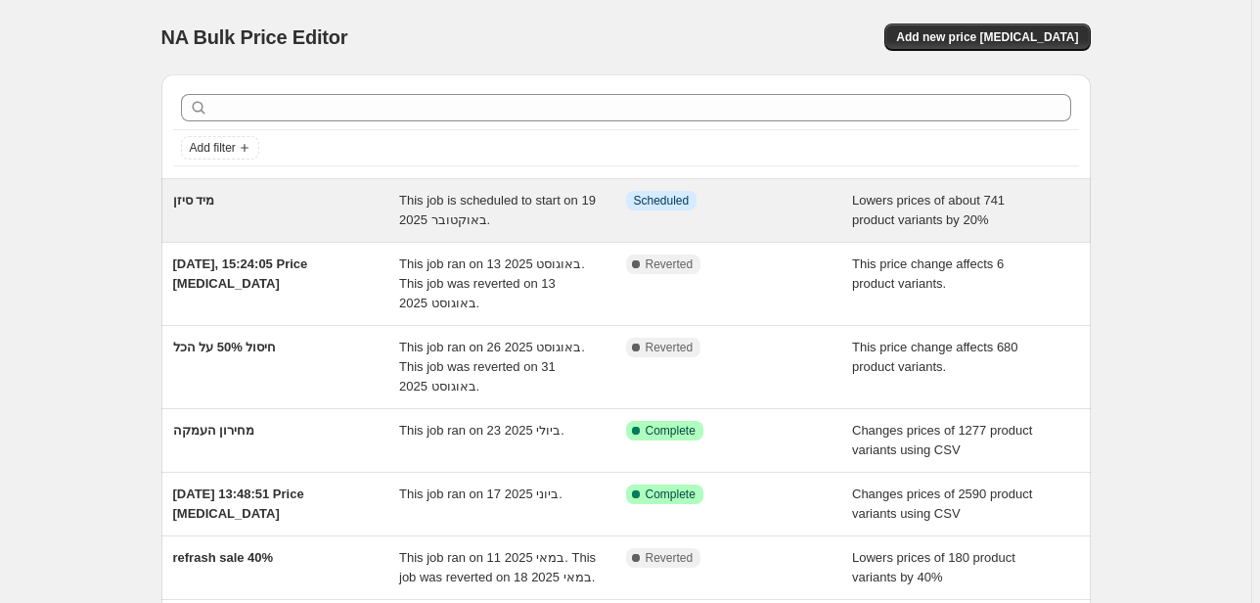
click at [334, 215] on div "מיד סיזן" at bounding box center [286, 210] width 227 height 39
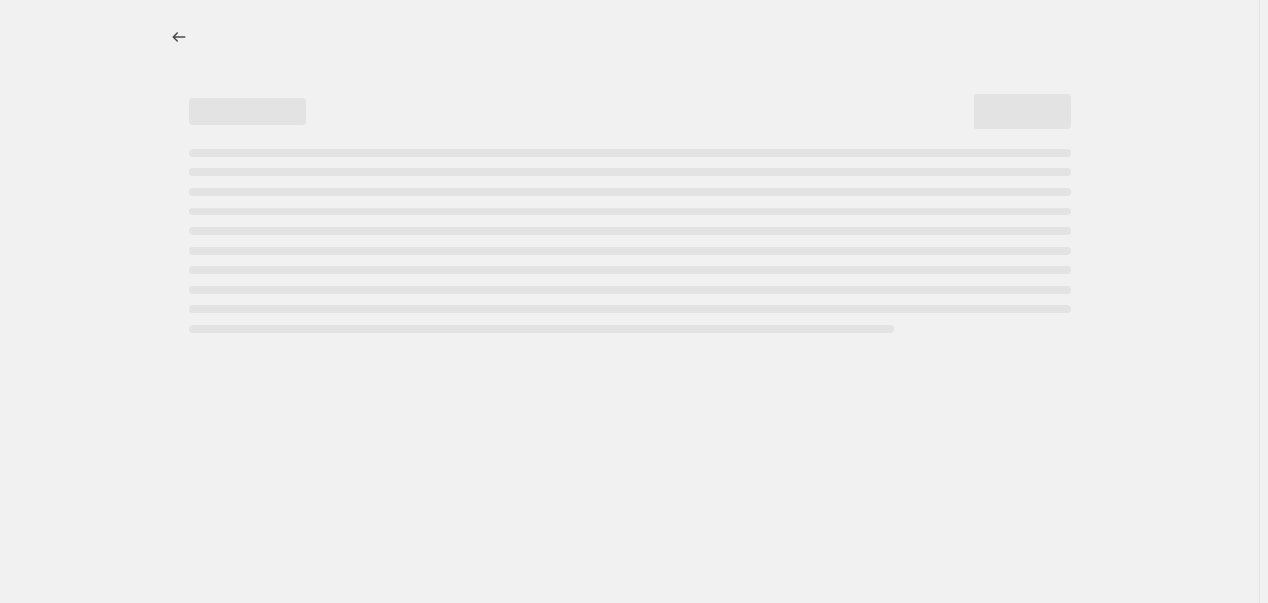
select select "percentage"
select select "collection"
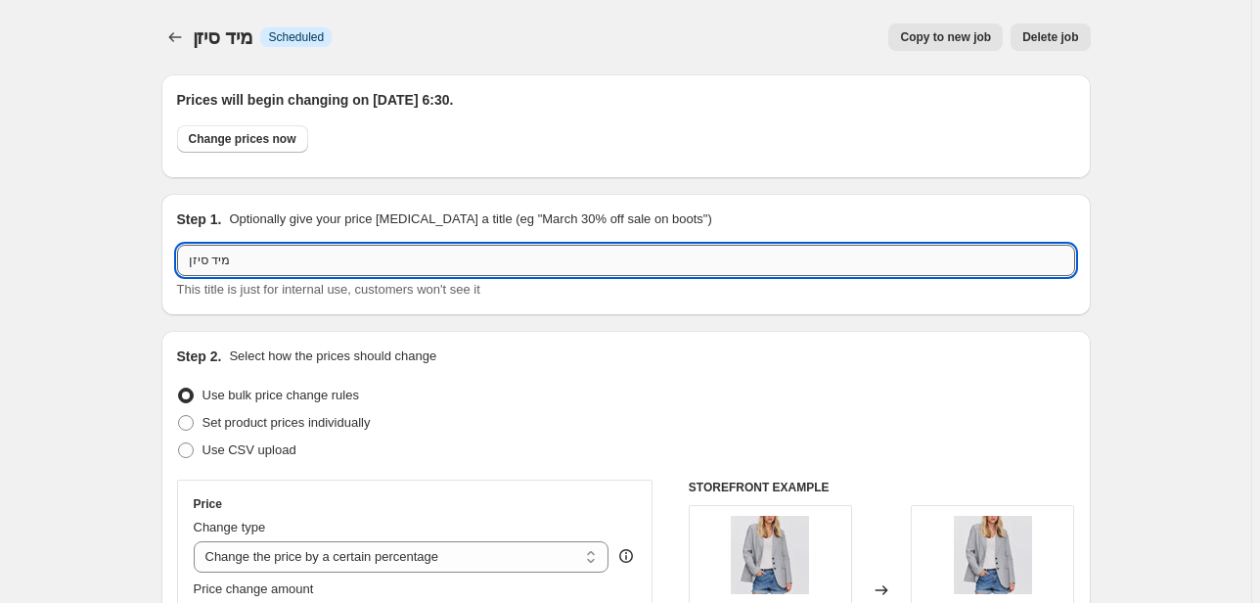
click at [325, 245] on input "מיד סיזן" at bounding box center [626, 260] width 898 height 31
type input "מיד סיזן 19.10"
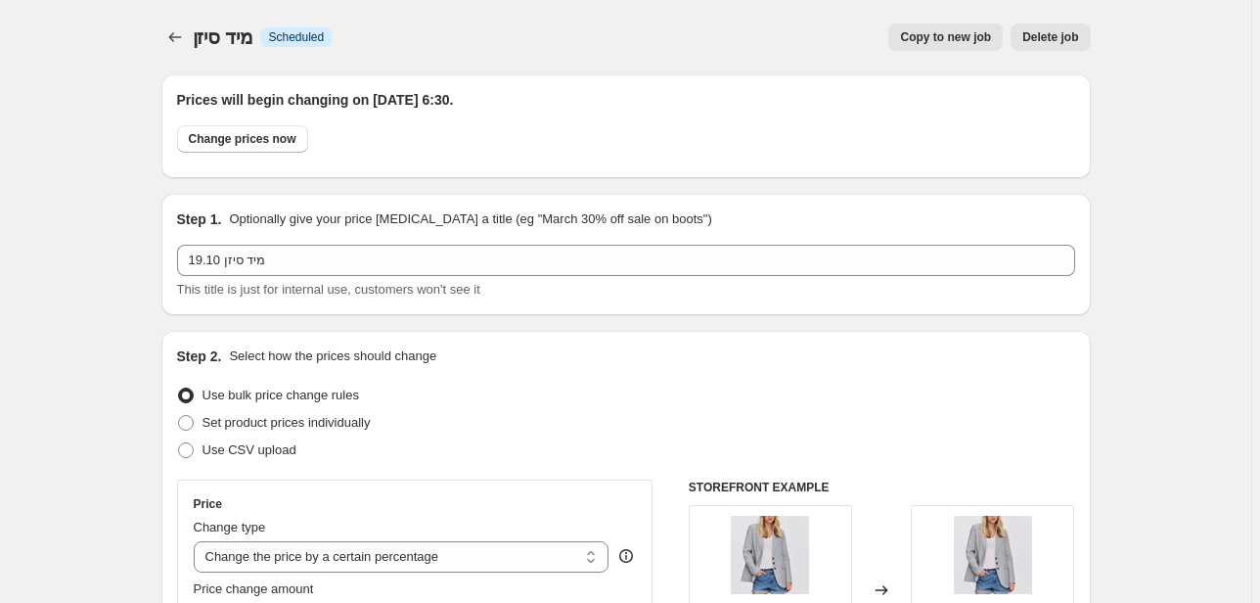
click at [848, 51] on div "מיד סיזן. This page is ready מיד סיזן Info Scheduled Copy to new job Delete job…" at bounding box center [625, 37] width 929 height 74
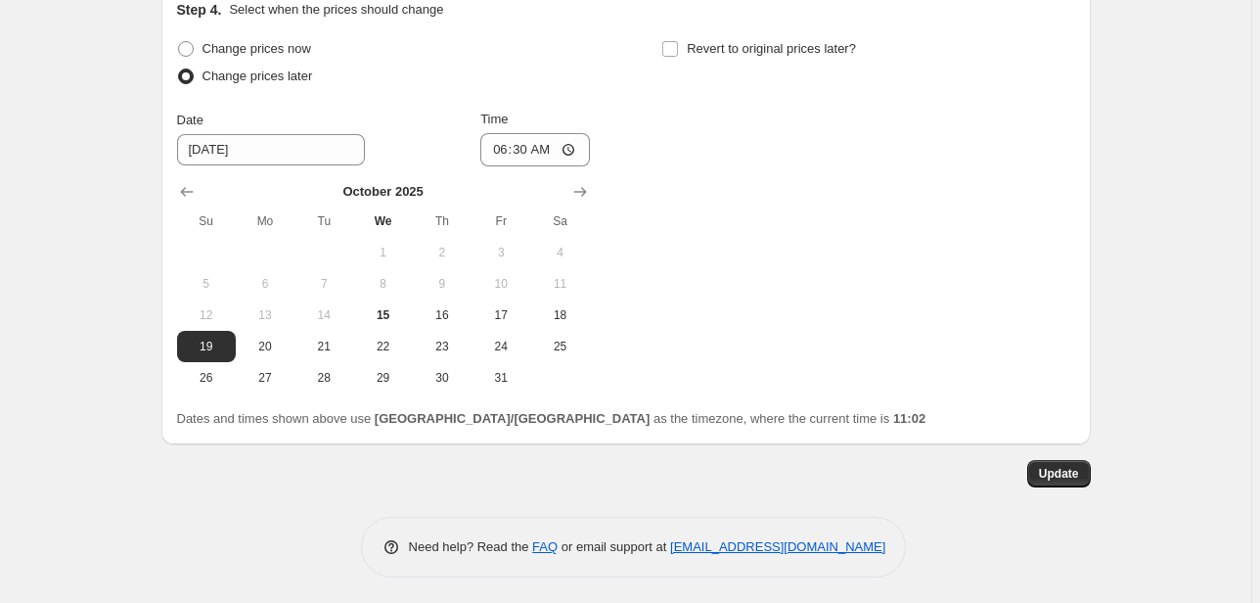
scroll to position [2197, 0]
click at [1061, 474] on span "Update" at bounding box center [1059, 472] width 40 height 16
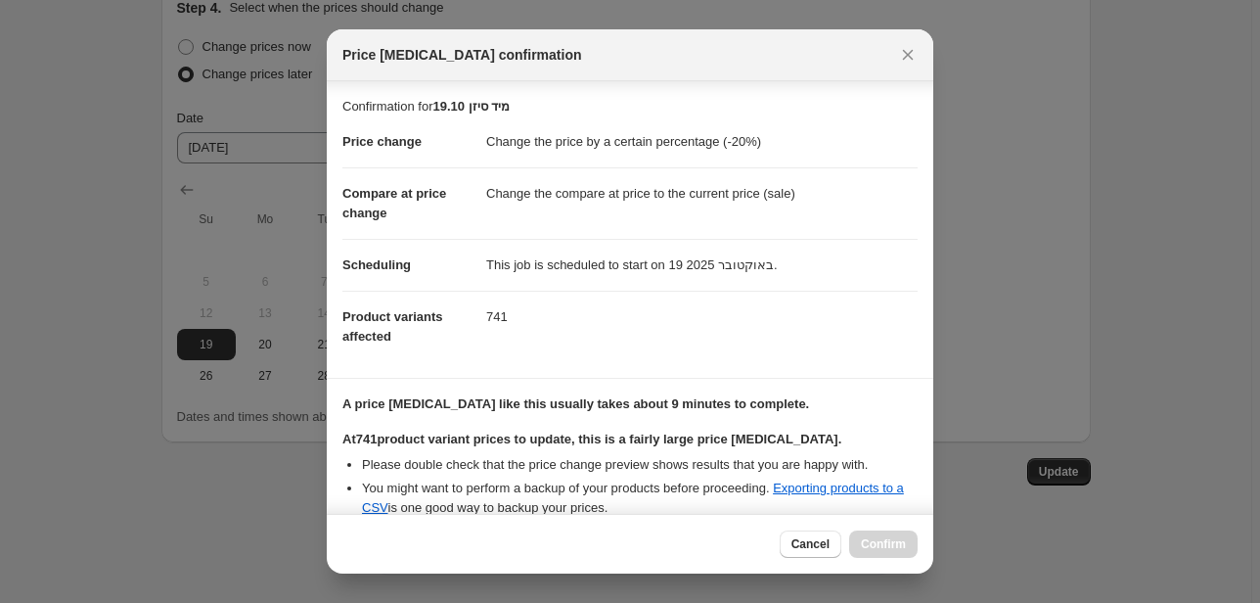
scroll to position [303, 0]
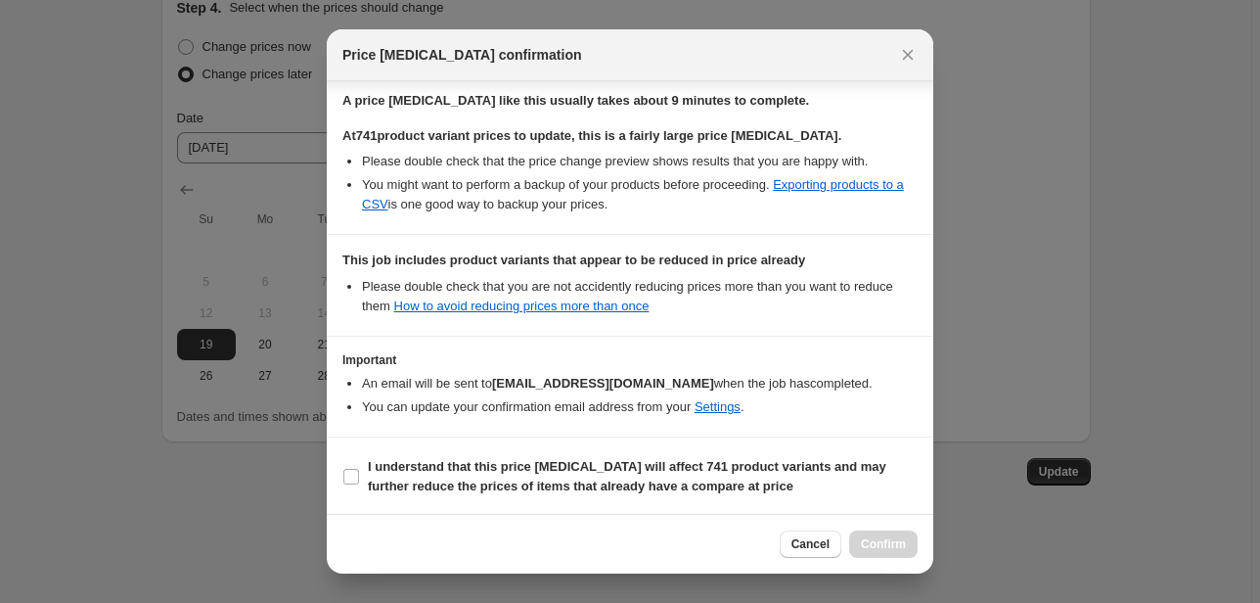
click at [410, 418] on section "Important An email will be sent to [EMAIL_ADDRESS][DOMAIN_NAME] when the job ha…" at bounding box center [630, 387] width 606 height 100
click at [350, 469] on input "I understand that this price [MEDICAL_DATA] will affect 741 product variants an…" at bounding box center [351, 477] width 16 height 16
checkbox input "true"
click at [914, 553] on button "Confirm" at bounding box center [883, 543] width 68 height 27
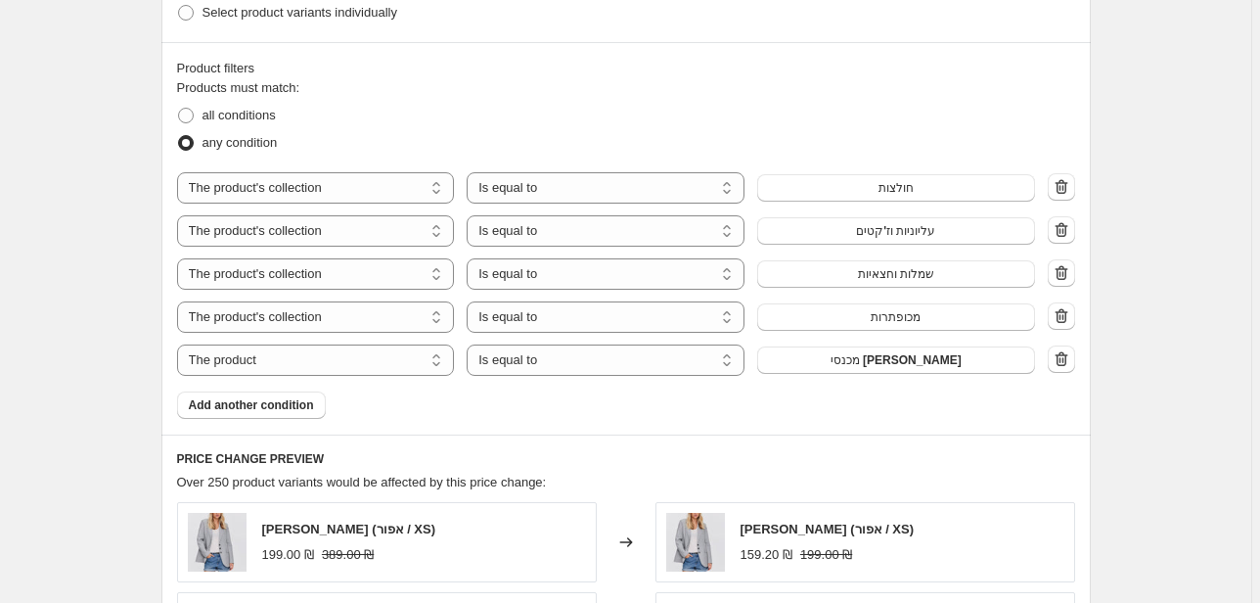
scroll to position [1414, 0]
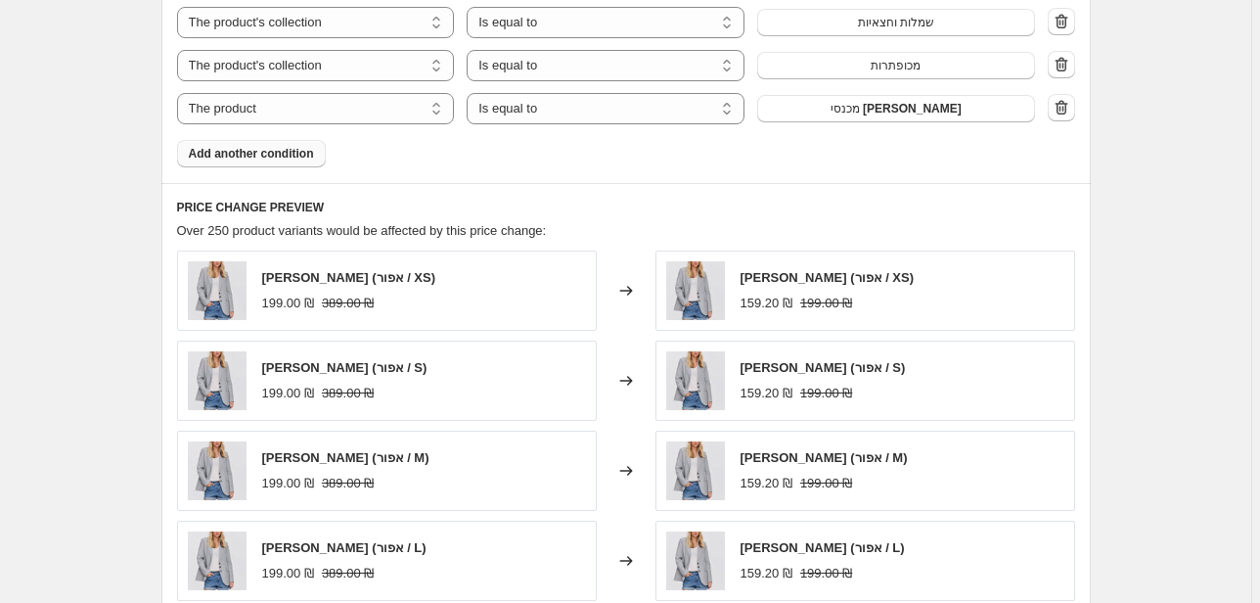
click at [263, 160] on button "Add another condition" at bounding box center [251, 153] width 149 height 27
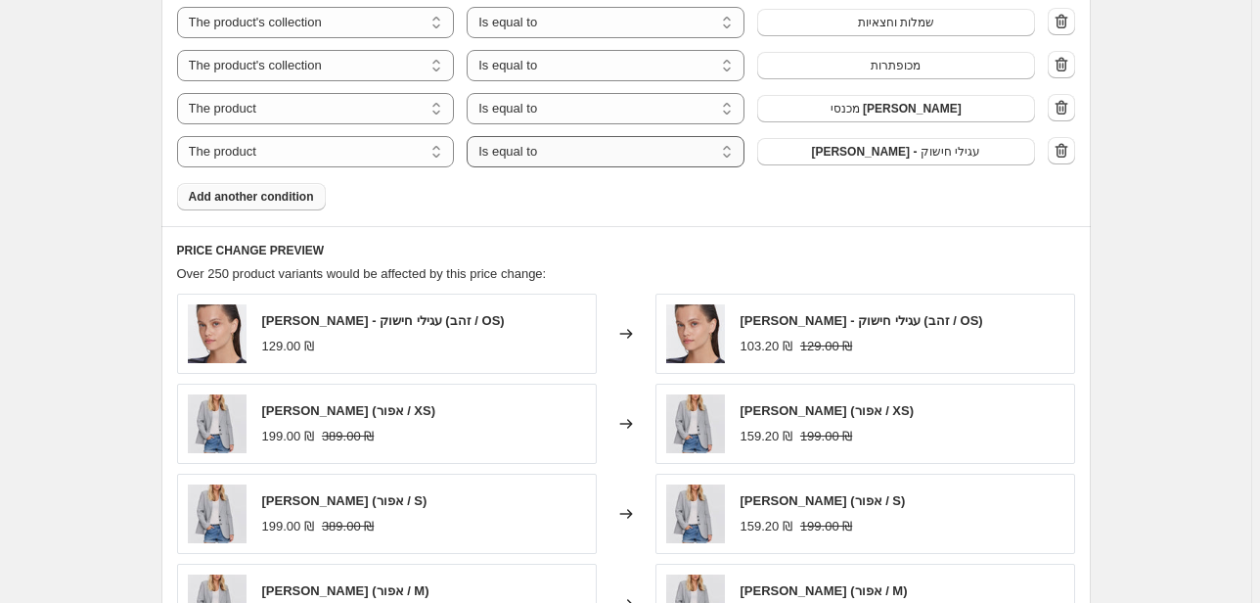
click at [679, 146] on select "Is equal to Is not equal to" at bounding box center [606, 151] width 278 height 31
click at [606, 166] on select "Is equal to Is not equal to" at bounding box center [606, 151] width 278 height 31
click at [375, 154] on select "The product The product's collection The product's tag The product's vendor The…" at bounding box center [316, 151] width 278 height 31
select select "collection"
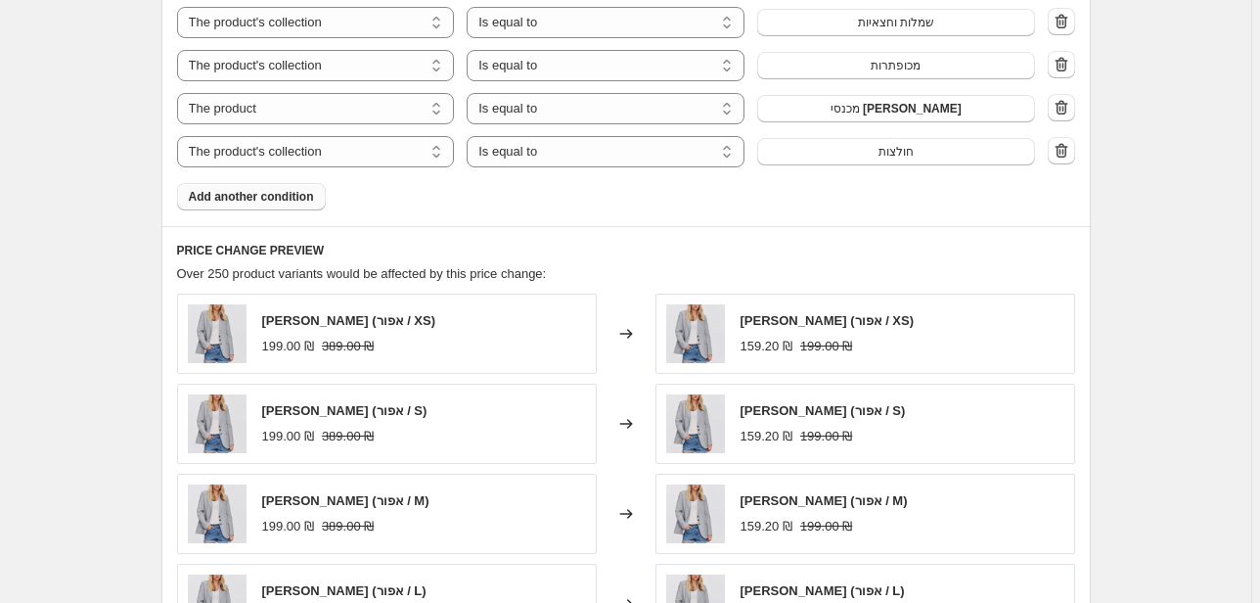
click at [892, 155] on span "חולצות" at bounding box center [895, 152] width 35 height 16
click at [894, 156] on span "חולצות" at bounding box center [895, 152] width 35 height 16
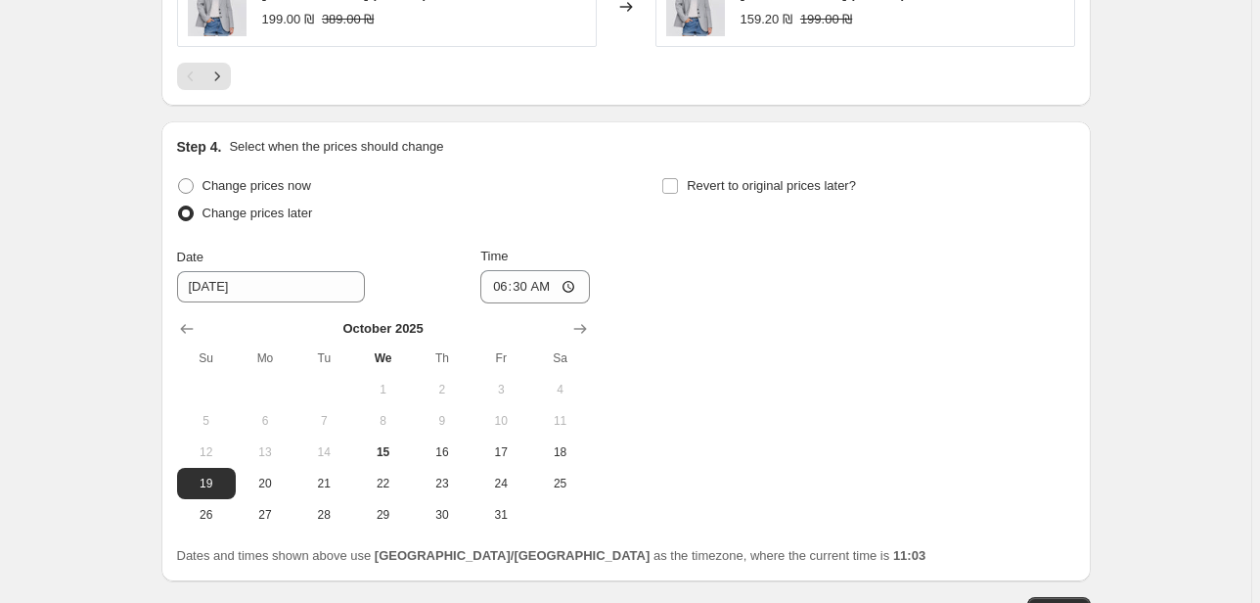
scroll to position [2240, 0]
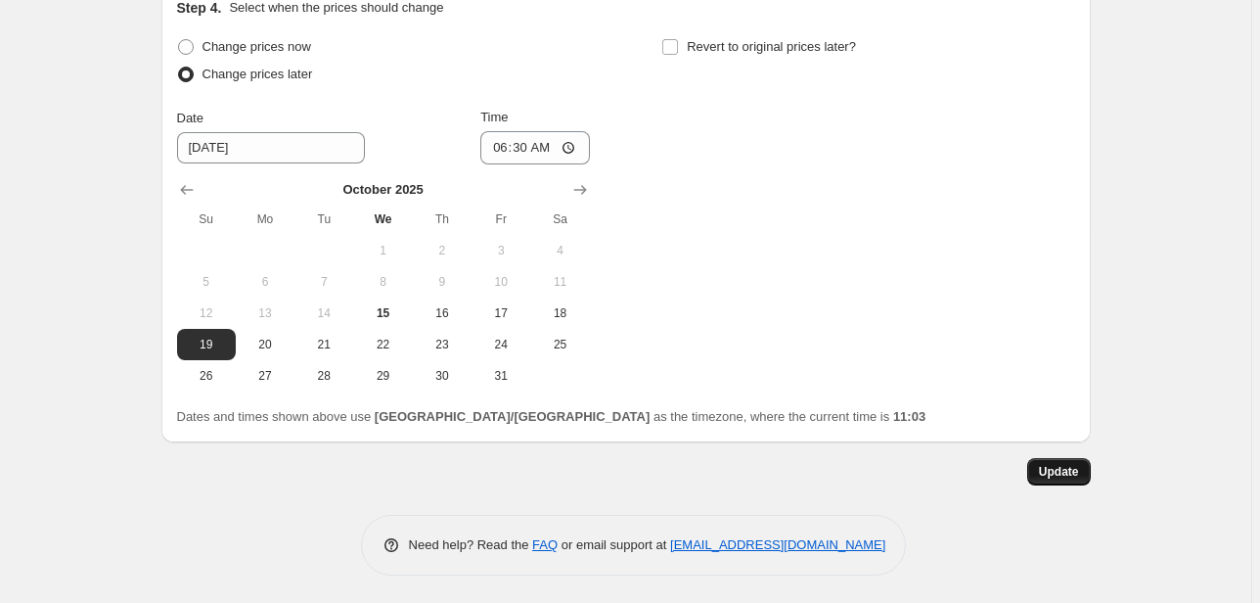
click at [1047, 464] on span "Update" at bounding box center [1059, 472] width 40 height 16
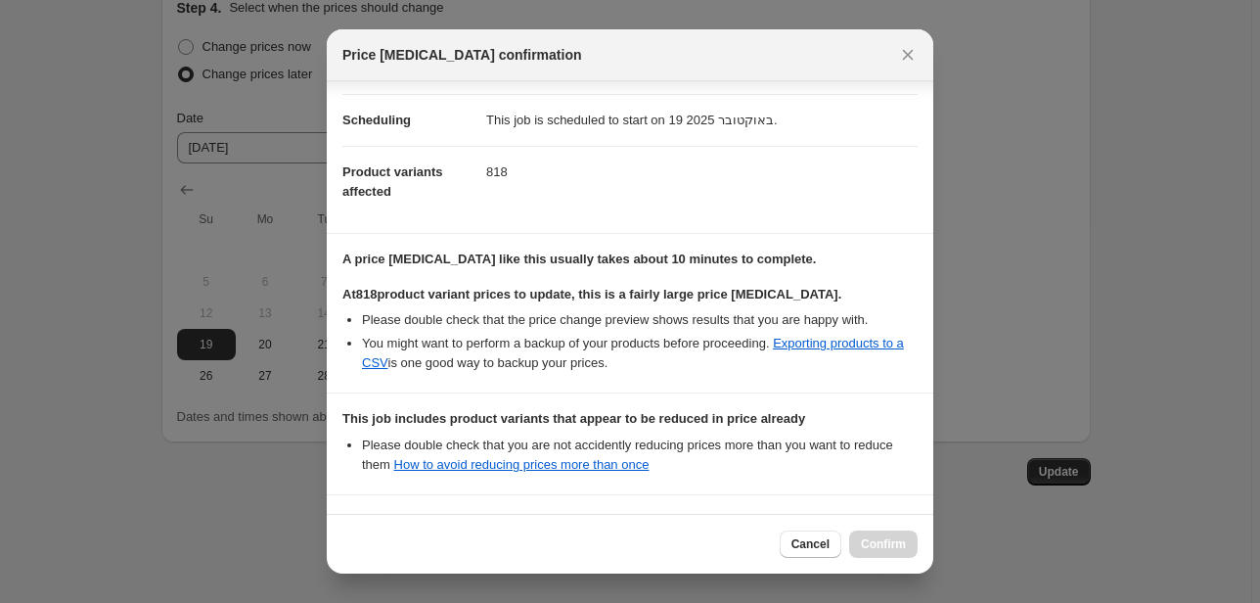
scroll to position [303, 0]
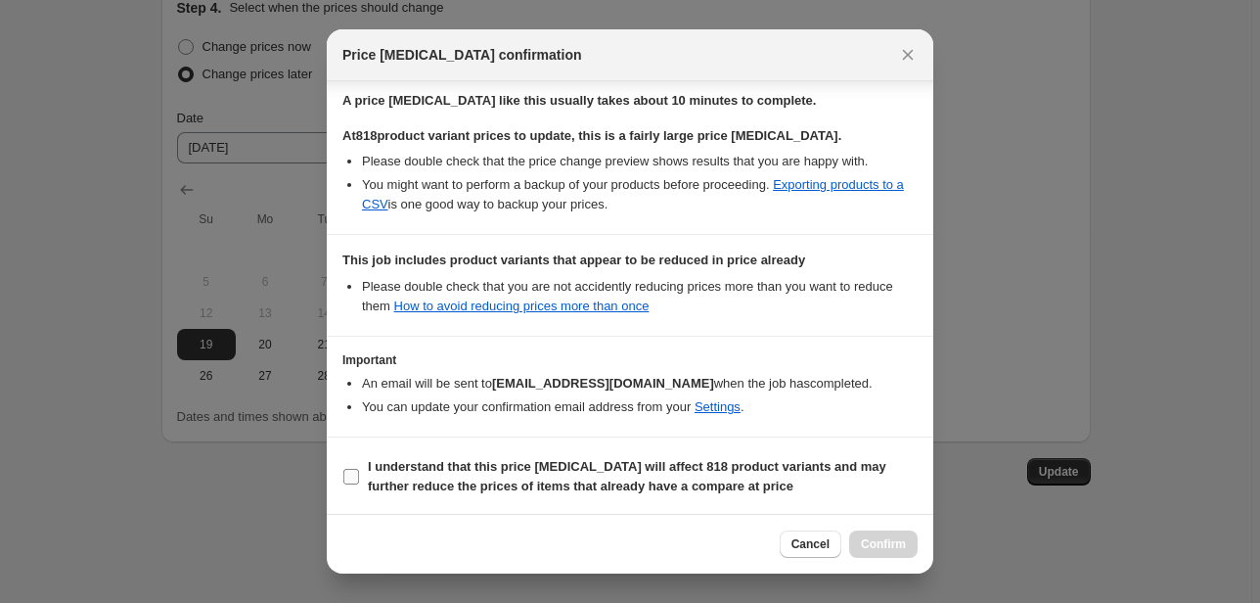
click at [354, 463] on label "I understand that this price [MEDICAL_DATA] will affect 818 product variants an…" at bounding box center [629, 476] width 575 height 47
click at [354, 469] on input "I understand that this price [MEDICAL_DATA] will affect 818 product variants an…" at bounding box center [351, 477] width 16 height 16
checkbox input "true"
click at [912, 539] on button "Confirm" at bounding box center [883, 543] width 68 height 27
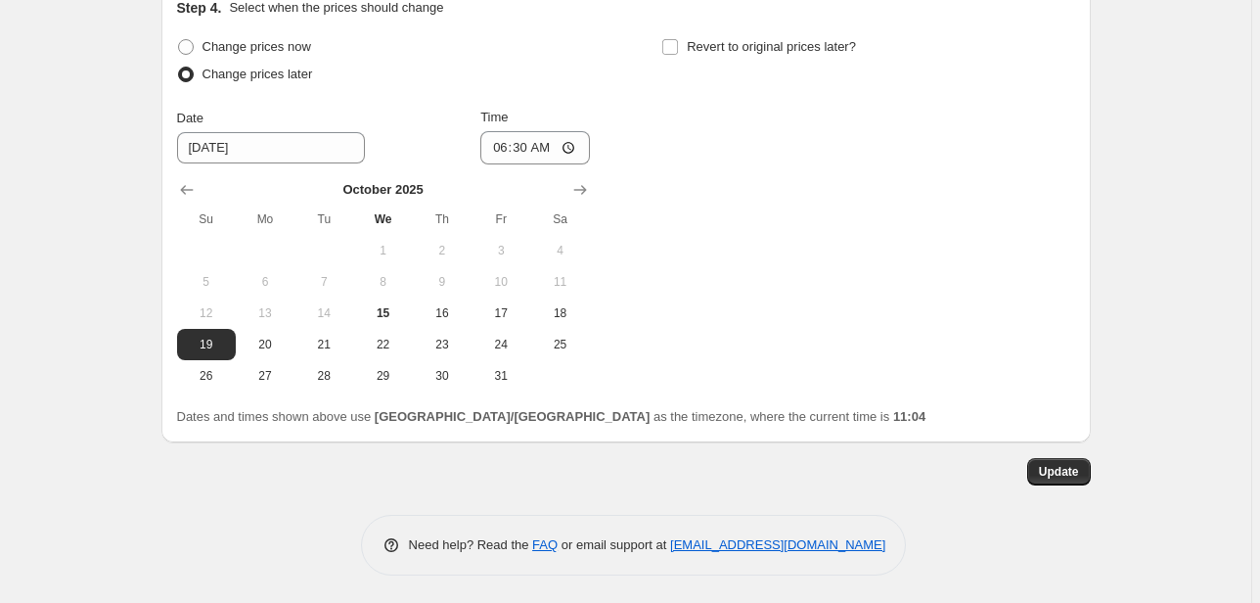
click at [1027, 466] on div "Update" at bounding box center [625, 471] width 929 height 27
click at [1037, 474] on button "Update" at bounding box center [1059, 471] width 64 height 27
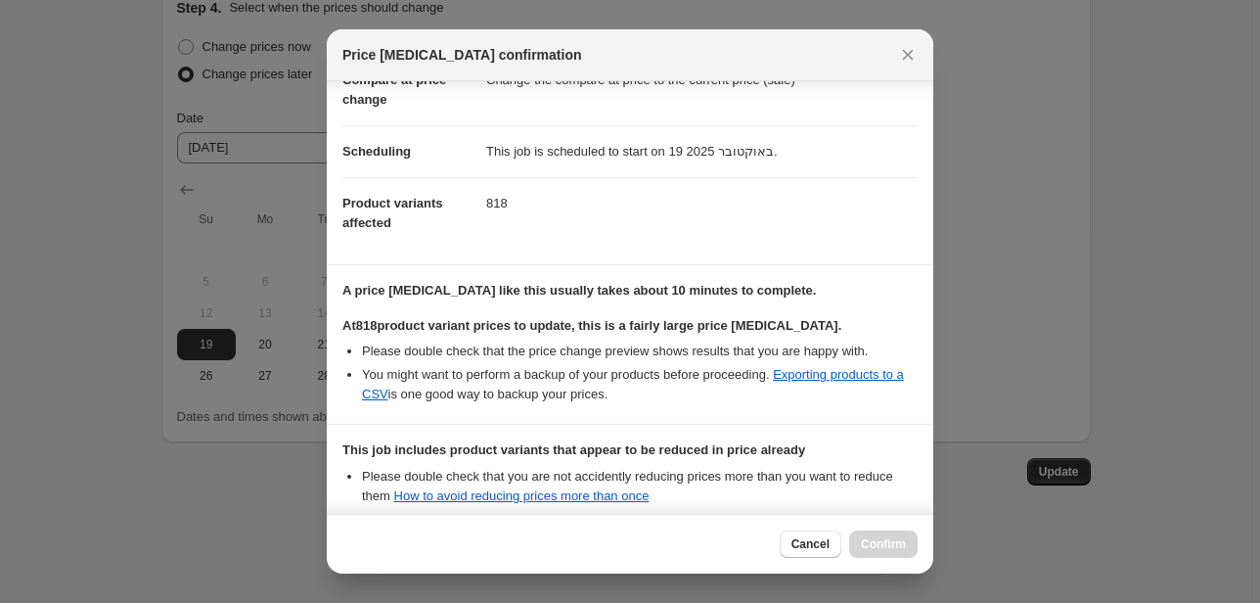
scroll to position [303, 0]
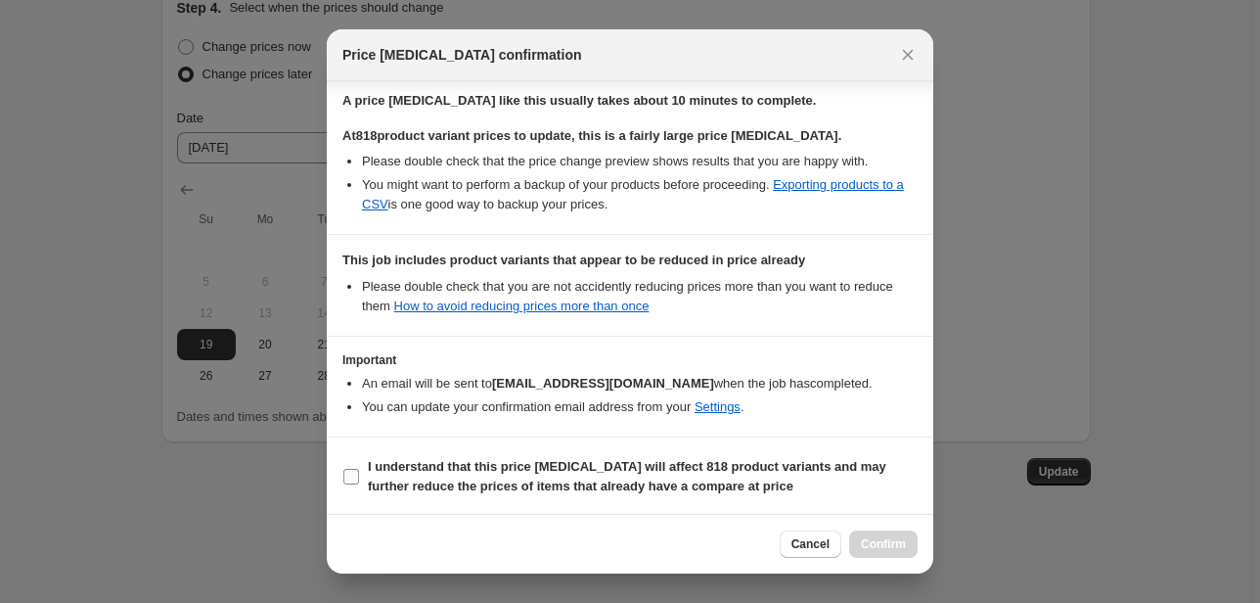
click at [357, 473] on input "I understand that this price [MEDICAL_DATA] will affect 818 product variants an…" at bounding box center [351, 477] width 16 height 16
checkbox input "true"
click at [906, 551] on button "Confirm" at bounding box center [883, 543] width 68 height 27
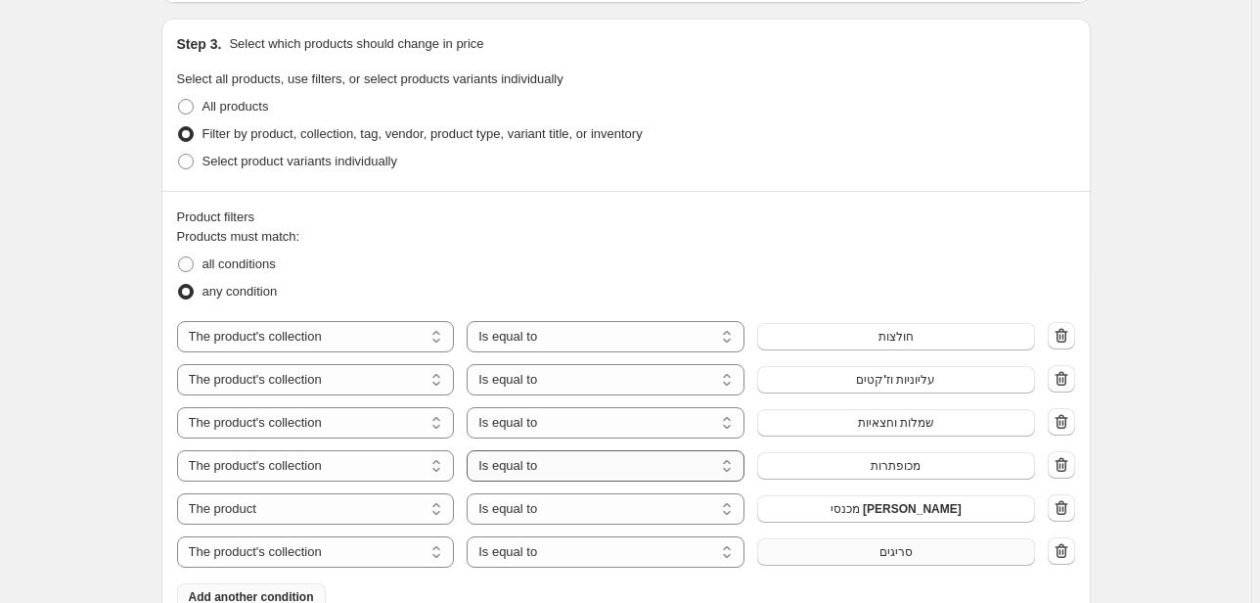
scroll to position [1252, 0]
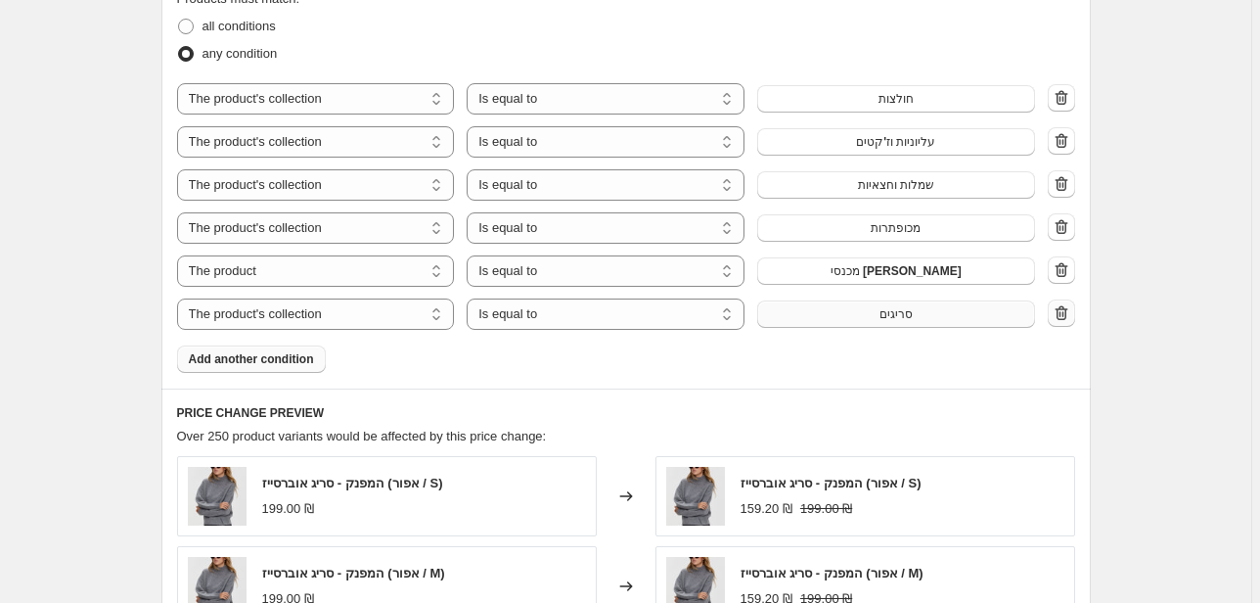
click at [1064, 313] on icon "button" at bounding box center [1062, 313] width 20 height 20
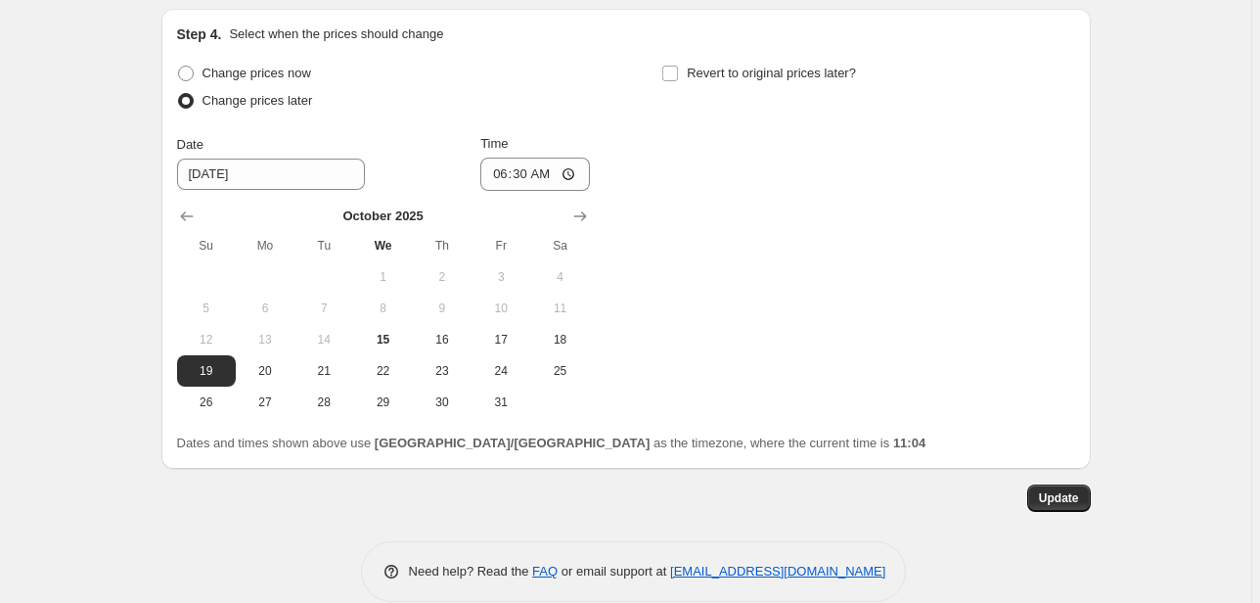
scroll to position [2197, 0]
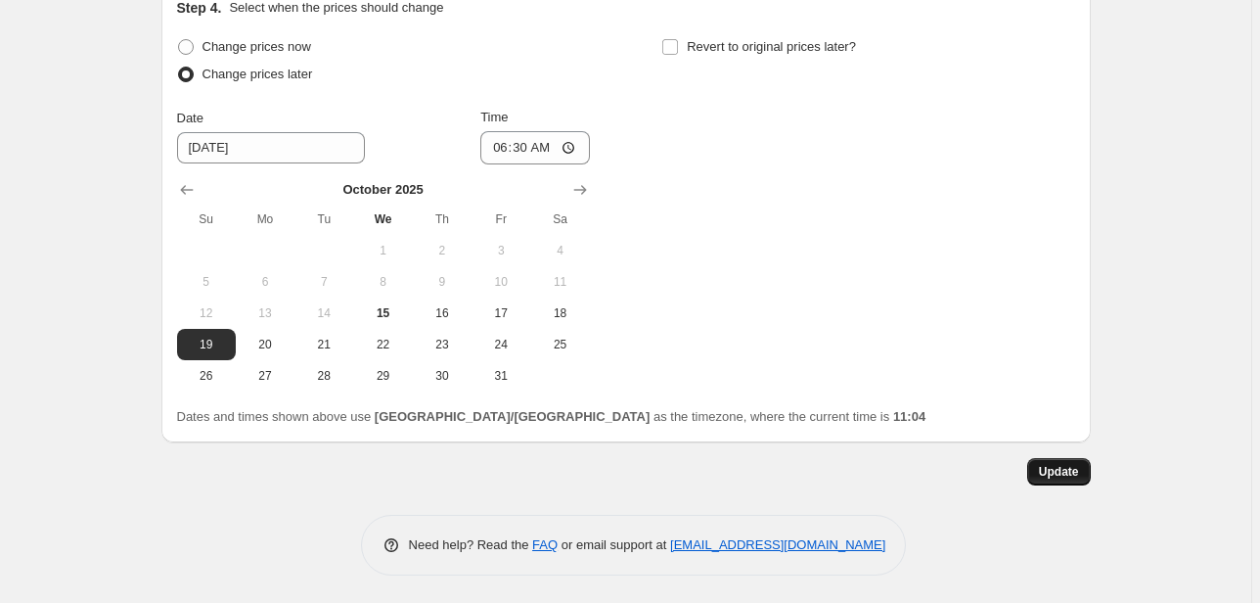
click at [1047, 472] on span "Update" at bounding box center [1059, 472] width 40 height 16
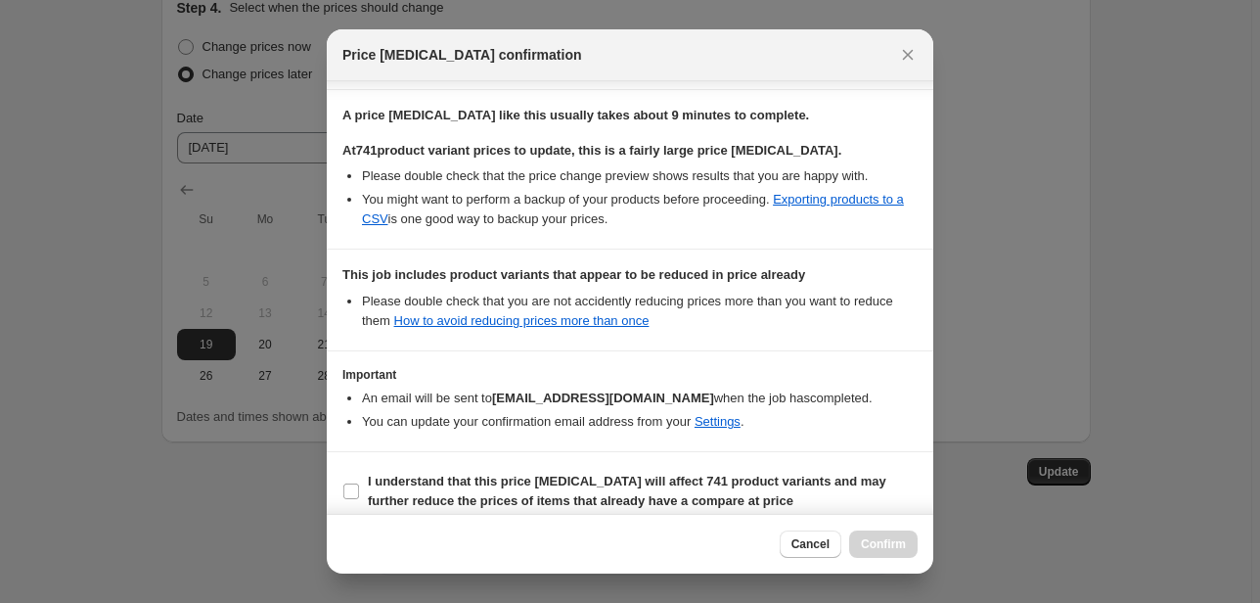
scroll to position [303, 0]
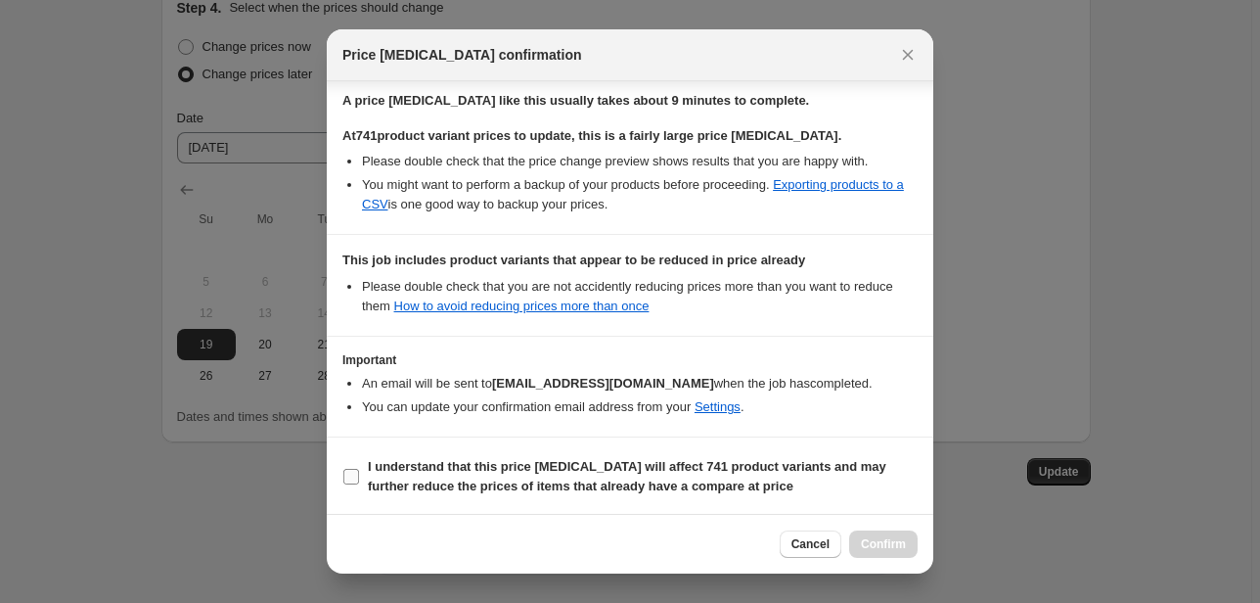
click at [342, 475] on span ":r2b1:" at bounding box center [351, 477] width 18 height 18
click at [343, 475] on input "I understand that this price [MEDICAL_DATA] will affect 741 product variants an…" at bounding box center [351, 477] width 16 height 16
checkbox input "true"
click at [872, 562] on div "Cancel Confirm" at bounding box center [630, 544] width 606 height 60
click at [880, 551] on span "Confirm" at bounding box center [883, 544] width 45 height 16
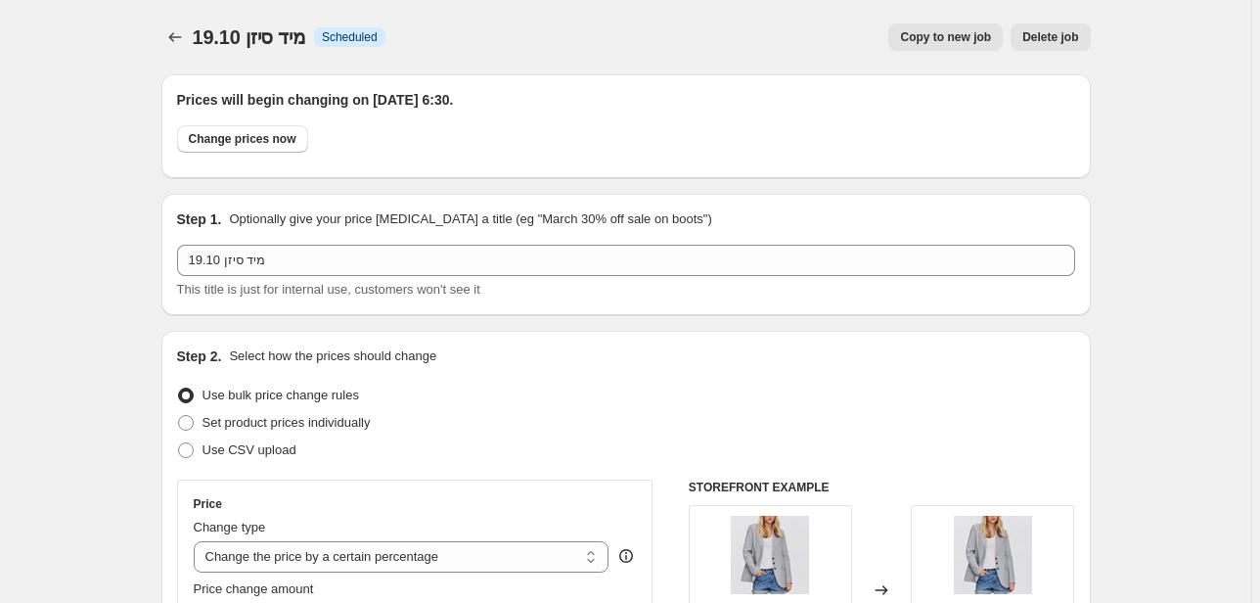
scroll to position [2197, 0]
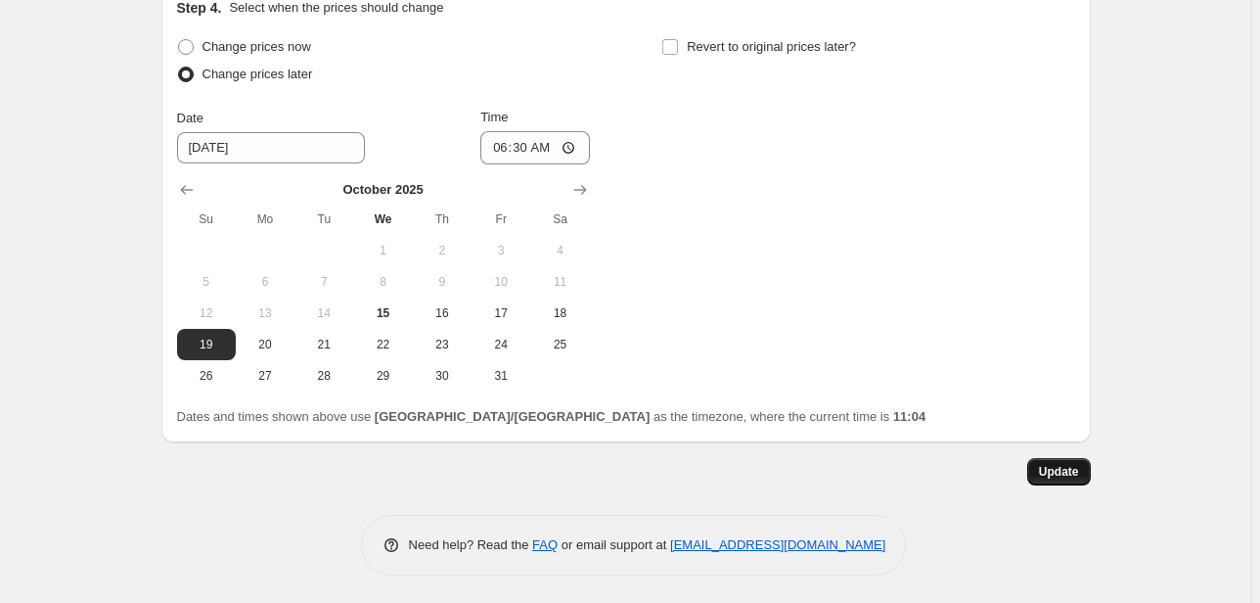
click at [1060, 470] on span "Update" at bounding box center [1059, 472] width 40 height 16
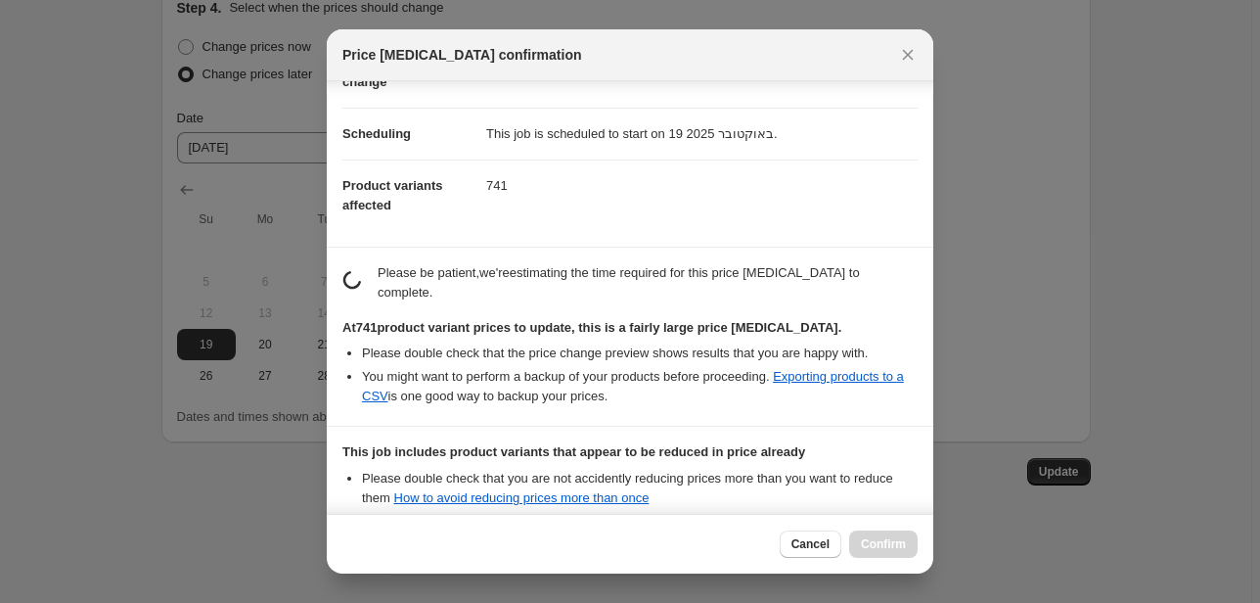
scroll to position [308, 0]
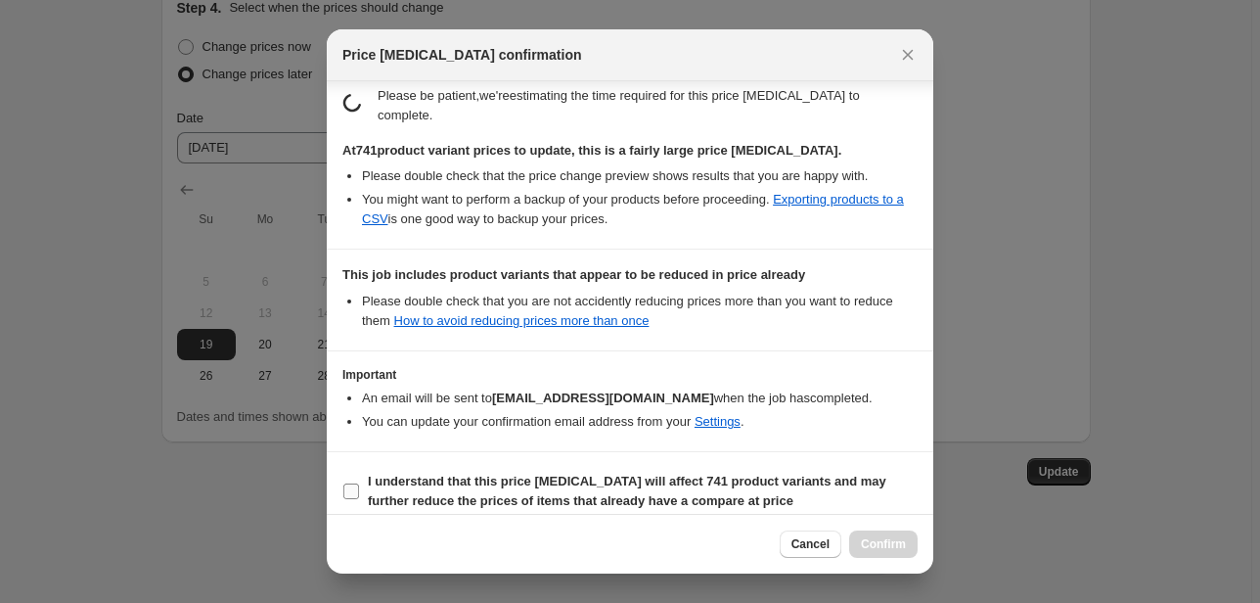
click at [359, 481] on label "I understand that this price [MEDICAL_DATA] will affect 741 product variants an…" at bounding box center [629, 491] width 575 height 47
click at [359, 483] on input "I understand that this price [MEDICAL_DATA] will affect 741 product variants an…" at bounding box center [351, 491] width 16 height 16
checkbox input "true"
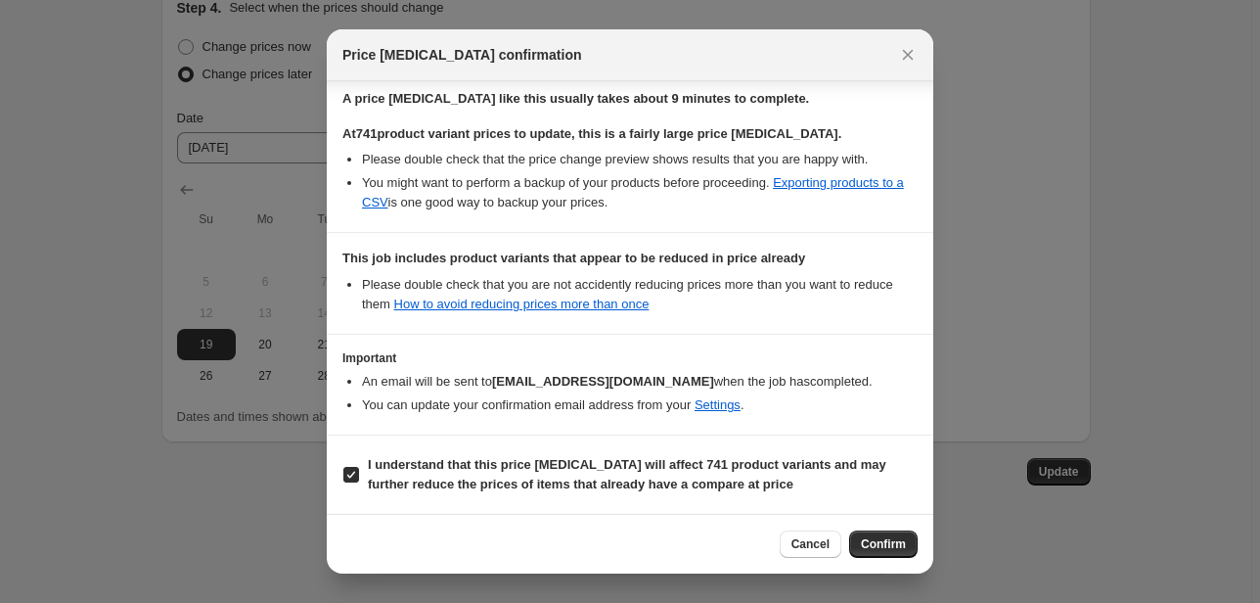
scroll to position [303, 0]
click at [884, 542] on span "Confirm" at bounding box center [883, 544] width 45 height 16
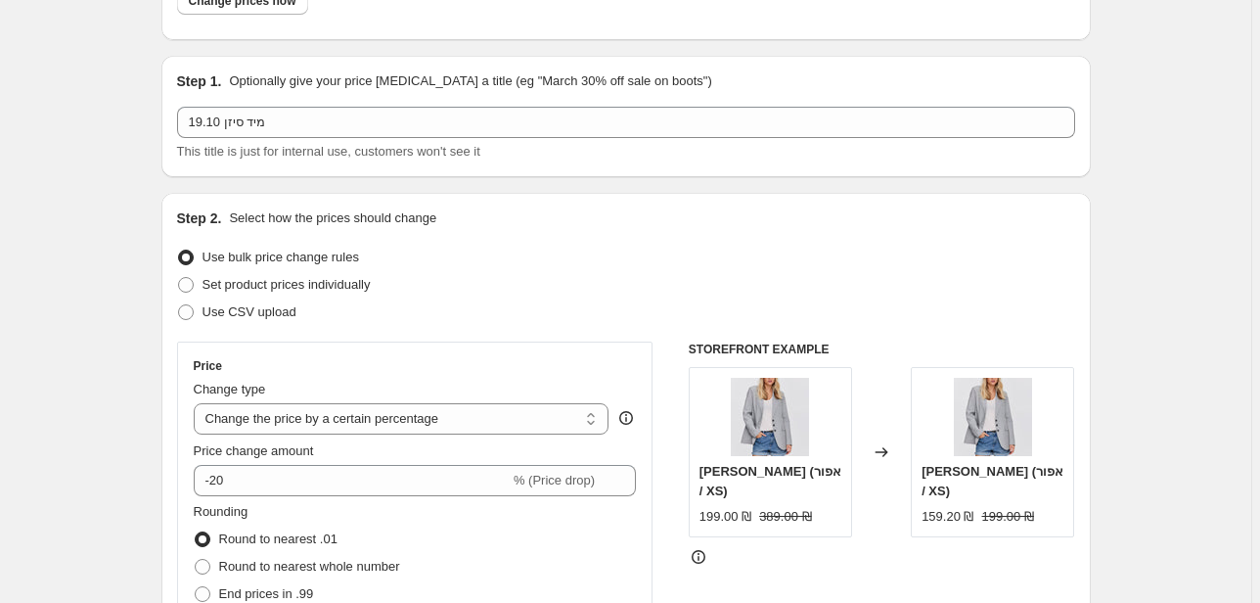
scroll to position [0, 0]
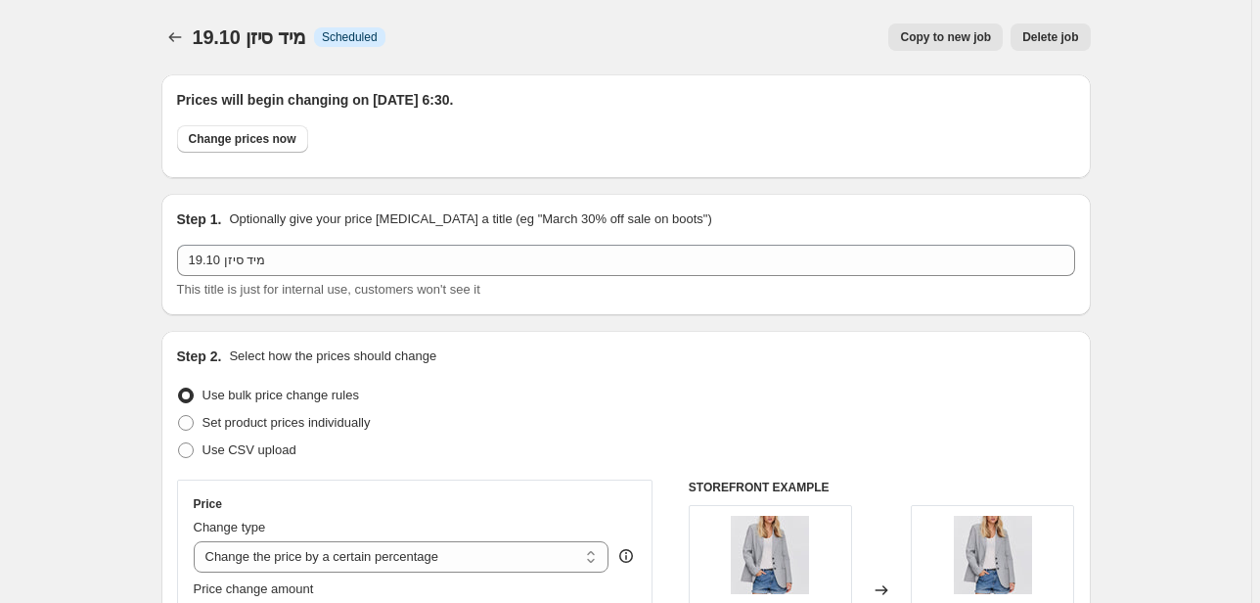
drag, startPoint x: 154, startPoint y: 35, endPoint x: 163, endPoint y: 38, distance: 10.2
click at [165, 45] on button "Price change jobs" at bounding box center [174, 36] width 27 height 27
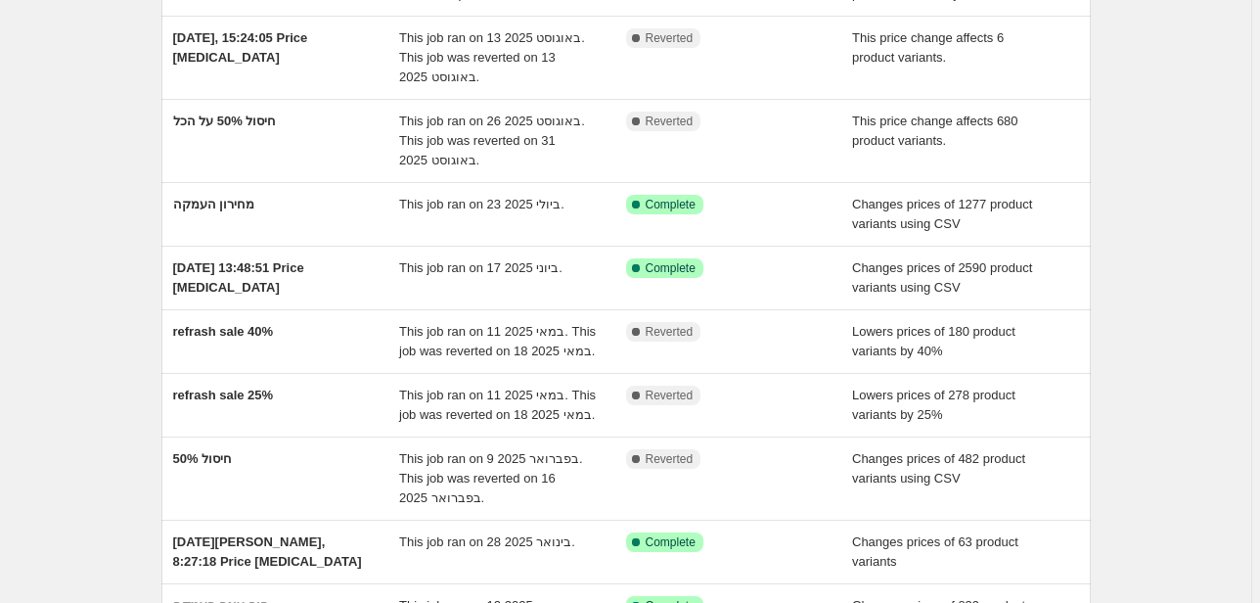
scroll to position [235, 0]
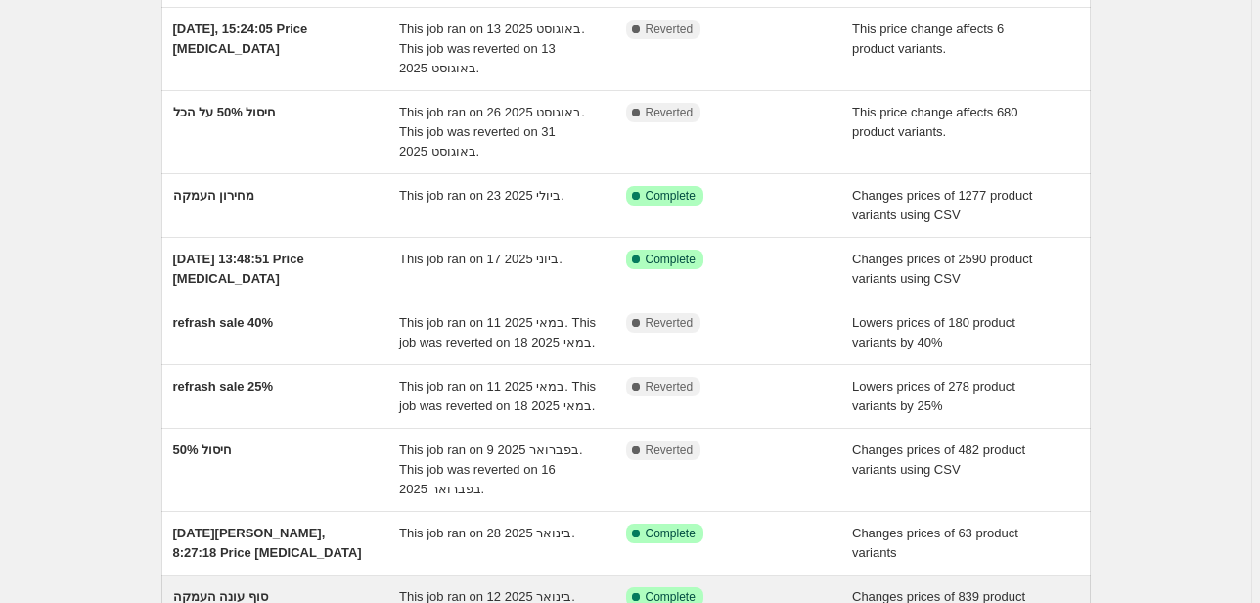
click at [327, 600] on div "סוף עונה העמקה" at bounding box center [286, 606] width 227 height 39
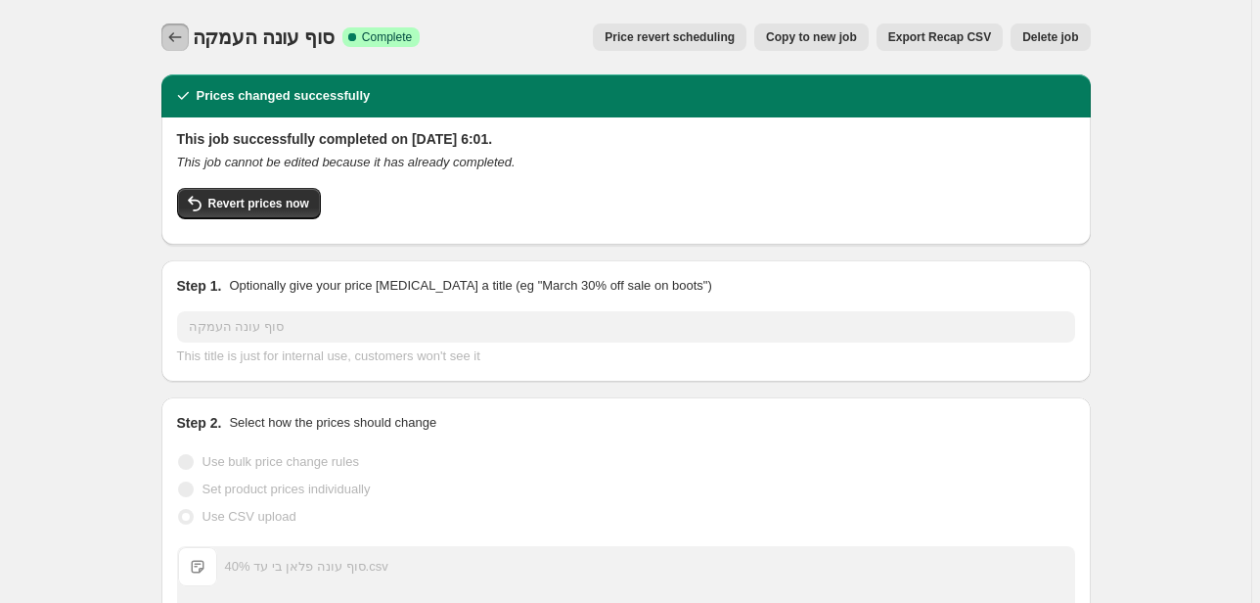
click at [184, 35] on icon "Price change jobs" at bounding box center [175, 37] width 20 height 20
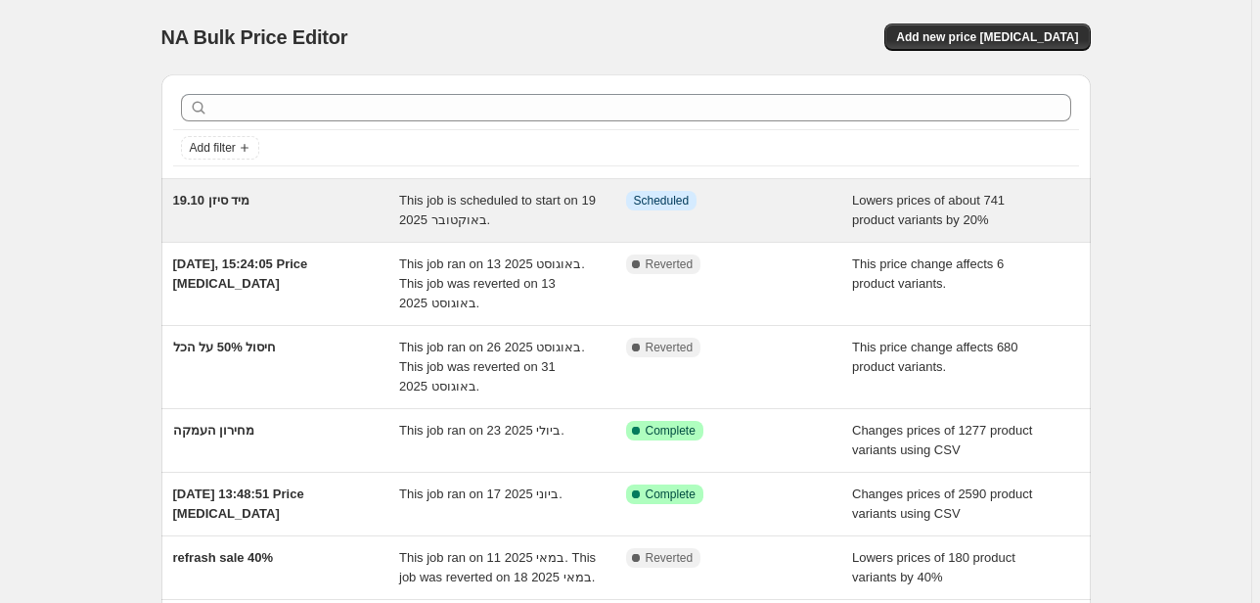
click at [232, 207] on span "מיד סיזן 19.10" at bounding box center [211, 200] width 77 height 15
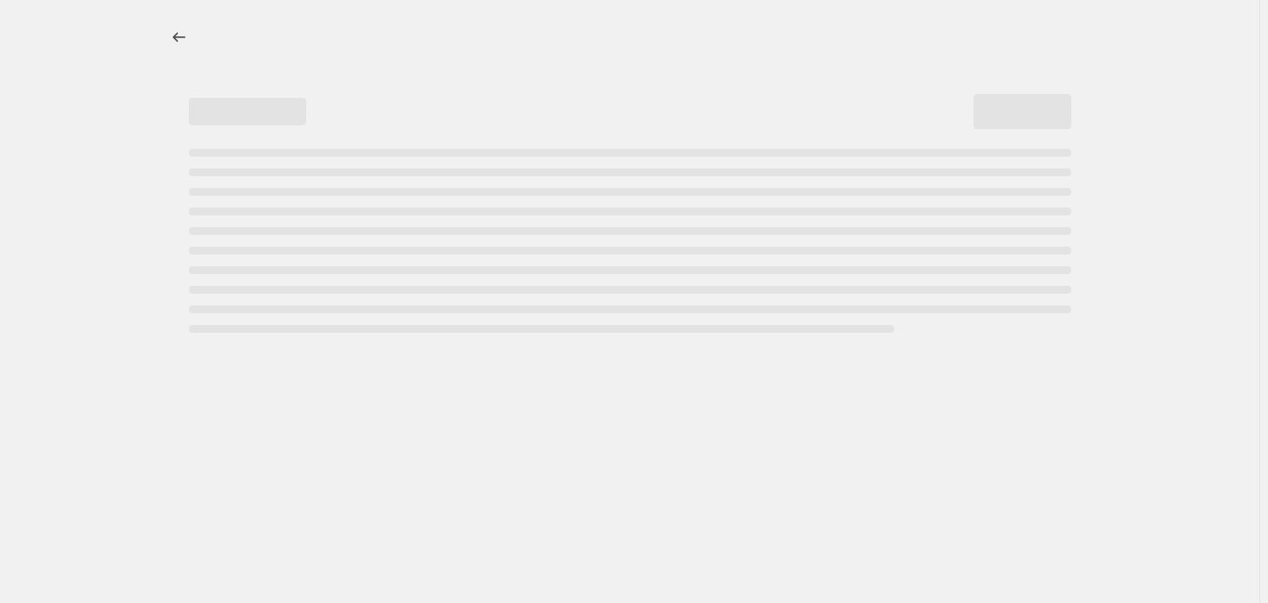
select select "percentage"
select select "collection"
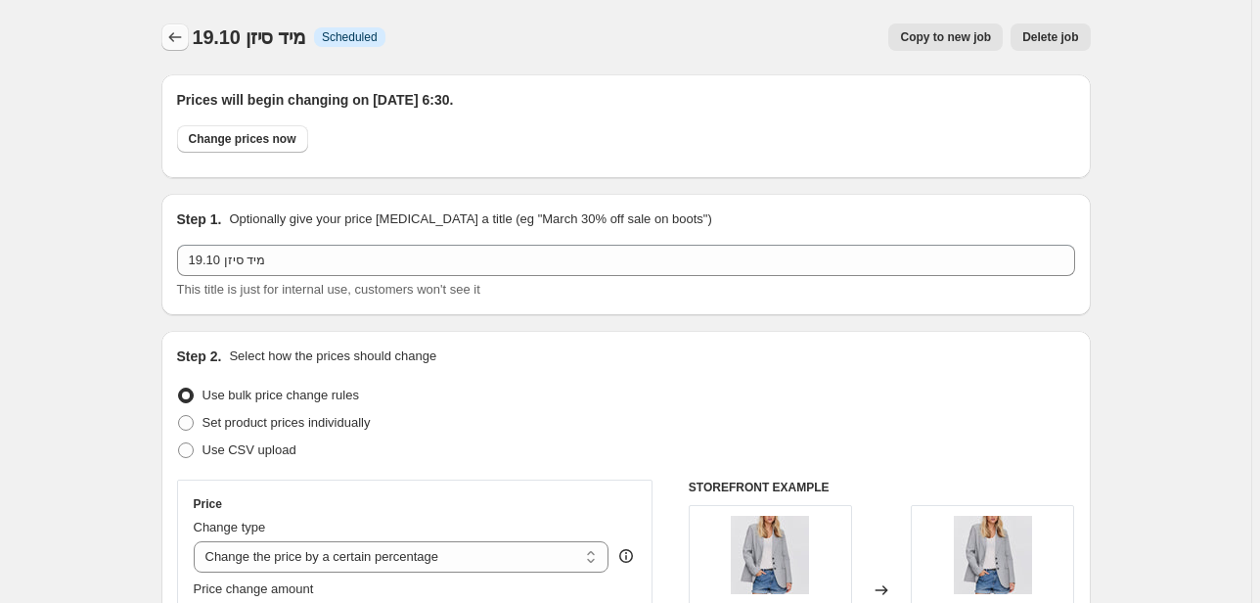
click at [179, 31] on icon "Price change jobs" at bounding box center [175, 37] width 20 height 20
